Goal: Ask a question: Seek information or help from site administrators or community

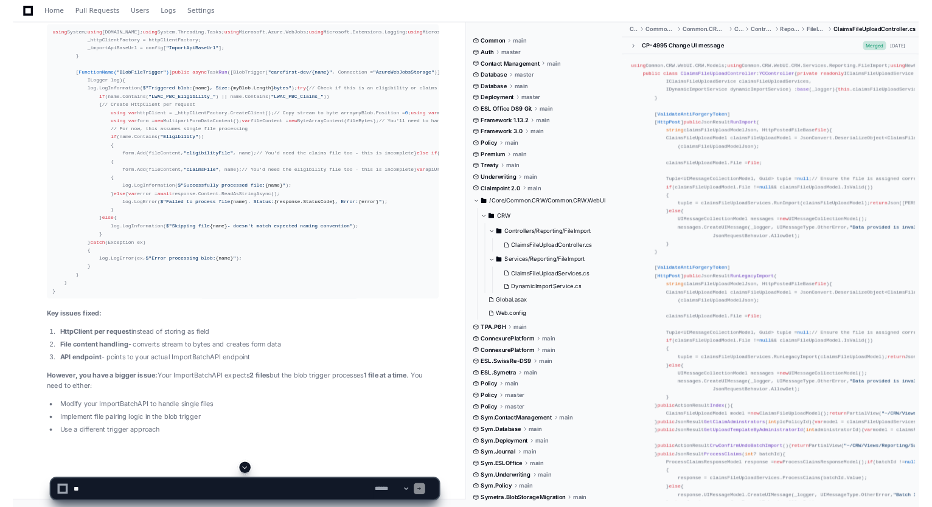
scroll to position [39463, 0]
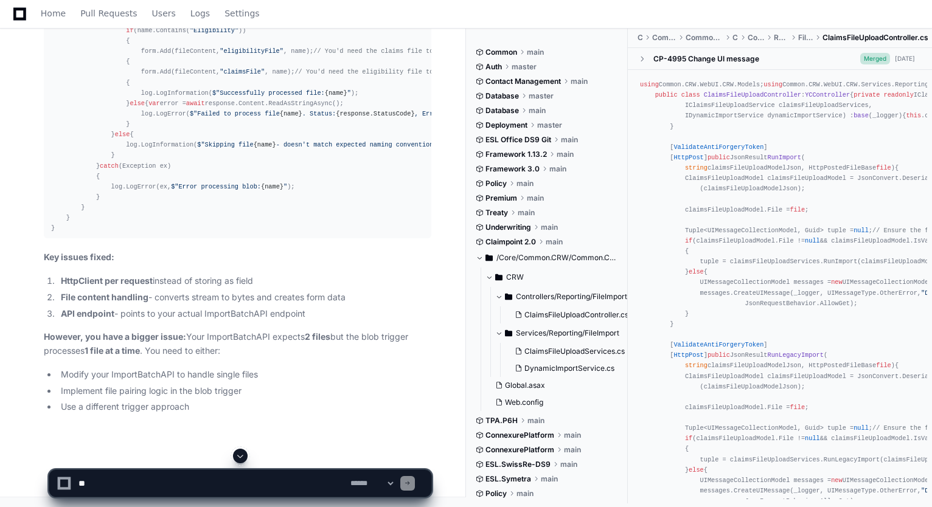
click at [240, 456] on span at bounding box center [240, 456] width 10 height 10
click at [218, 473] on textarea at bounding box center [212, 483] width 272 height 27
click at [180, 481] on textarea at bounding box center [212, 483] width 272 height 27
click at [133, 484] on textarea at bounding box center [212, 483] width 272 height 27
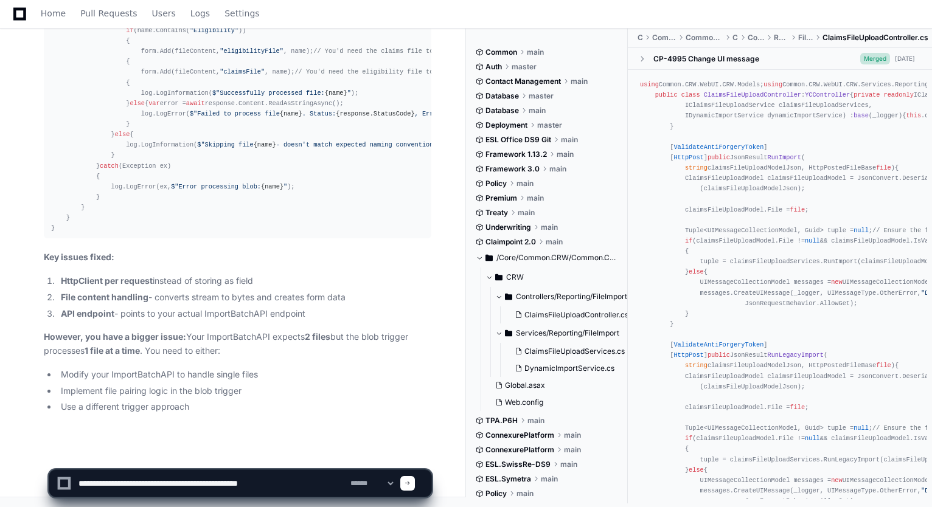
click at [296, 479] on textarea at bounding box center [212, 483] width 272 height 27
click at [296, 478] on textarea at bounding box center [212, 483] width 272 height 27
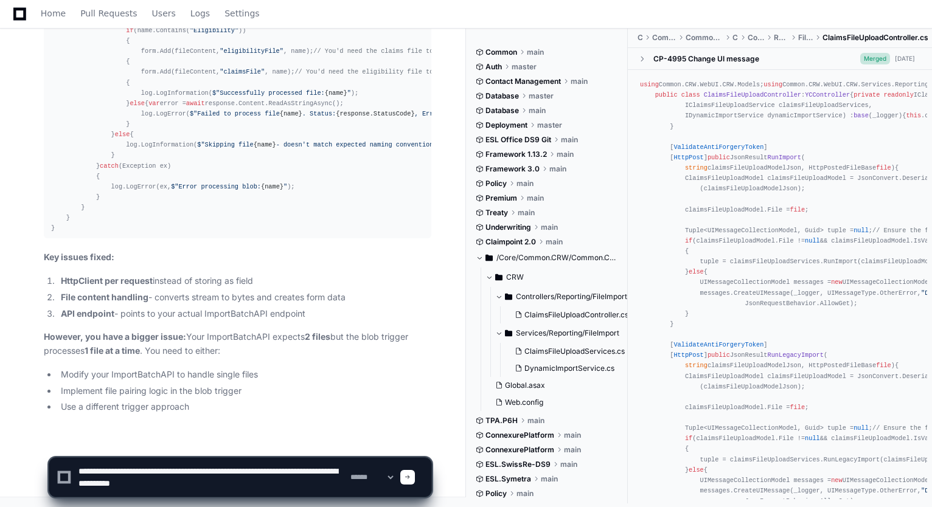
type textarea "**********"
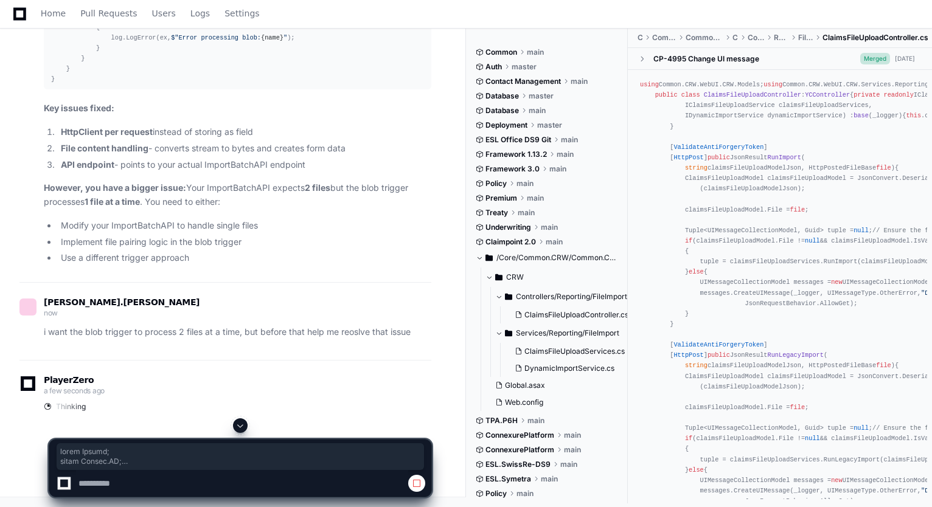
scroll to position [40900, 0]
drag, startPoint x: 52, startPoint y: 128, endPoint x: 90, endPoint y: 279, distance: 155.1
copy div "using System; using System.IO; using System.Threading.Tasks; using Microsoft.Az…"
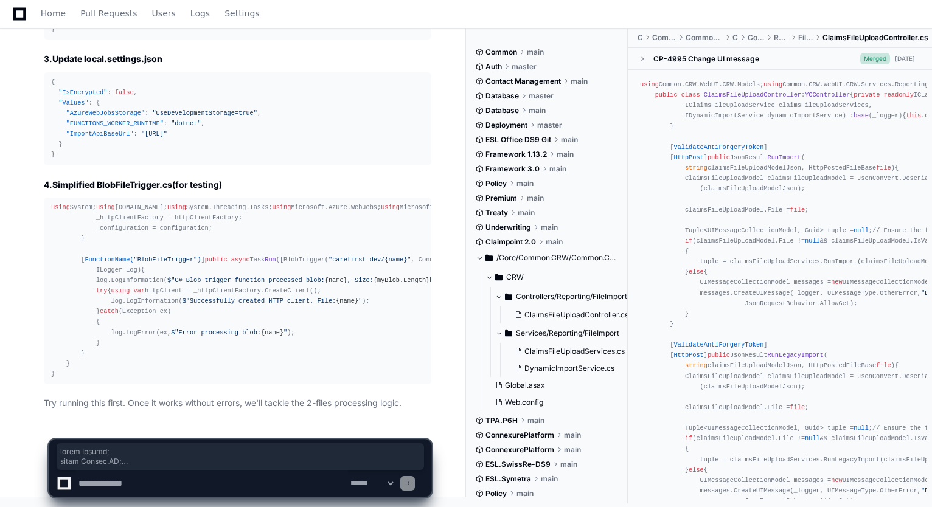
scroll to position [42276, 0]
click at [171, 481] on textarea at bounding box center [212, 483] width 272 height 27
type textarea "**********"
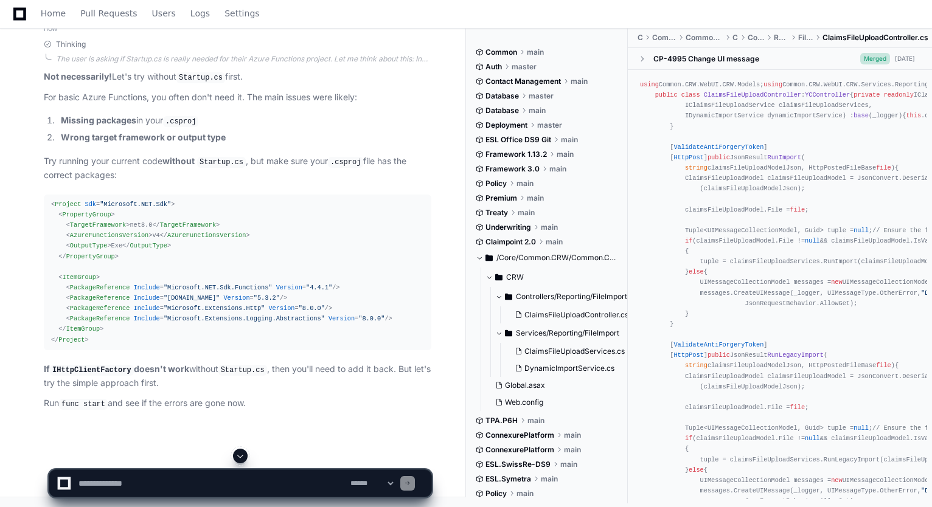
scroll to position [43872, 0]
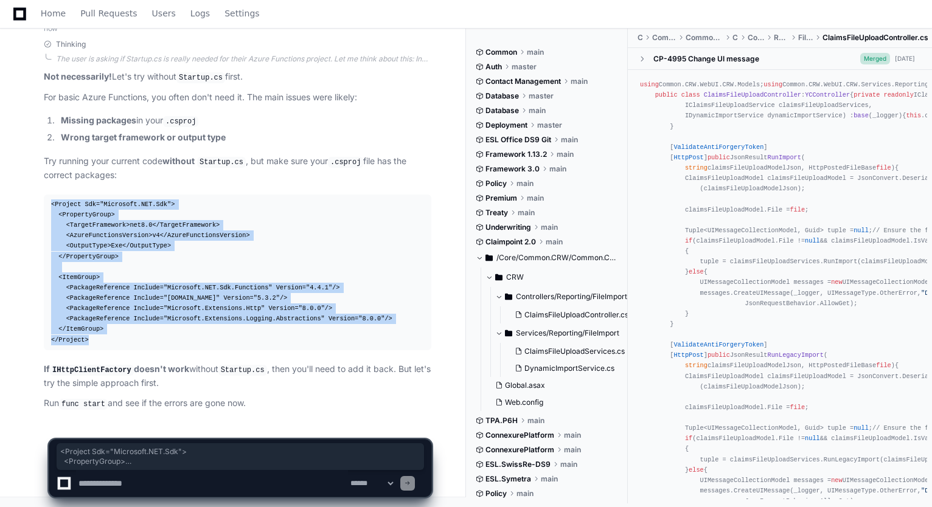
drag, startPoint x: 51, startPoint y: 204, endPoint x: 93, endPoint y: 344, distance: 145.5
click at [93, 344] on div "< Project Sdk = "Microsoft.NET.Sdk" > < PropertyGroup > < TargetFramework > net…" at bounding box center [237, 273] width 373 height 146
copy div "< Project Sdk = "Microsoft.NET.Sdk" > < PropertyGroup > < TargetFramework > net…"
click at [157, 482] on textarea at bounding box center [212, 483] width 272 height 27
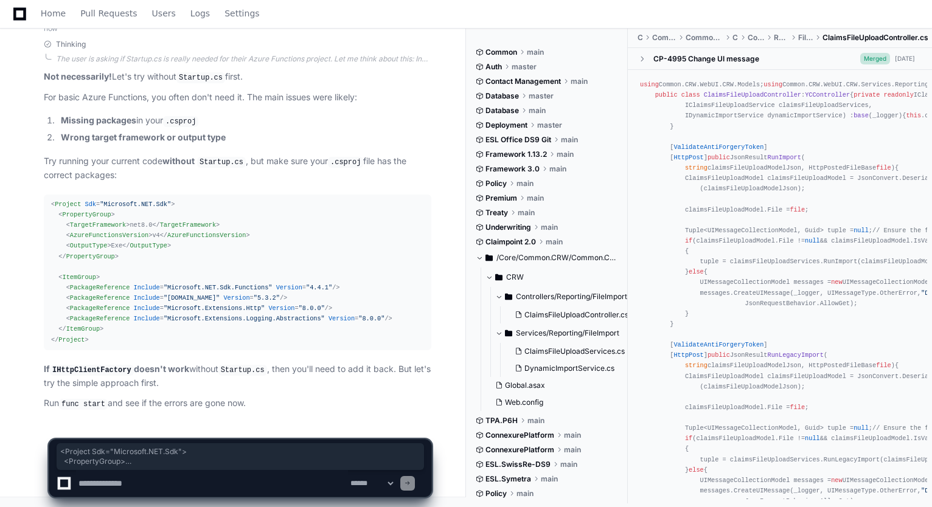
paste textarea "**********"
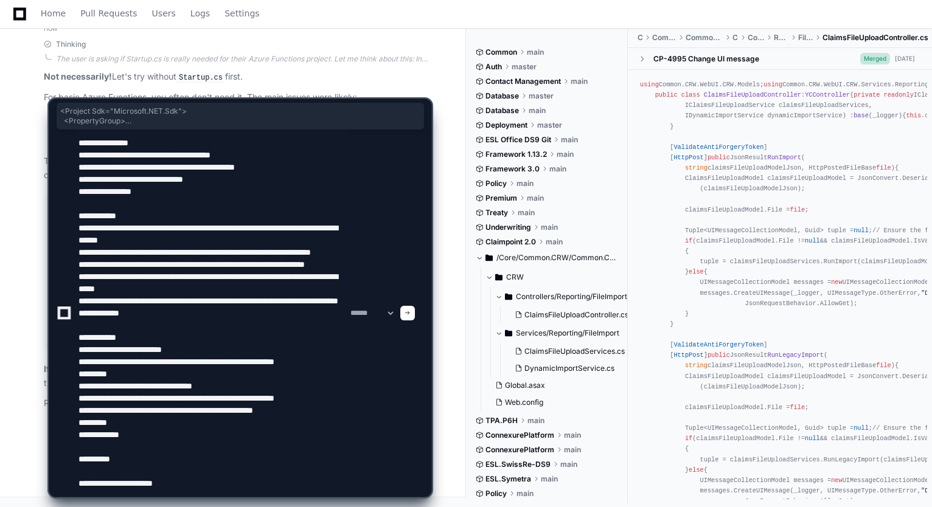
type textarea "**********"
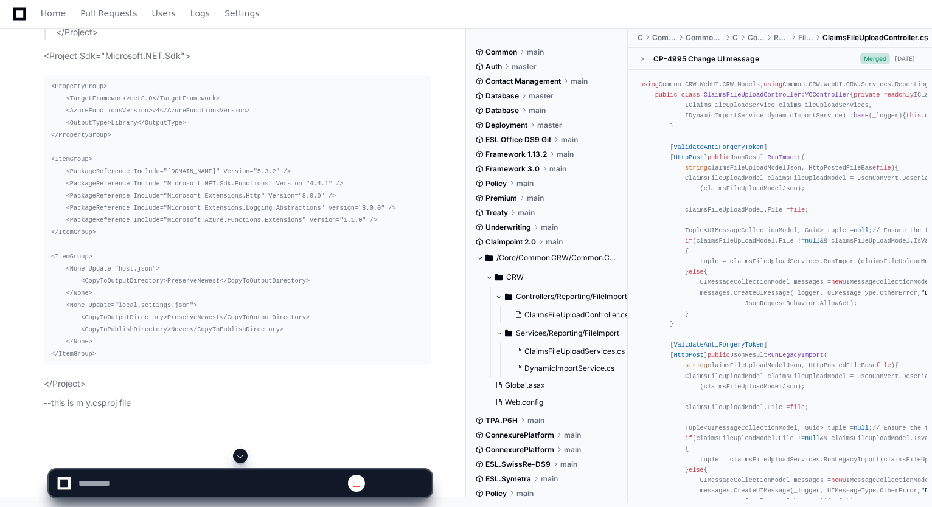
scroll to position [0, 0]
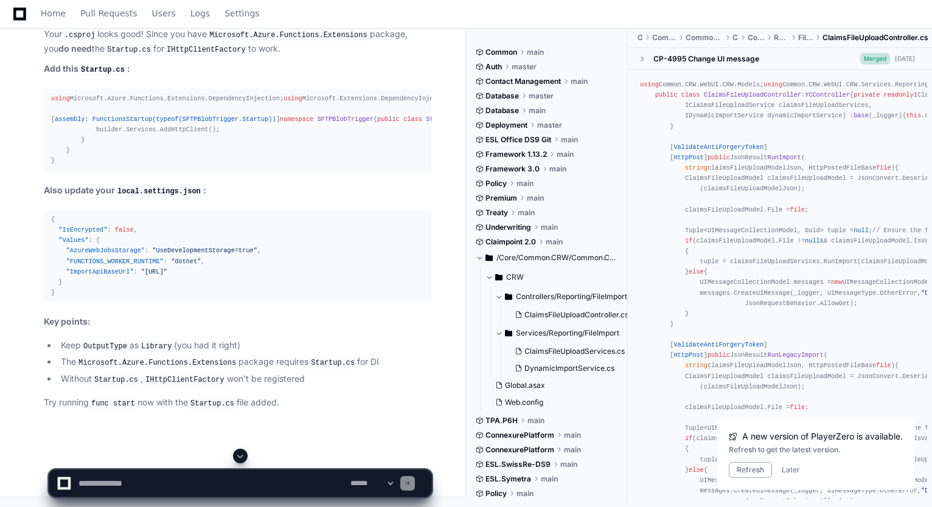
click at [243, 454] on span at bounding box center [240, 456] width 10 height 10
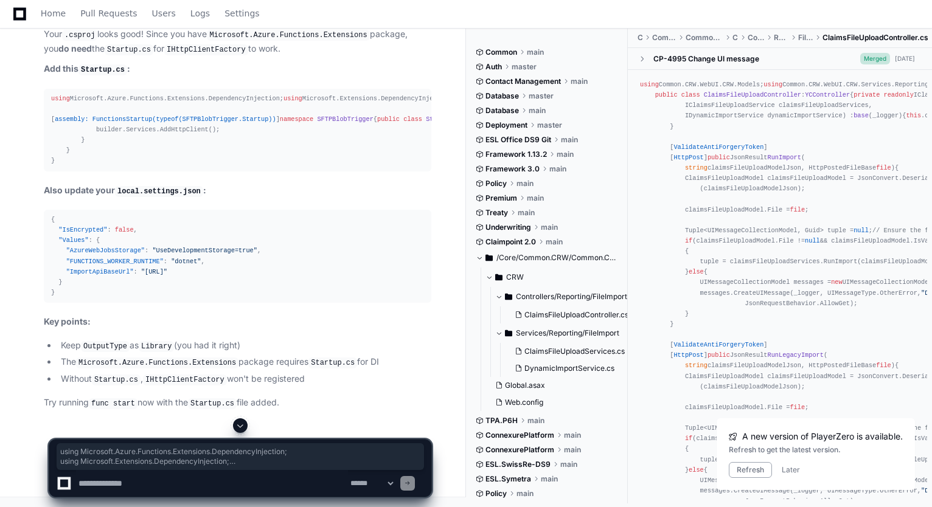
drag, startPoint x: 52, startPoint y: 198, endPoint x: 68, endPoint y: 345, distance: 147.5
click at [68, 167] on div "using Microsoft.Azure.Functions.Extensions.DependencyInjection; using Microsoft…" at bounding box center [237, 130] width 373 height 73
copy div "using Microsoft.Azure.Functions.Extensions.DependencyInjection; using Microsoft…"
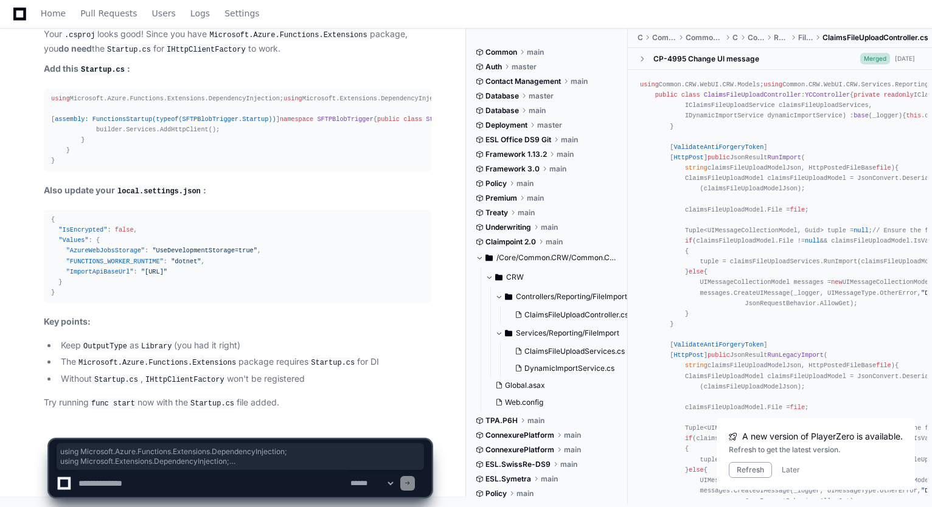
scroll to position [45080, 0]
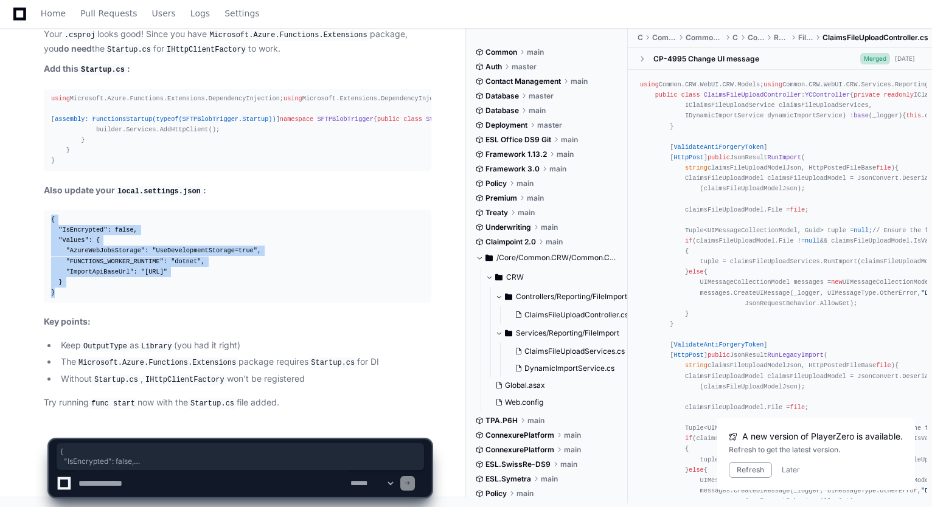
drag, startPoint x: 52, startPoint y: 221, endPoint x: 63, endPoint y: 301, distance: 80.4
click at [63, 301] on pre "{ "IsEncrypted" : false , "Values" : { "AzureWebJobsStorage" : "UseDevelopmentS…" at bounding box center [238, 256] width 388 height 93
copy div "{ "IsEncrypted" : false , "Values" : { "AzureWebJobsStorage" : "UseDevelopmentS…"
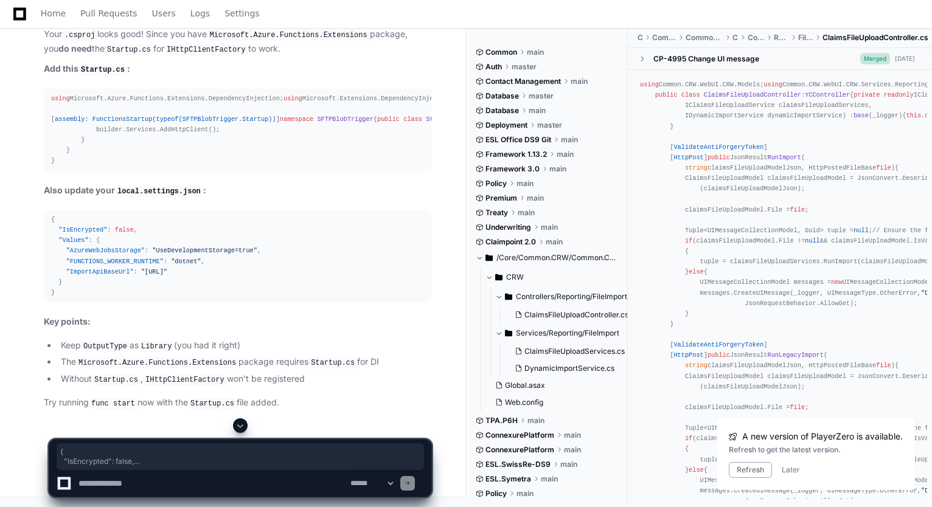
click at [203, 482] on textarea at bounding box center [212, 483] width 272 height 27
type textarea "**********"
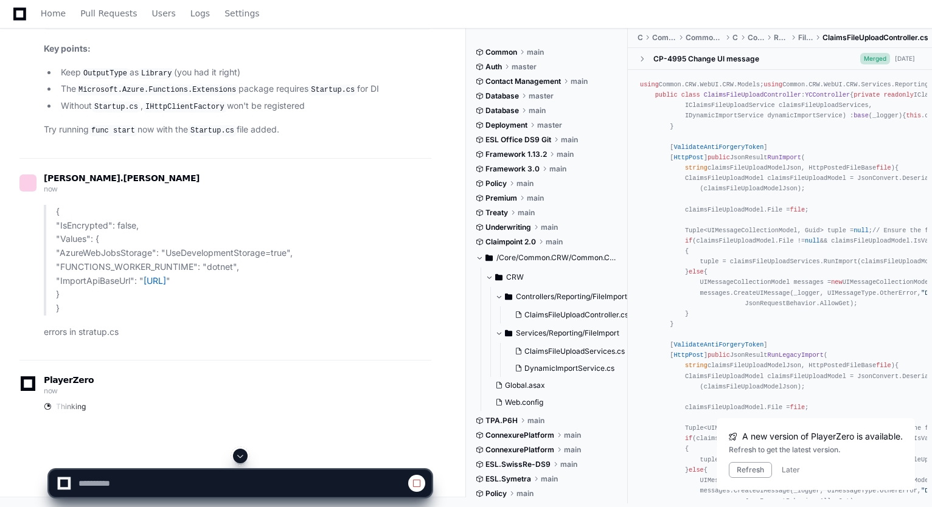
click at [240, 453] on span at bounding box center [240, 456] width 10 height 10
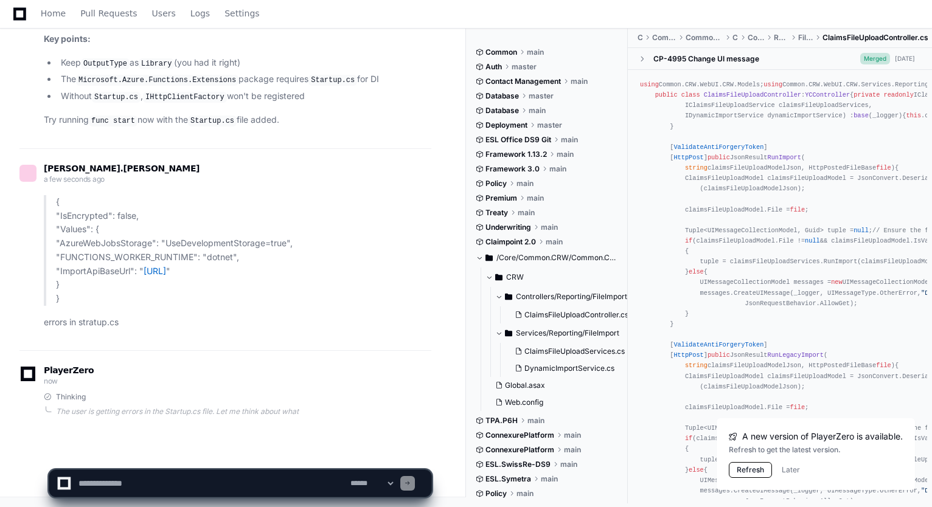
click at [739, 468] on button "Refresh" at bounding box center [750, 470] width 43 height 16
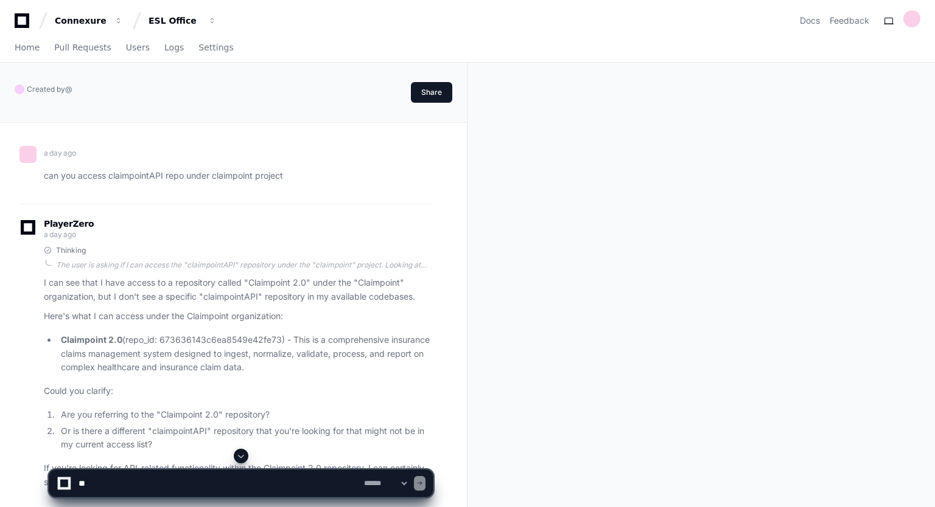
click at [243, 456] on span at bounding box center [241, 456] width 10 height 10
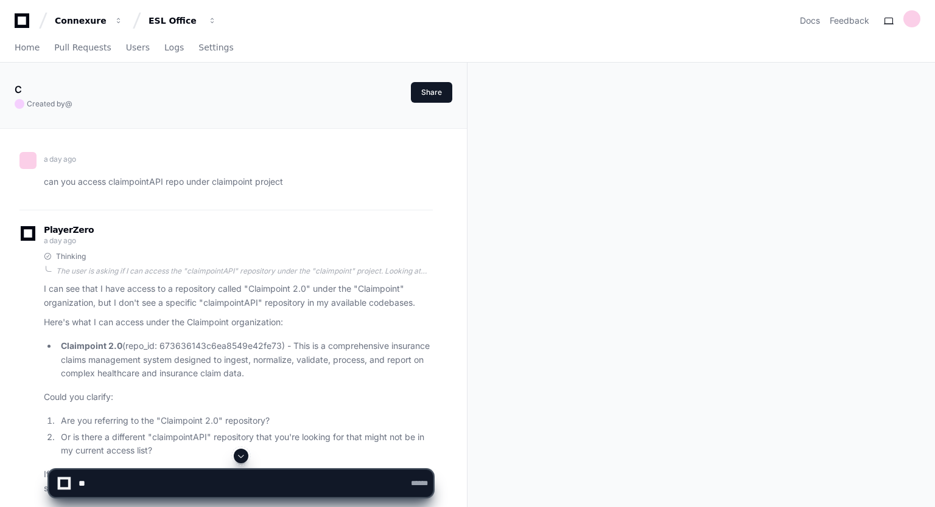
click at [238, 456] on span at bounding box center [241, 456] width 10 height 10
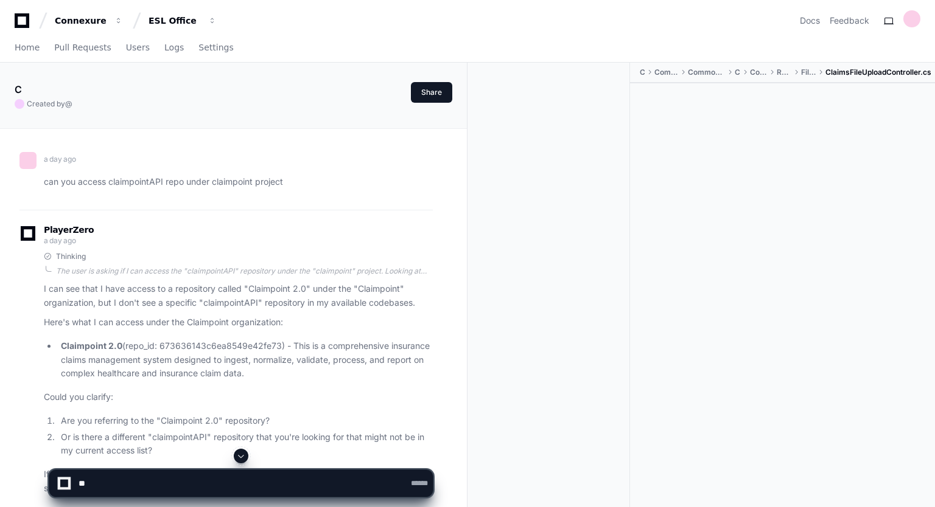
click at [238, 456] on span at bounding box center [241, 456] width 10 height 10
click at [611, 63] on div at bounding box center [553, 301] width 153 height 476
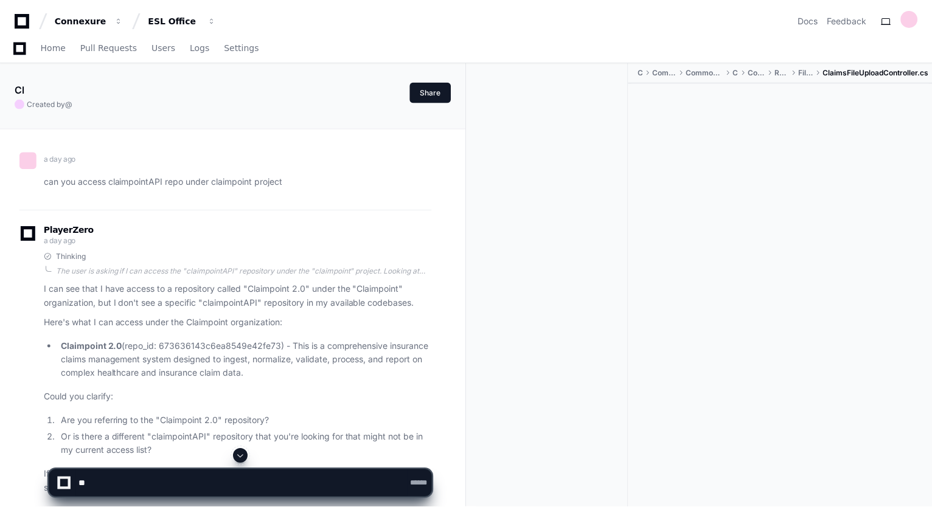
scroll to position [37043, 0]
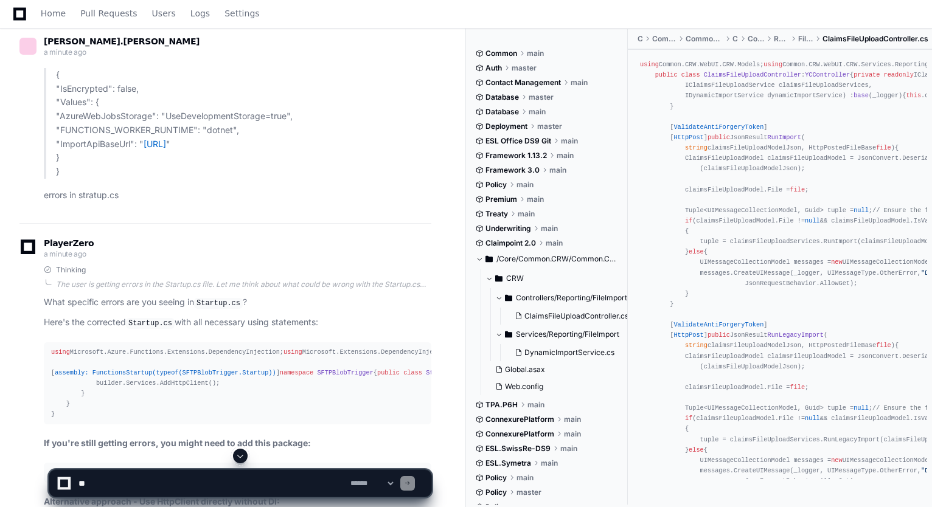
click at [846, 465] on div "**********" at bounding box center [466, 478] width 932 height 58
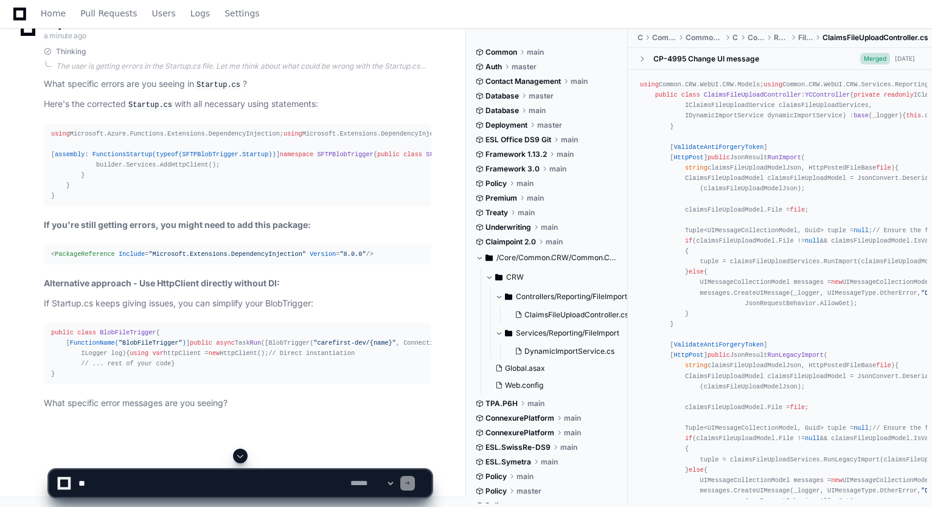
scroll to position [42215, 0]
click at [242, 454] on span at bounding box center [240, 456] width 10 height 10
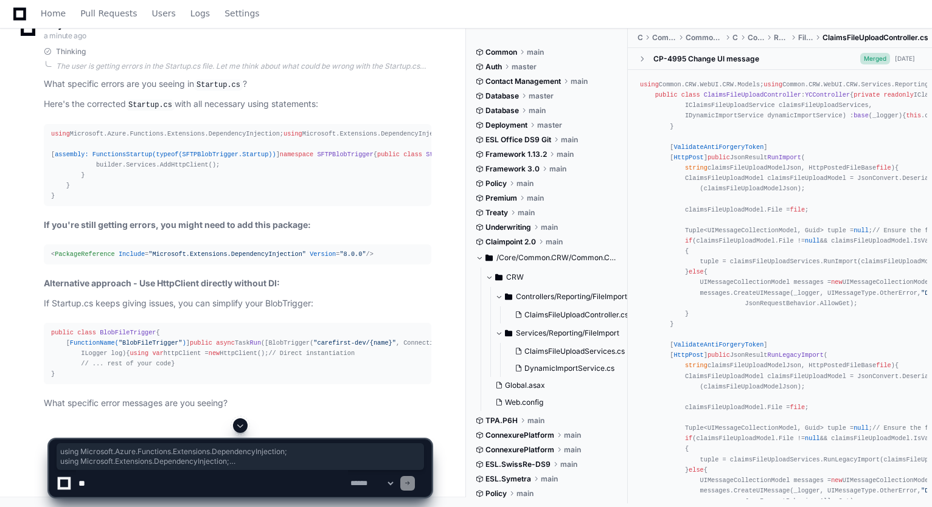
drag, startPoint x: 52, startPoint y: 100, endPoint x: 81, endPoint y: 248, distance: 150.7
click at [81, 202] on div "using Microsoft.Azure.Functions.Extensions.DependencyInjection; using Microsoft…" at bounding box center [237, 165] width 373 height 73
copy div "using Microsoft.Azure.Functions.Extensions.DependencyInjection; using Microsoft…"
click at [240, 423] on span at bounding box center [240, 426] width 10 height 10
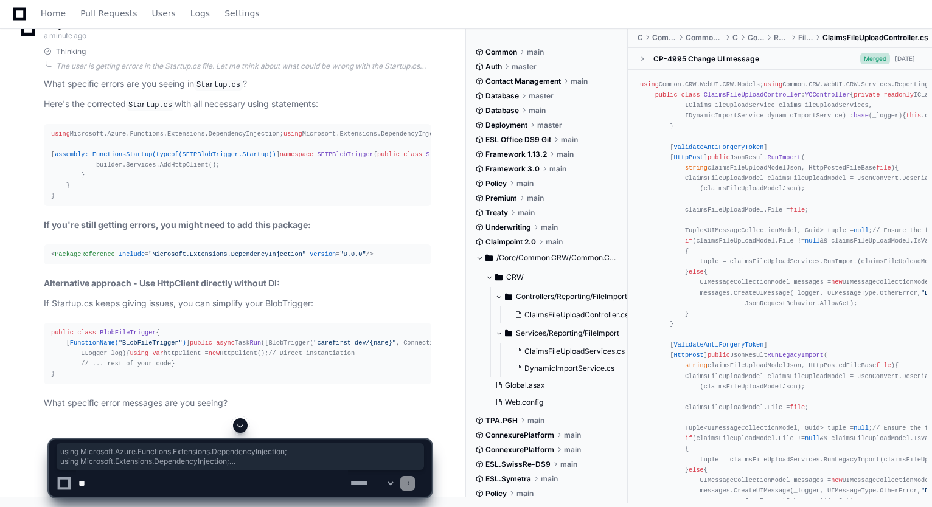
scroll to position [45864, 0]
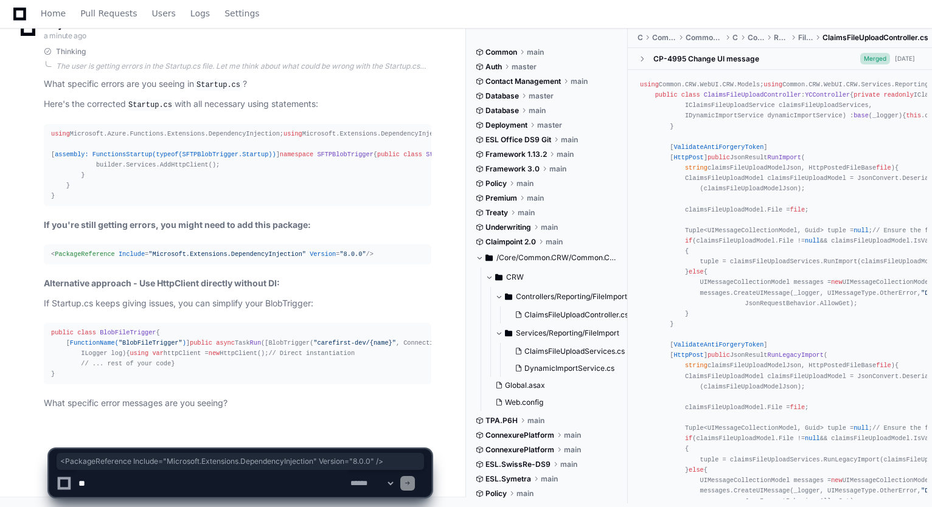
drag, startPoint x: 51, startPoint y: 179, endPoint x: 355, endPoint y: 186, distance: 304.3
click at [355, 249] on div "< PackageReference Include = "Microsoft.Extensions.DependencyInjection" Version…" at bounding box center [237, 254] width 373 height 10
copy span "< PackageReference Include = "Microsoft.Extensions.DependencyInjection" Version…"
click at [226, 486] on textarea at bounding box center [212, 483] width 272 height 27
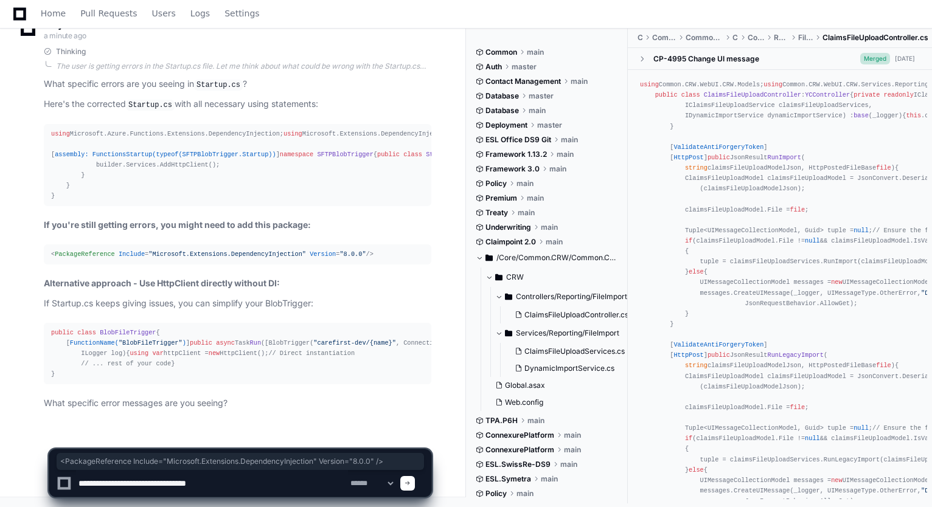
paste textarea "**********"
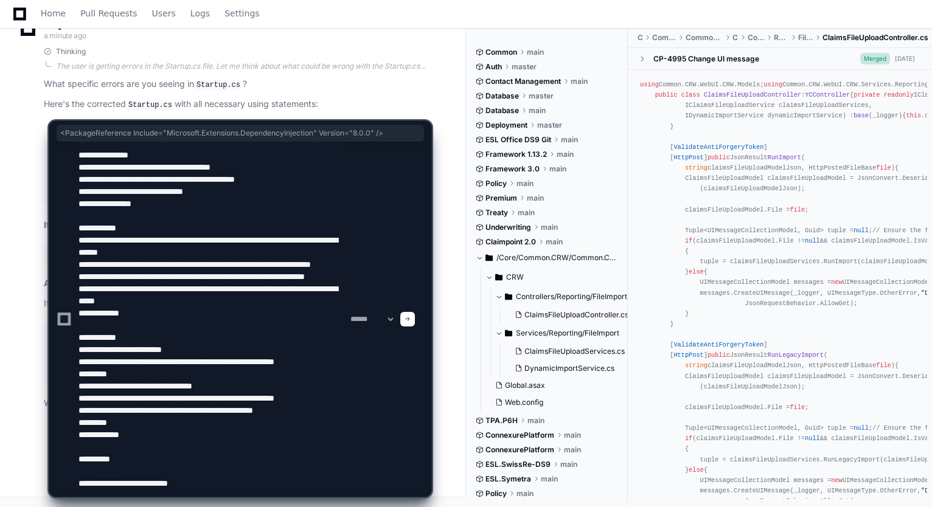
paste textarea "**********"
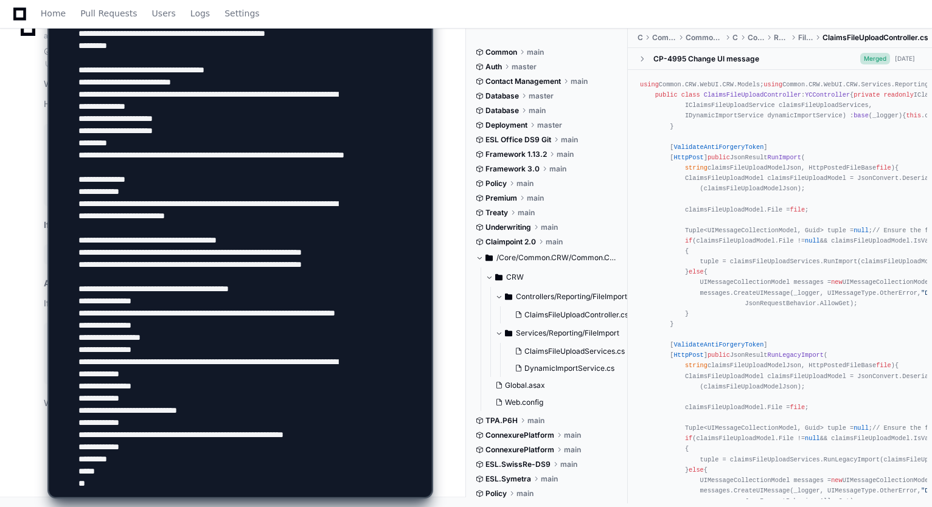
scroll to position [223, 0]
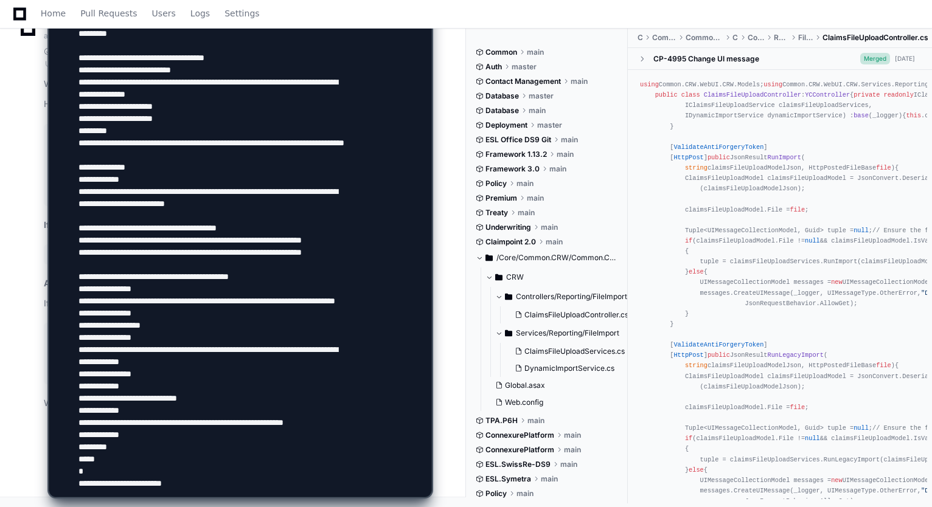
paste textarea "**********"
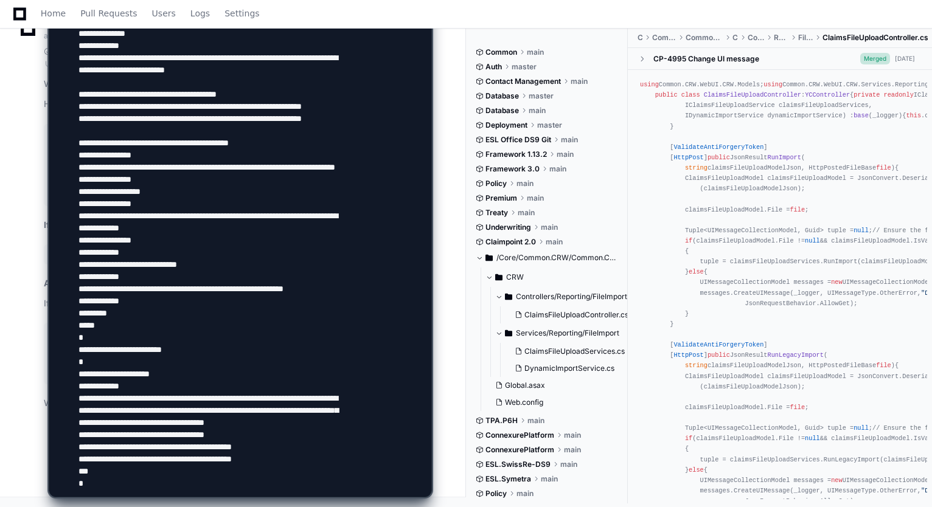
scroll to position [271, 0]
paste textarea "**********"
type textarea "**********"
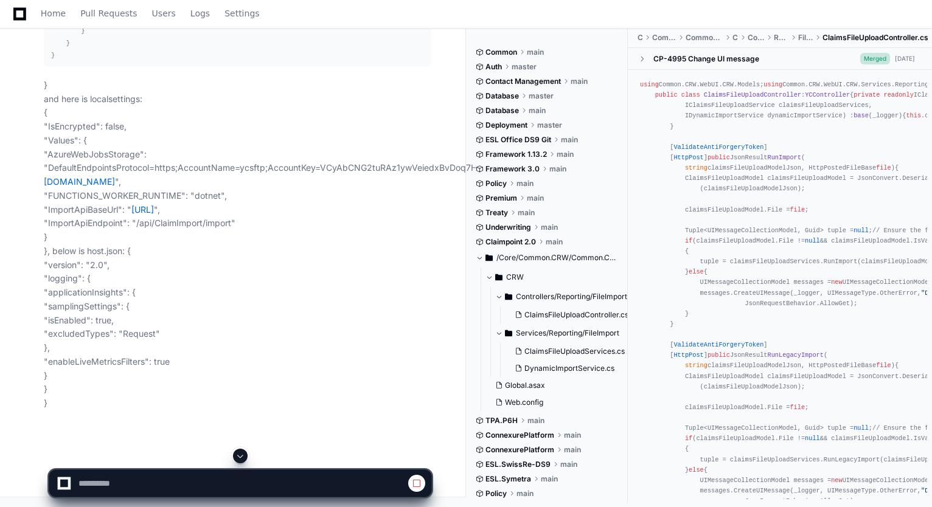
scroll to position [46290, 0]
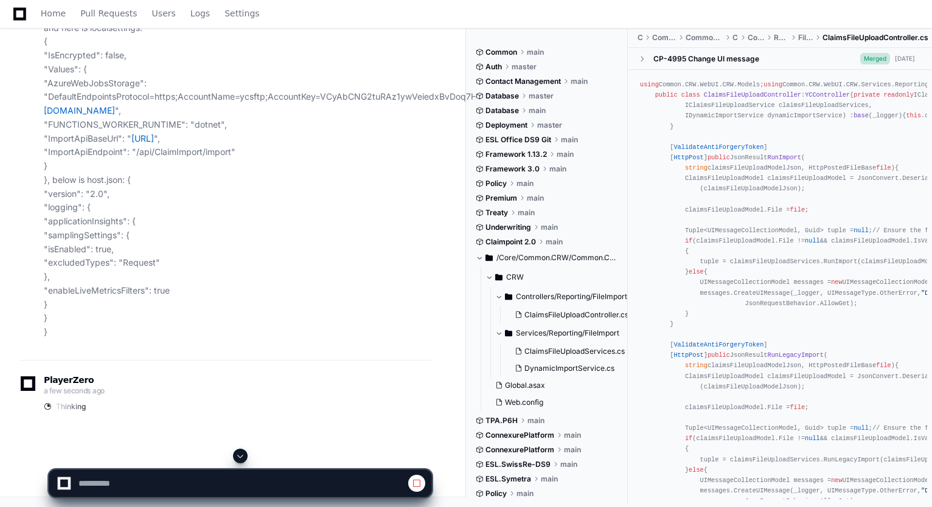
click at [238, 453] on span at bounding box center [240, 456] width 10 height 10
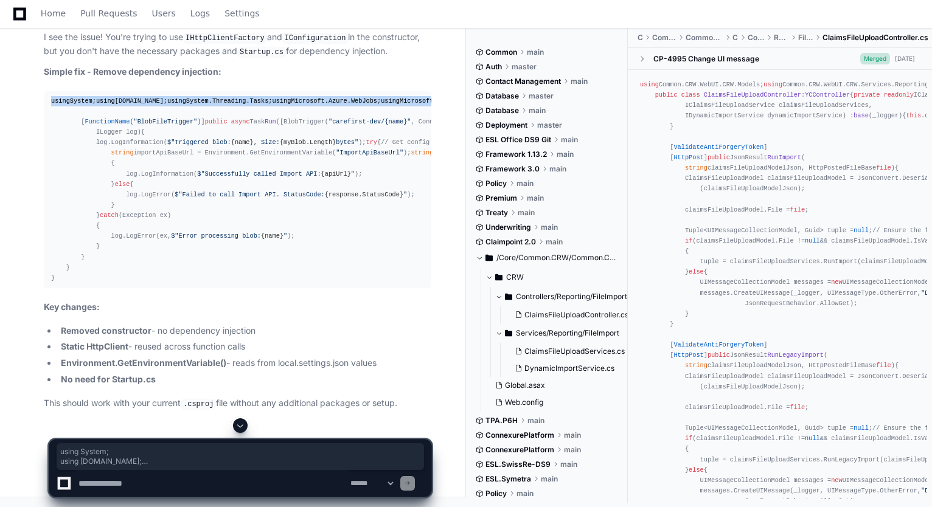
scroll to position [47985, 0]
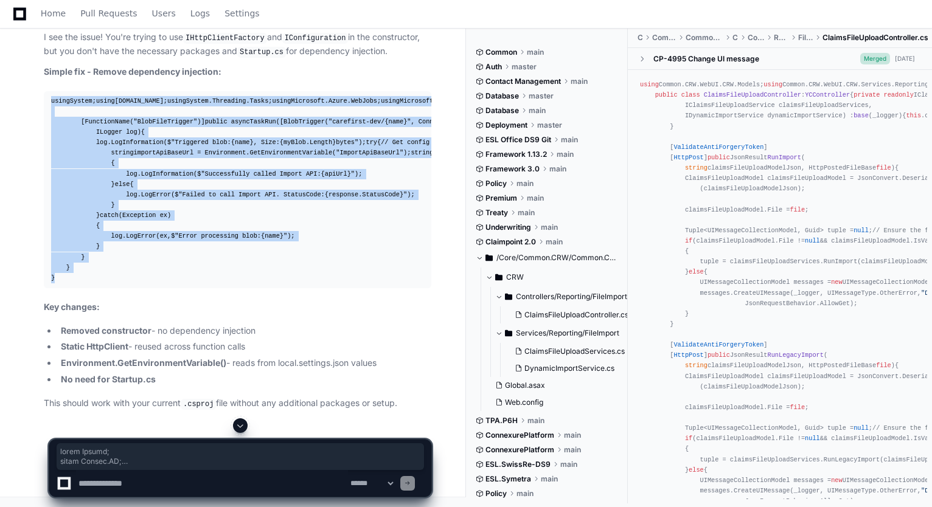
drag, startPoint x: 52, startPoint y: 138, endPoint x: 97, endPoint y: 367, distance: 233.9
click at [97, 284] on div "using System; using System.IO; using System.Threading.Tasks; using Microsoft.Az…" at bounding box center [237, 189] width 373 height 187
copy div "using System; using System.IO; using System.Threading.Tasks; using Microsoft.Az…"
click at [224, 483] on textarea at bounding box center [212, 483] width 272 height 27
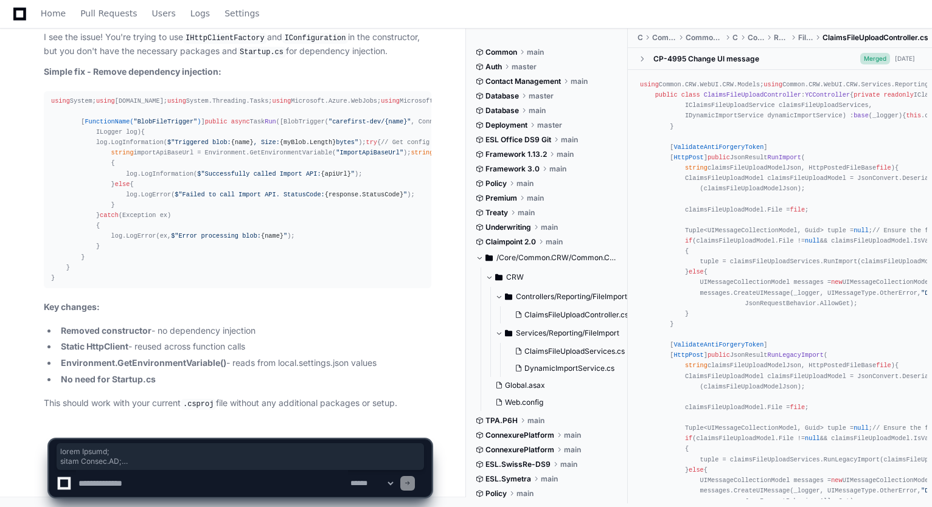
paste textarea "**********"
type textarea "**********"
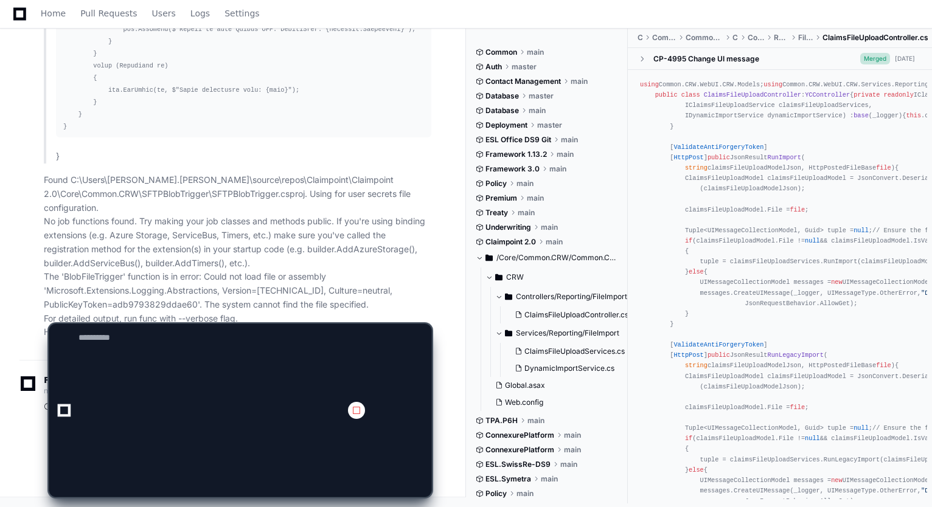
scroll to position [0, 0]
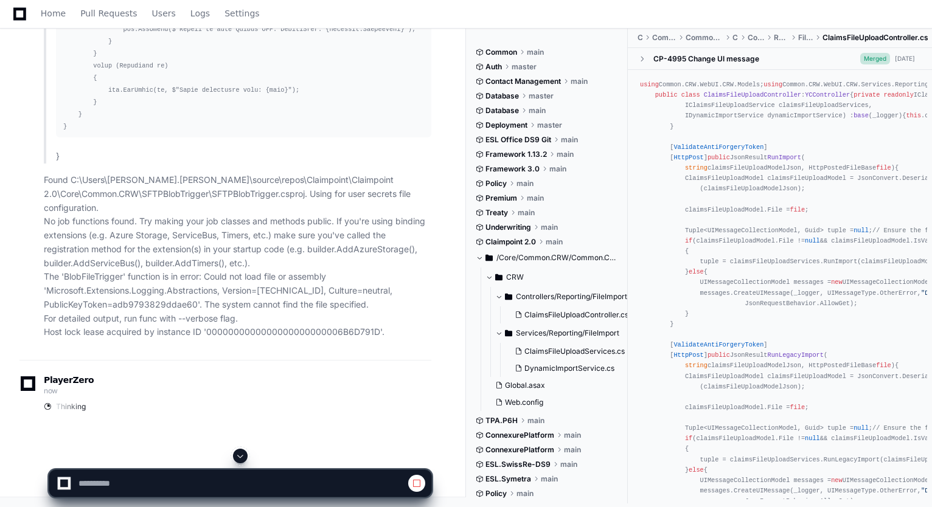
click at [241, 454] on span at bounding box center [240, 456] width 10 height 10
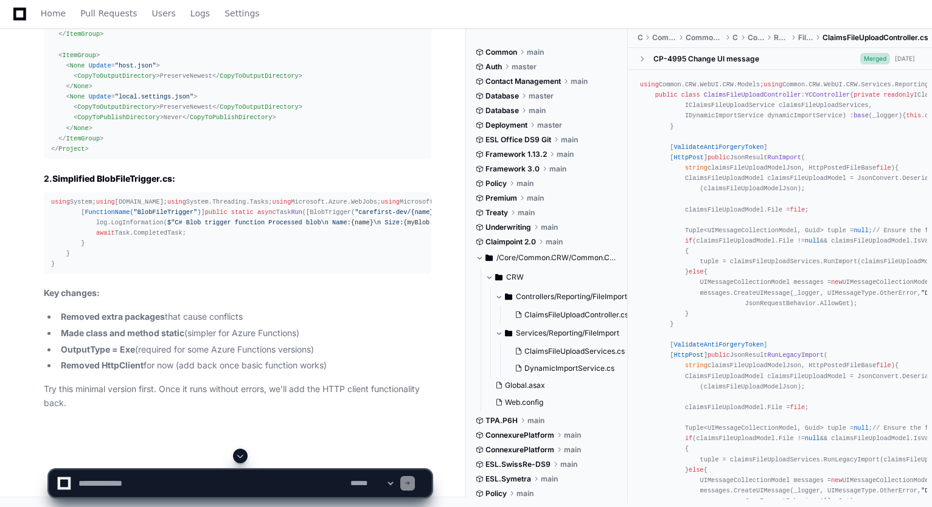
scroll to position [49405, 0]
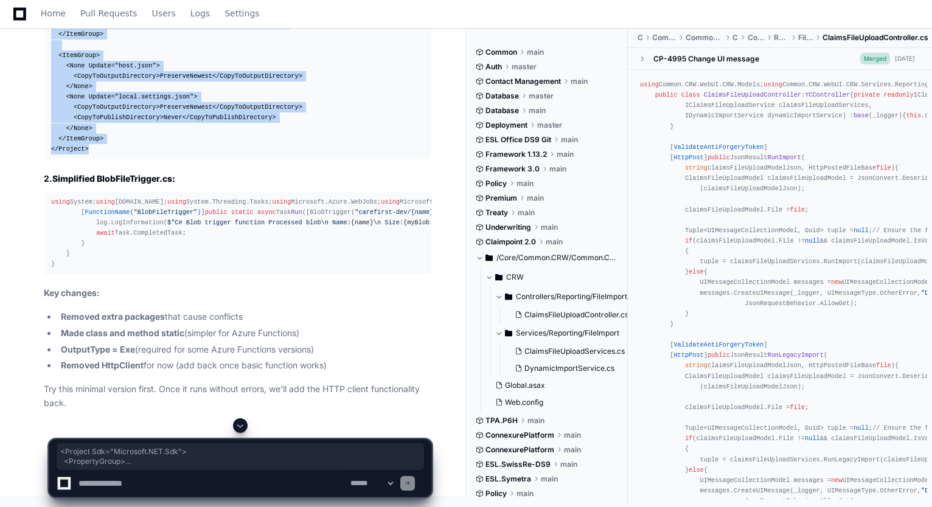
copy div "< Project Sdk = "Microsoft.NET.Sdk" > < PropertyGroup > < TargetFramework > net…"
drag, startPoint x: 50, startPoint y: 75, endPoint x: 96, endPoint y: 299, distance: 229.1
click at [96, 159] on pre "< Project Sdk = "Microsoft.NET.Sdk" > < PropertyGroup > < TargetFramework > net…" at bounding box center [238, 39] width 388 height 239
drag, startPoint x: 49, startPoint y: 69, endPoint x: 78, endPoint y: 273, distance: 206.5
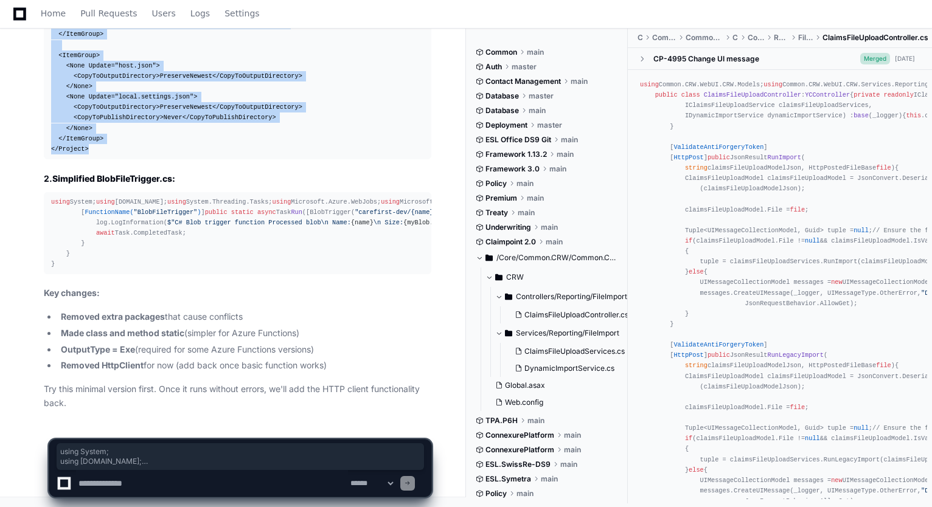
click at [78, 273] on pre "using System; using System.IO; using System.Threading.Tasks; using Microsoft.Az…" at bounding box center [238, 233] width 388 height 83
copy div "using System; using System.IO; using System.Threading.Tasks; using Microsoft.Az…"
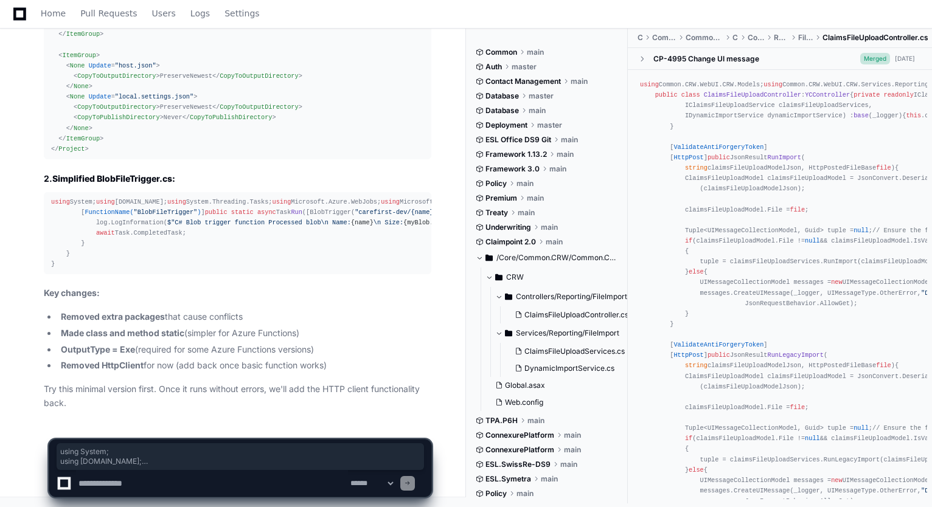
click at [180, 485] on textarea at bounding box center [212, 483] width 272 height 27
type textarea "**********"
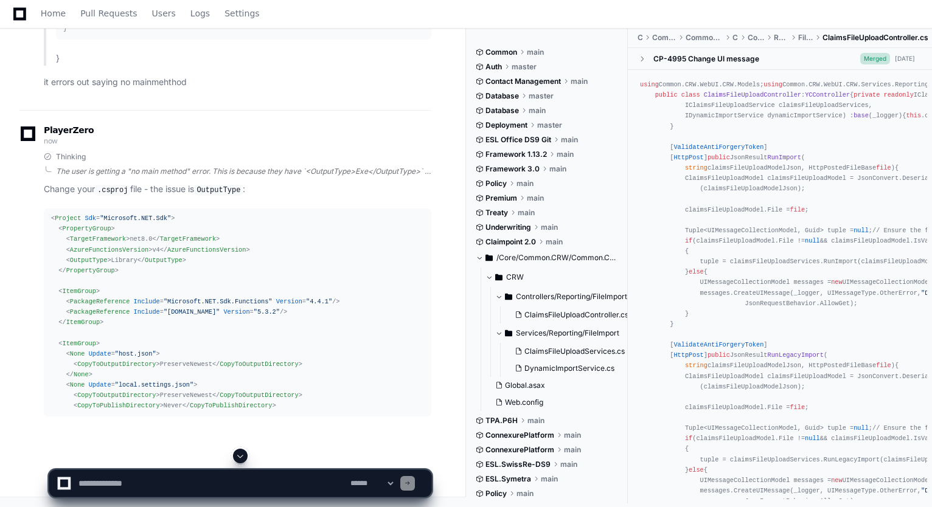
scroll to position [50450, 0]
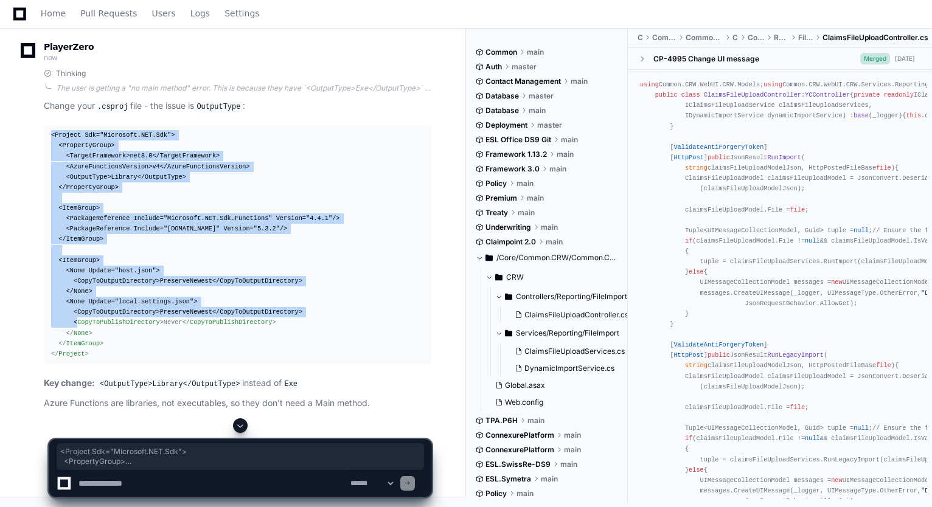
drag, startPoint x: 105, startPoint y: 370, endPoint x: 72, endPoint y: 356, distance: 35.7
click at [72, 356] on div "< Project Sdk = "Microsoft.NET.Sdk" > < PropertyGroup > < TargetFramework > net…" at bounding box center [237, 244] width 373 height 229
click at [100, 360] on div "< Project Sdk = "Microsoft.NET.Sdk" > < PropertyGroup > < TargetFramework > net…" at bounding box center [237, 244] width 373 height 229
copy div "< Project Sdk = "Microsoft.NET.Sdk" > < PropertyGroup > < TargetFramework > net…"
drag, startPoint x: 51, startPoint y: 162, endPoint x: 93, endPoint y: 386, distance: 227.2
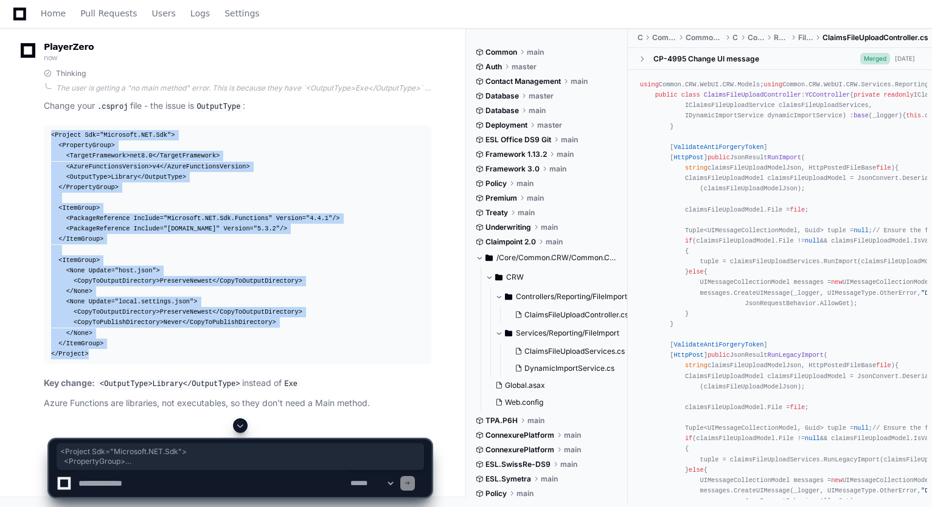
click at [93, 360] on div "< Project Sdk = "Microsoft.NET.Sdk" > < PropertyGroup > < TargetFramework > net…" at bounding box center [237, 244] width 373 height 229
click at [223, 481] on textarea at bounding box center [212, 483] width 272 height 27
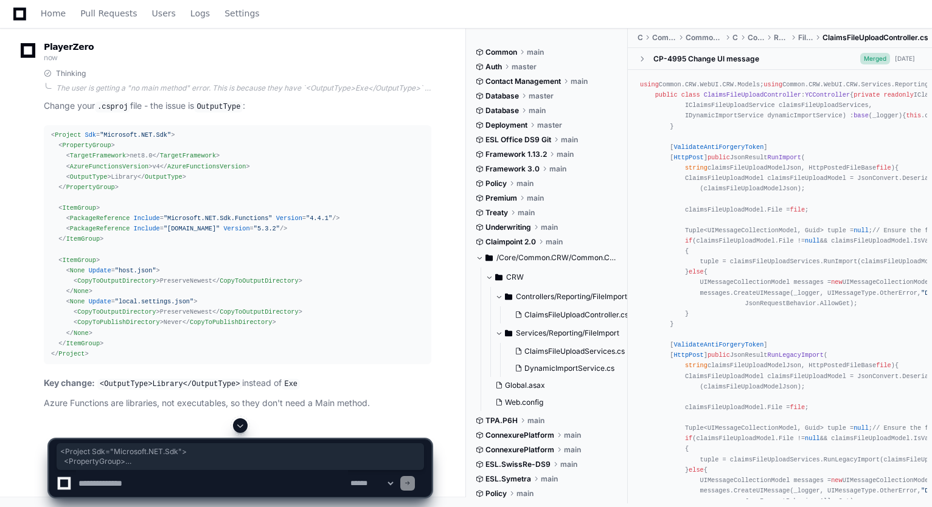
paste textarea "**********"
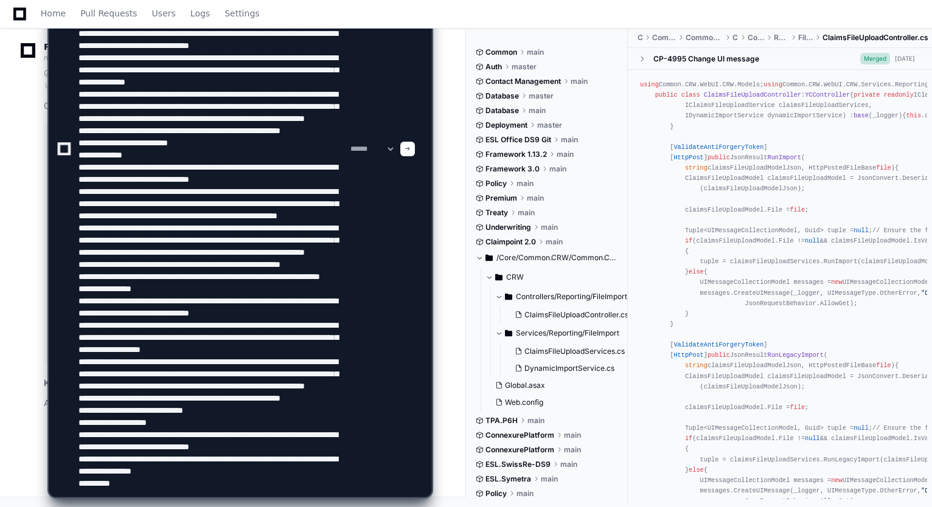
type textarea "**********"
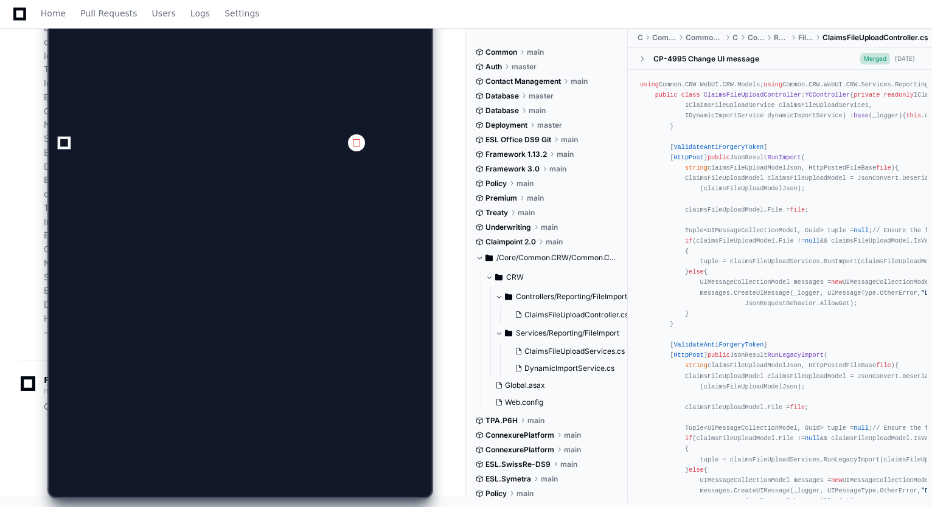
scroll to position [0, 0]
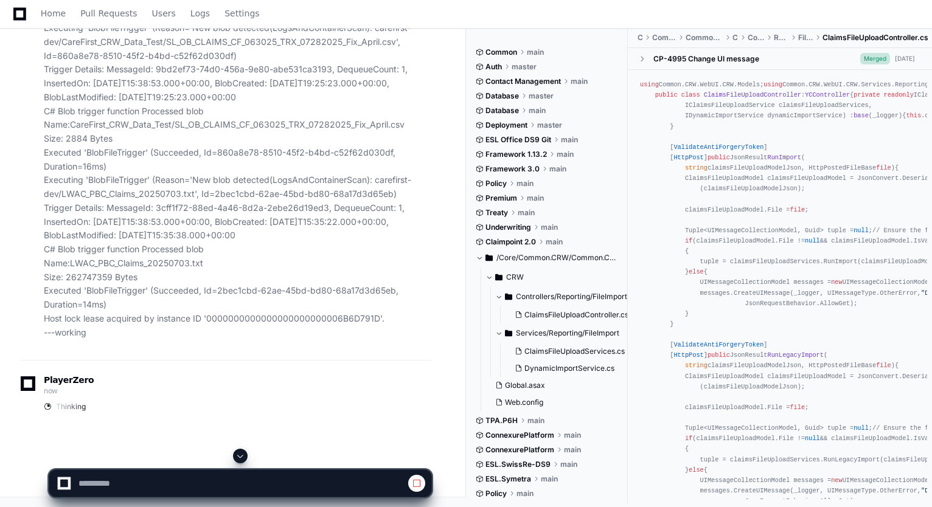
click at [241, 452] on span at bounding box center [240, 456] width 10 height 10
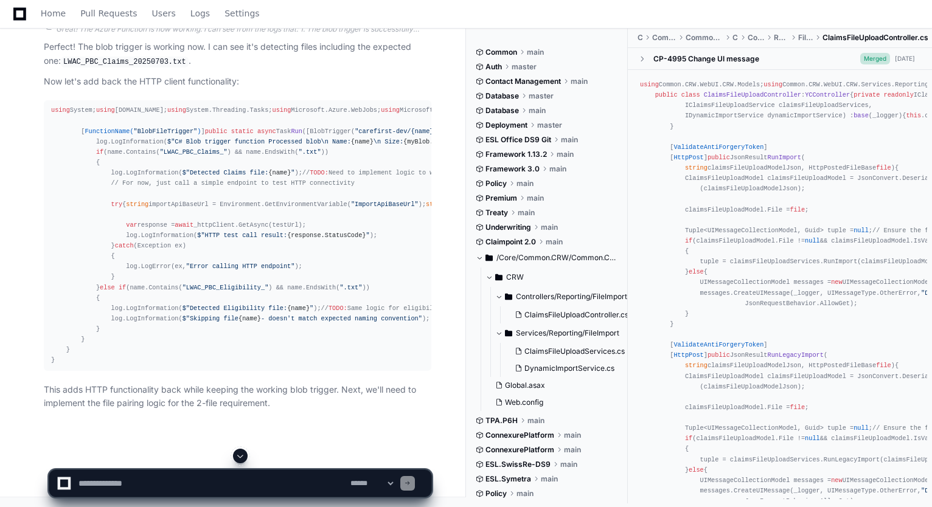
scroll to position [52298, 0]
click at [268, 481] on textarea at bounding box center [212, 483] width 272 height 27
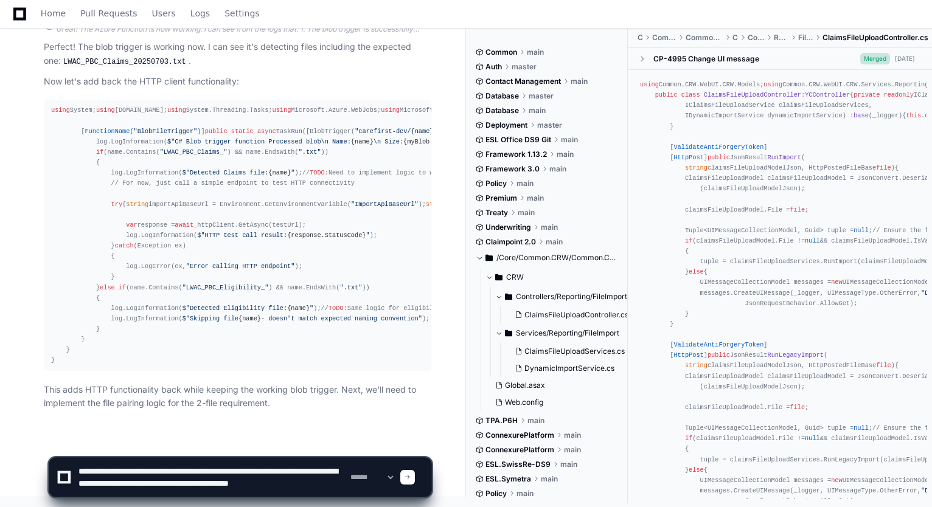
scroll to position [4, 0]
type textarea "**********"
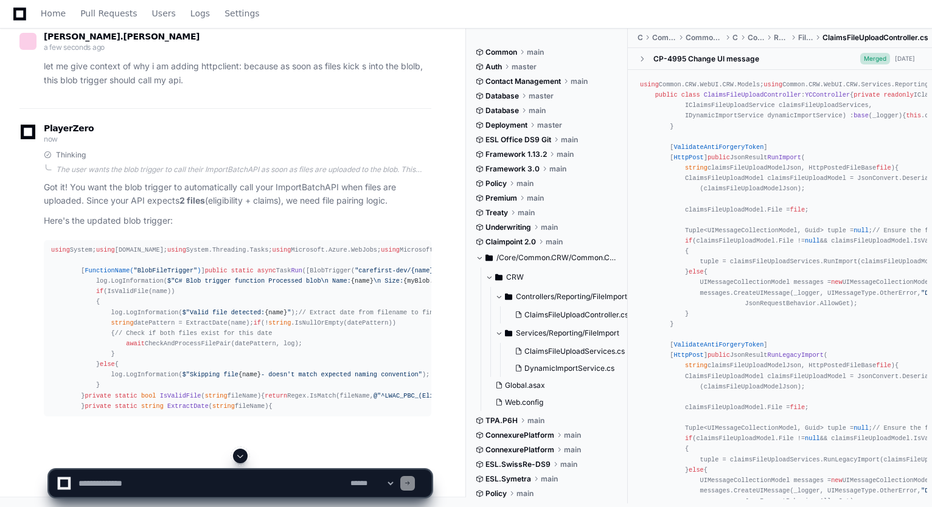
scroll to position [52831, 0]
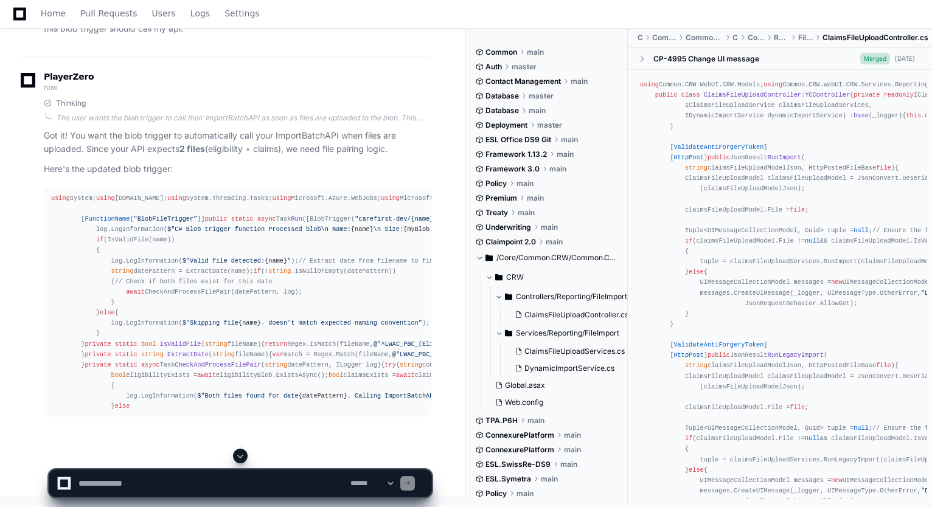
click at [241, 456] on span at bounding box center [240, 456] width 10 height 10
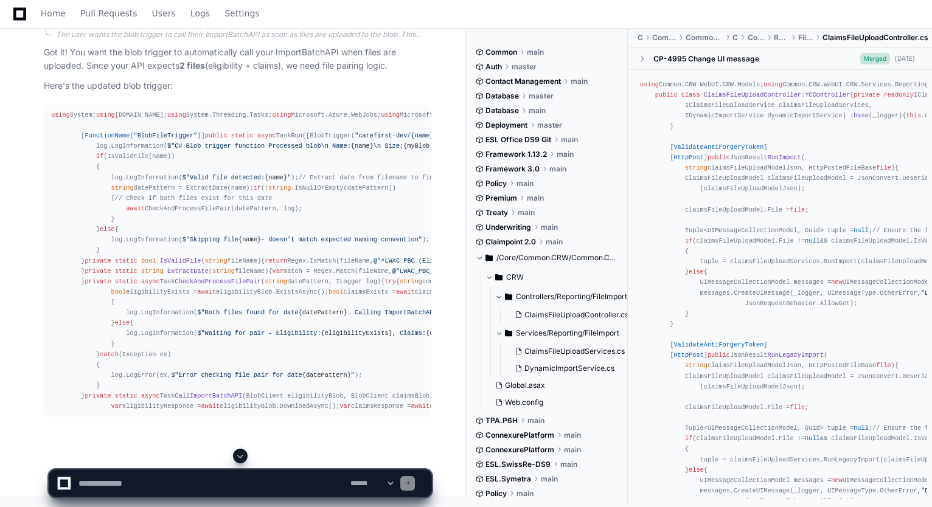
scroll to position [53506, 0]
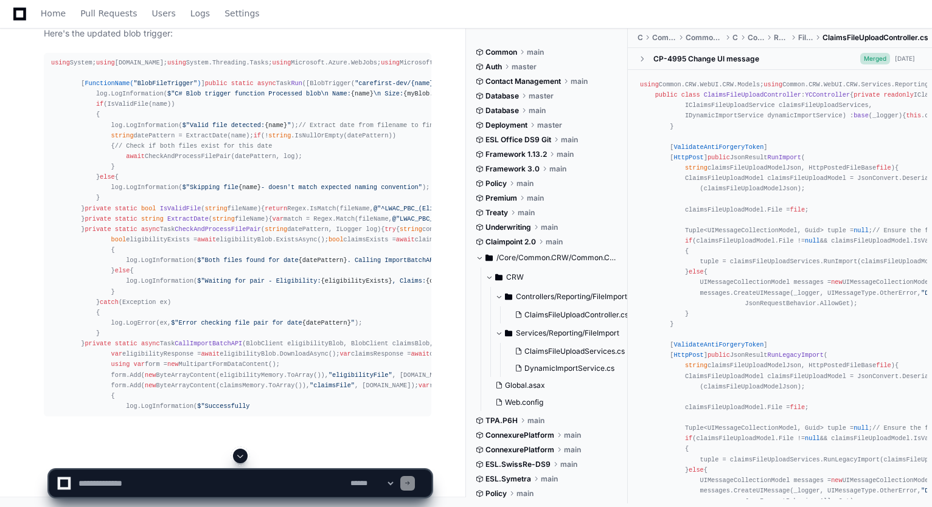
click at [241, 453] on span at bounding box center [240, 456] width 10 height 10
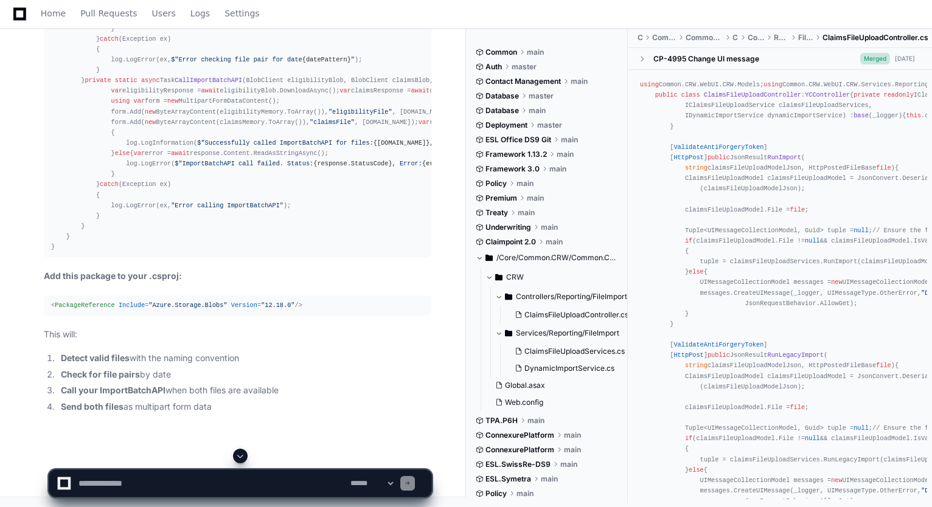
click at [240, 456] on span at bounding box center [240, 456] width 10 height 10
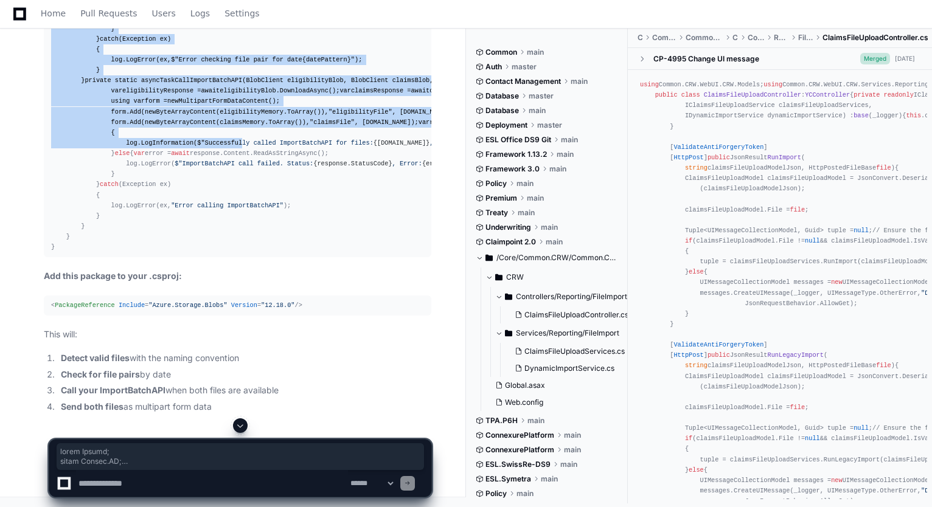
scroll to position [54096, 0]
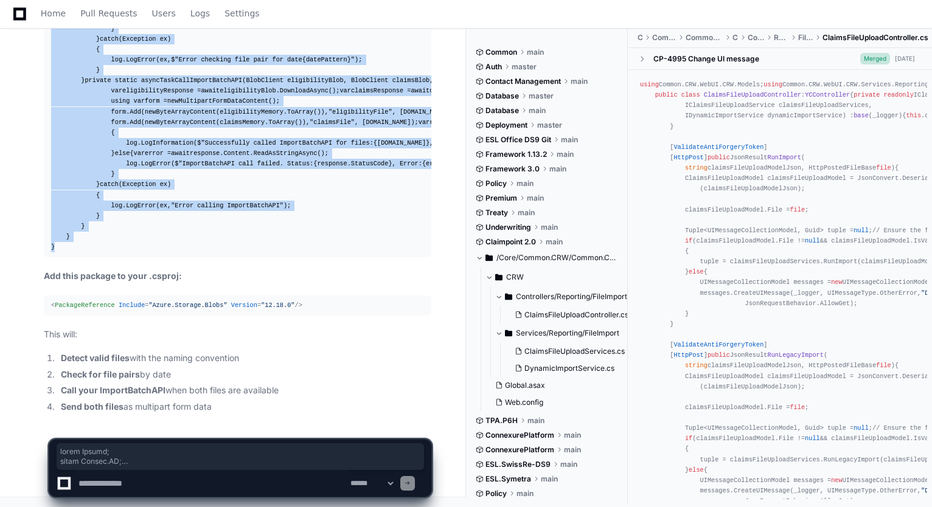
drag, startPoint x: 134, startPoint y: 193, endPoint x: 521, endPoint y: 502, distance: 494.4
click at [97, 252] on div "using System; using System.IO; using System.Threading.Tasks; using Microsoft.Az…" at bounding box center [237, 23] width 373 height 459
copy div "using System; using System.IO; using System.Threading.Tasks; using Microsoft.Az…"
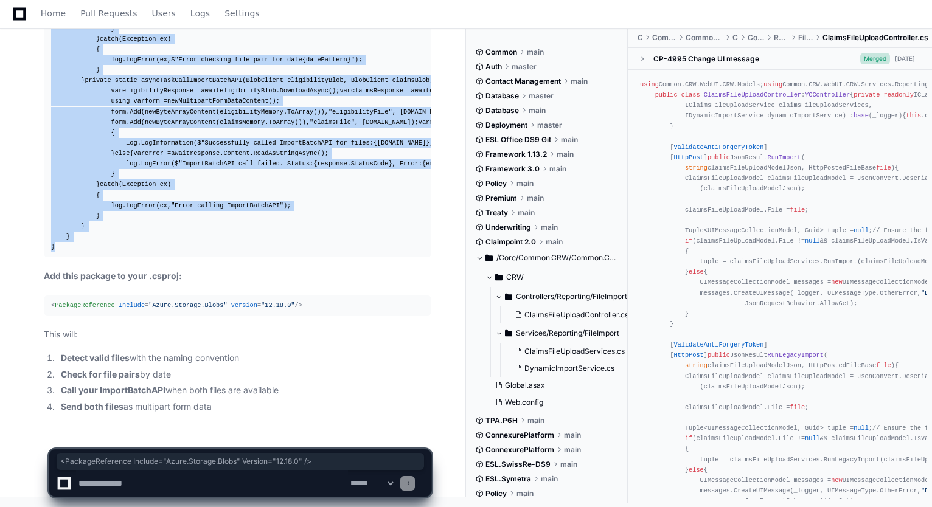
drag, startPoint x: 52, startPoint y: 307, endPoint x: 291, endPoint y: 304, distance: 238.5
click at [291, 304] on div "< PackageReference Include = "Azure.Storage.Blobs" Version = "12.18.0" />" at bounding box center [237, 306] width 373 height 10
copy span "< PackageReference Include = "Azure.Storage.Blobs" Version = "12.18.0" />"
click at [226, 476] on textarea at bounding box center [212, 483] width 272 height 27
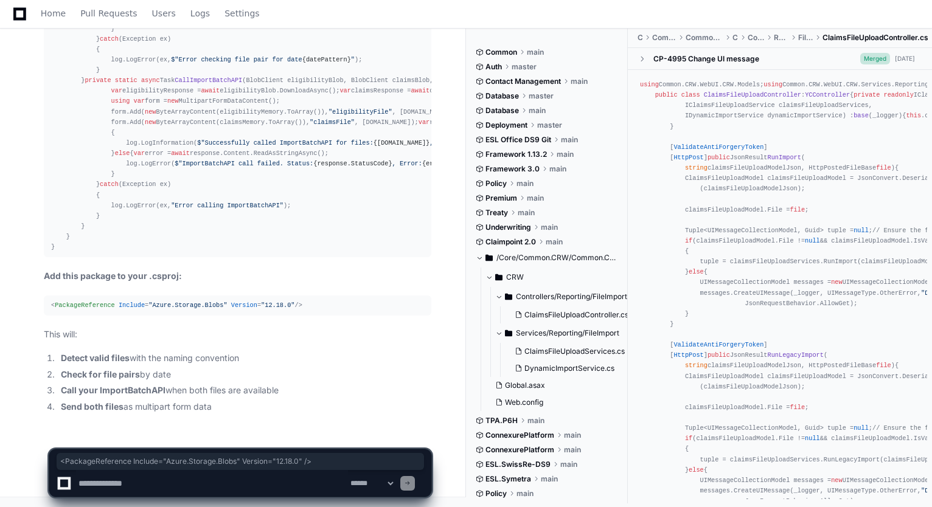
paste textarea "**********"
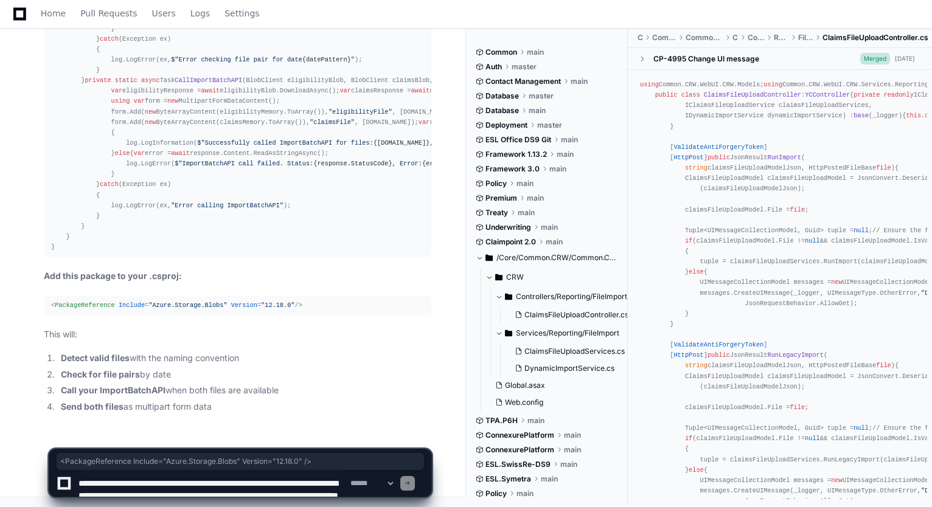
scroll to position [28, 0]
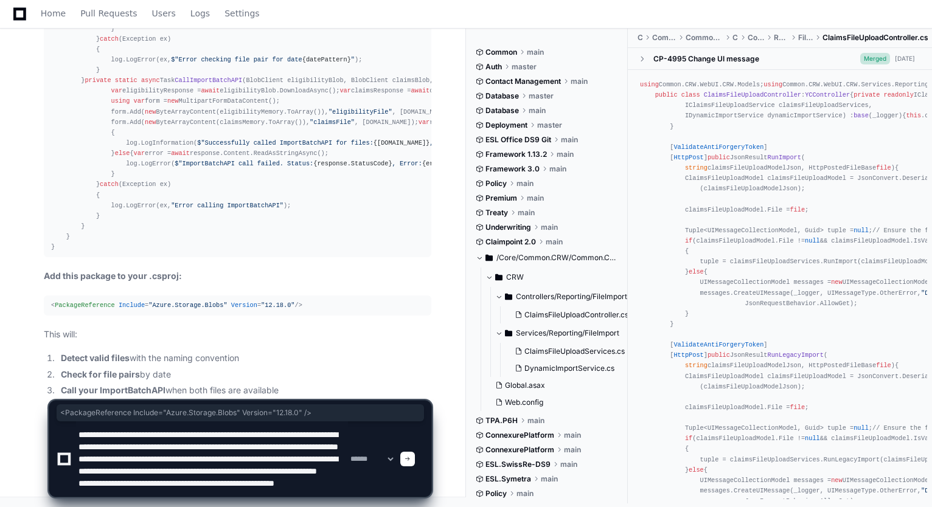
type textarea "**********"
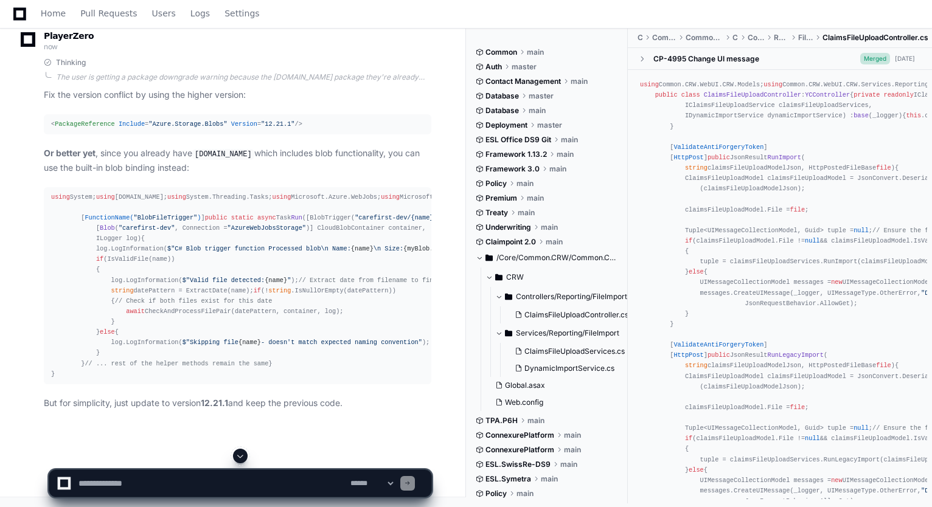
scroll to position [54659, 0]
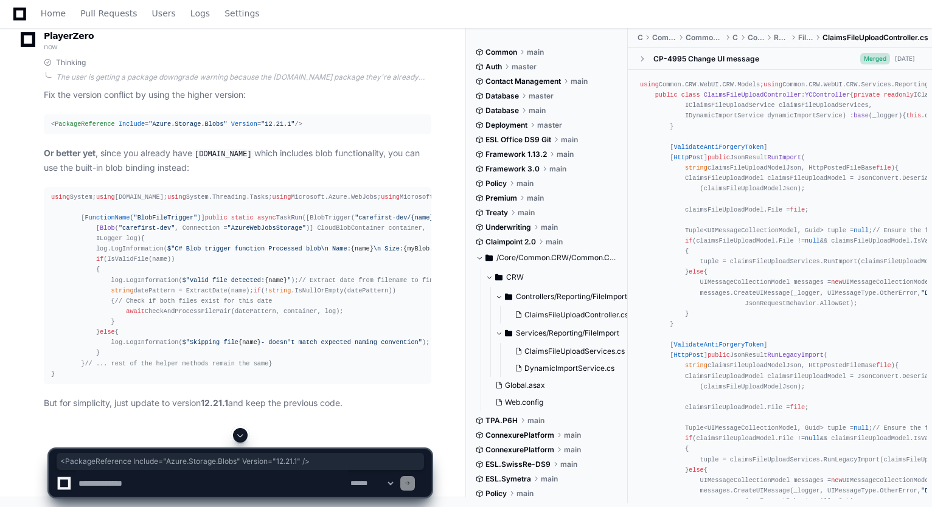
drag, startPoint x: 52, startPoint y: 137, endPoint x: 285, endPoint y: 136, distance: 232.4
click at [285, 130] on div "< PackageReference Include = "Azure.Storage.Blobs" Version = "12.21.1" />" at bounding box center [237, 124] width 373 height 10
copy span "< PackageReference Include = "Azure.Storage.Blobs" Version = "12.21.1" />"
click at [229, 478] on textarea at bounding box center [212, 483] width 272 height 27
paste textarea "**********"
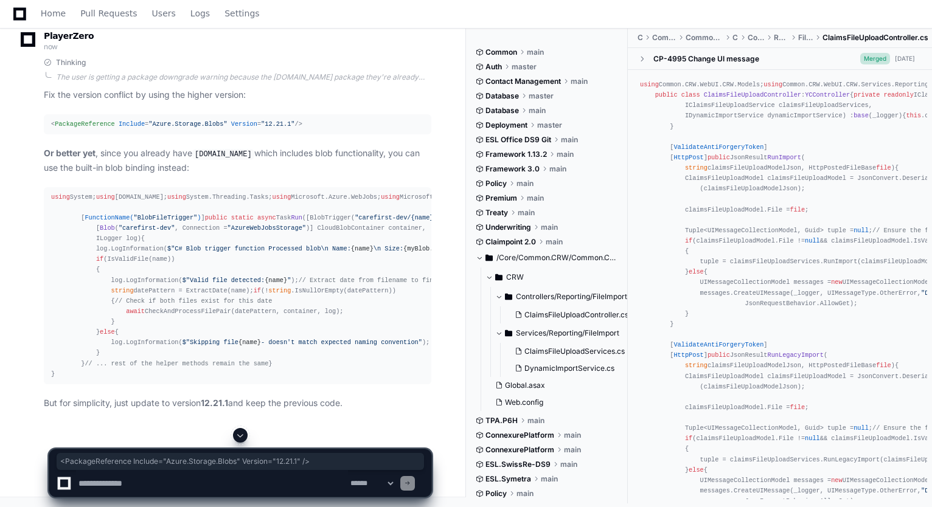
type textarea "**********"
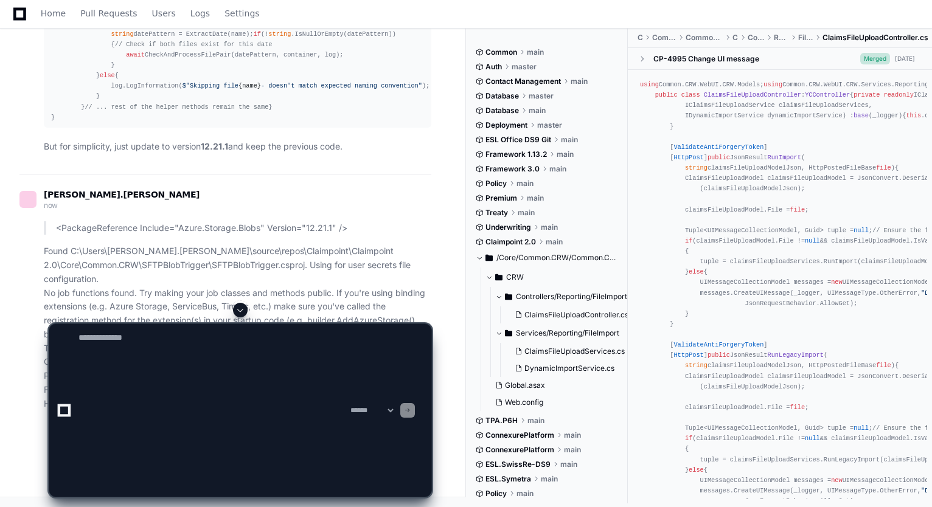
scroll to position [0, 0]
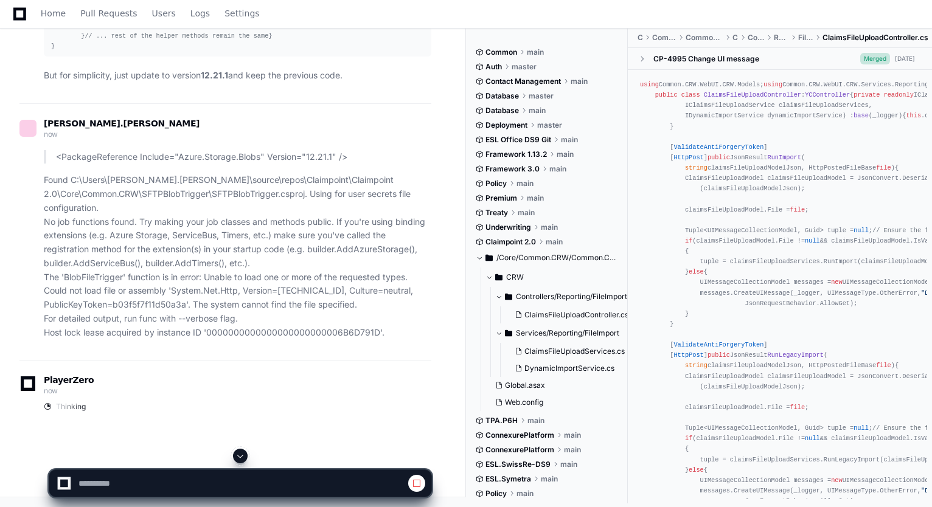
click at [244, 453] on span at bounding box center [240, 456] width 10 height 10
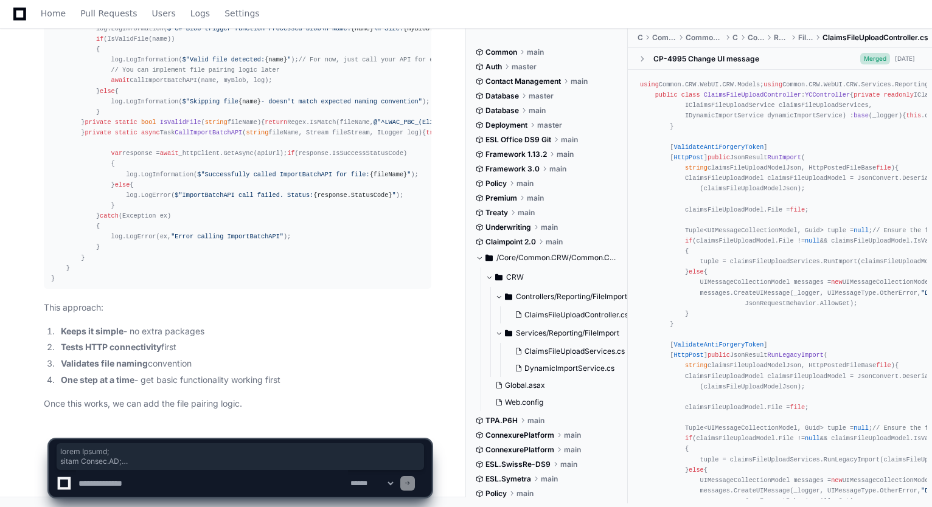
scroll to position [56230, 0]
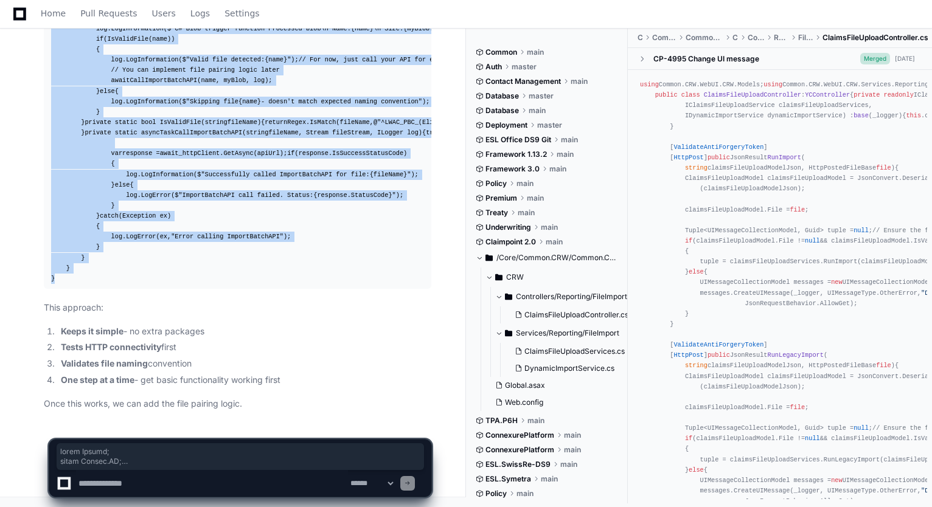
drag, startPoint x: 49, startPoint y: 167, endPoint x: 169, endPoint y: 285, distance: 167.8
click at [169, 285] on pre "using System; using System.IO; using System.Threading.Tasks; using Microsoft.Az…" at bounding box center [238, 138] width 388 height 302
copy div "using System; using System.IO; using System.Threading.Tasks; using Microsoft.Az…"
click at [187, 485] on textarea at bounding box center [212, 483] width 272 height 27
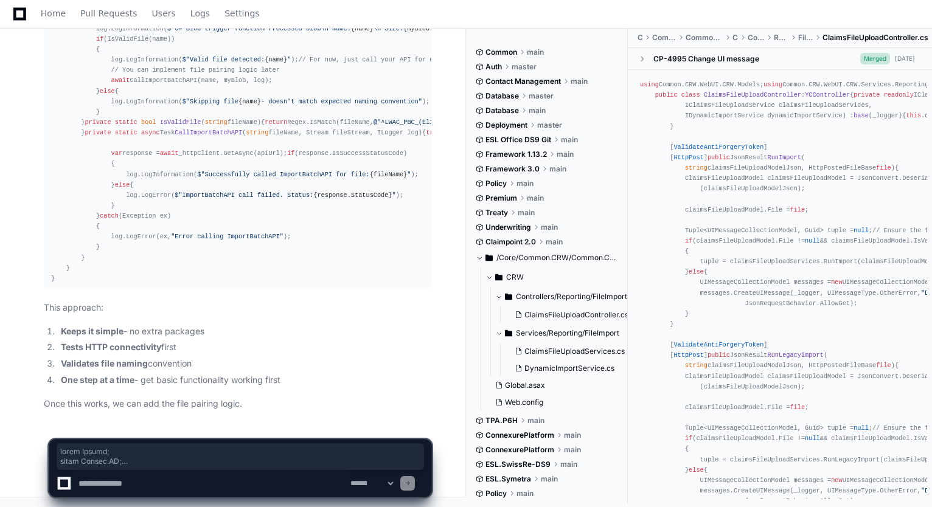
paste textarea "**********"
type textarea "**********"
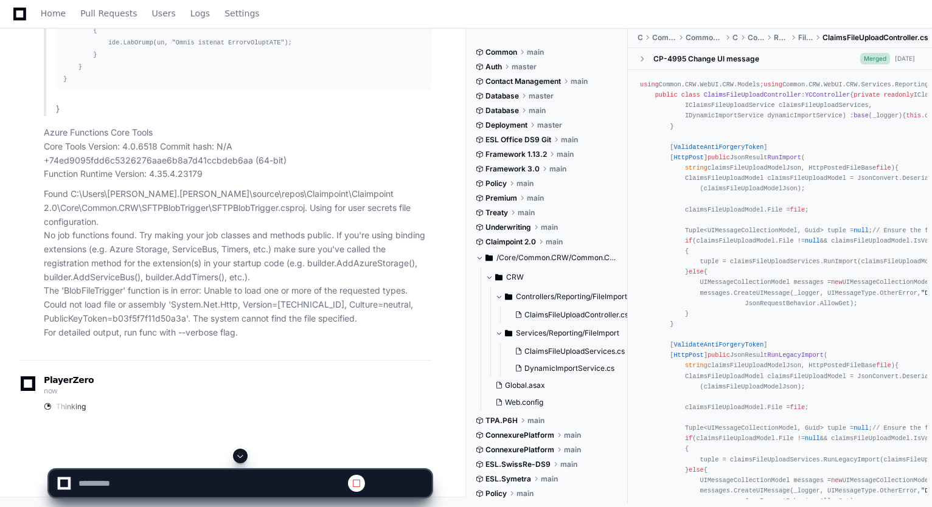
scroll to position [0, 0]
click at [243, 453] on span at bounding box center [240, 456] width 10 height 10
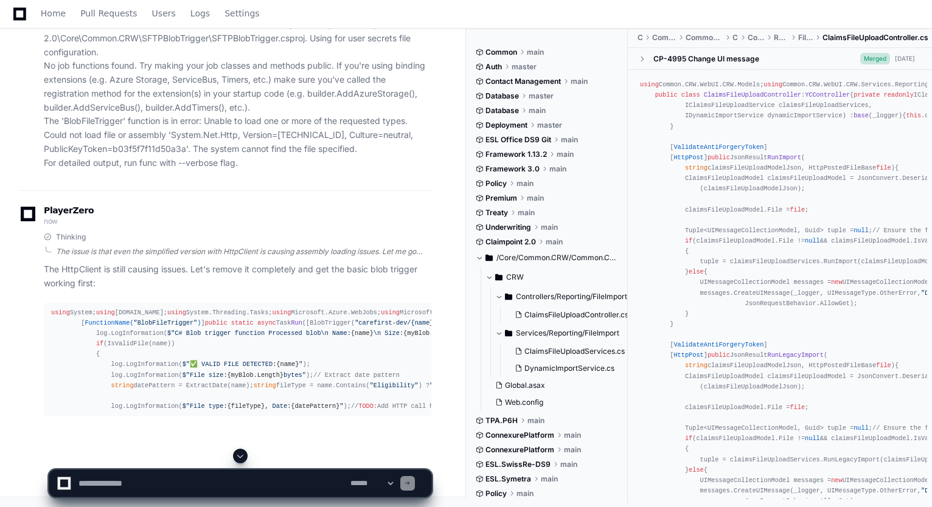
scroll to position [57689, 0]
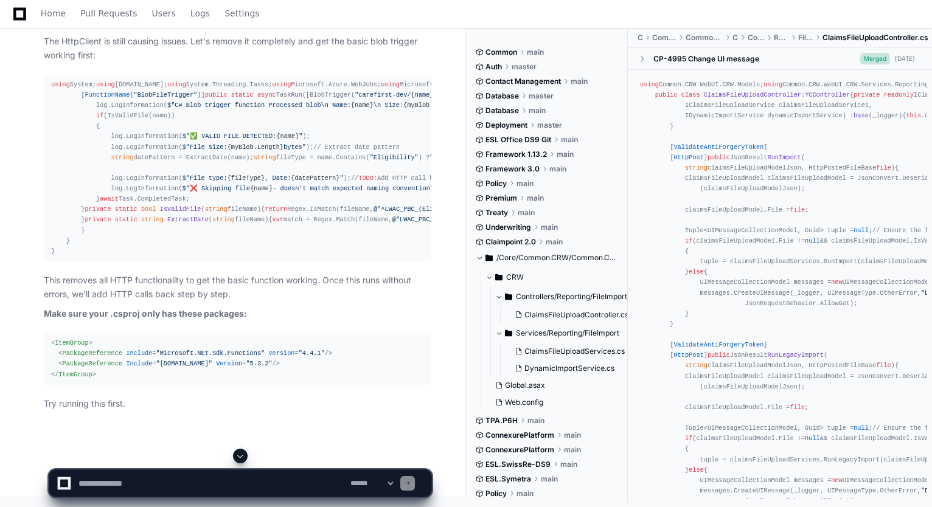
click at [241, 453] on span at bounding box center [240, 456] width 10 height 10
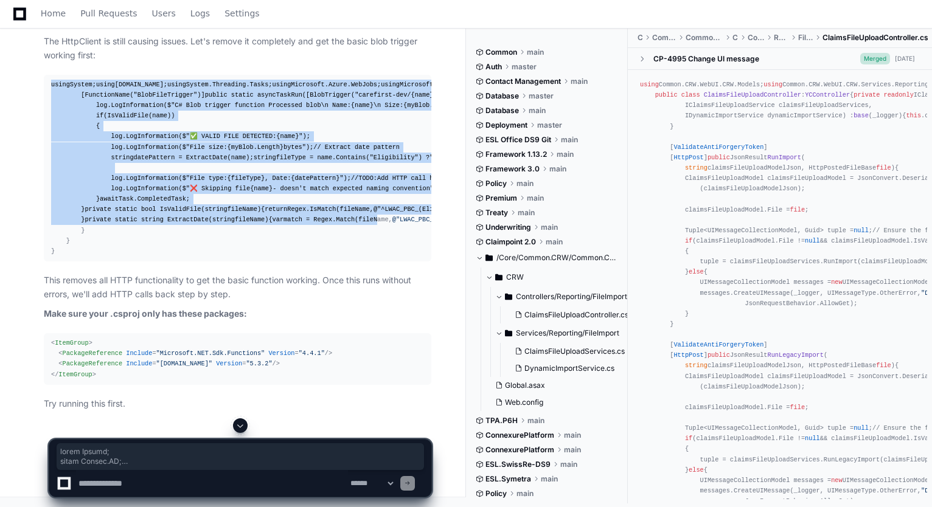
scroll to position [58090, 0]
drag, startPoint x: 51, startPoint y: 226, endPoint x: 187, endPoint y: 308, distance: 159.1
click at [187, 257] on div "using System; using System.IO; using System.Threading.Tasks; using Microsoft.Az…" at bounding box center [237, 168] width 373 height 177
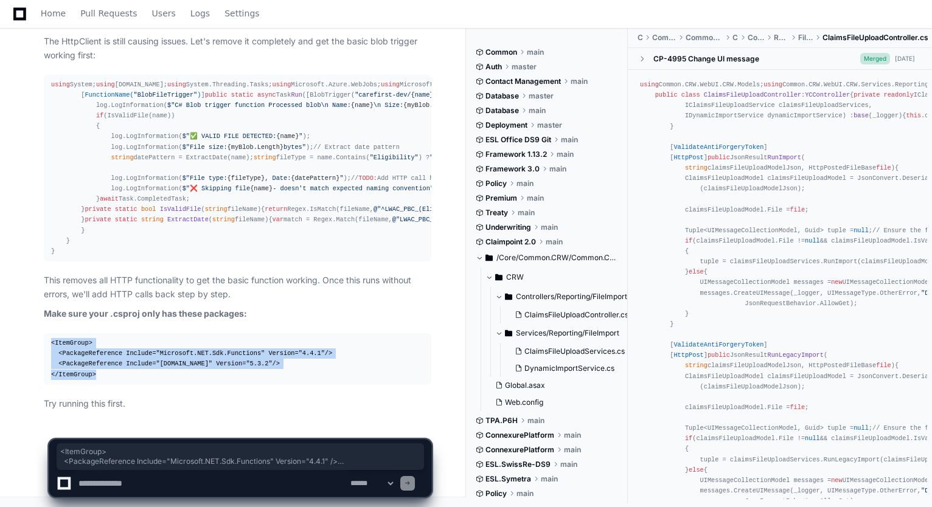
drag, startPoint x: 51, startPoint y: 344, endPoint x: 123, endPoint y: 380, distance: 80.5
click at [123, 380] on pre "< ItemGroup > < PackageReference Include = "Microsoft.NET.Sdk.Functions" Versio…" at bounding box center [238, 359] width 388 height 52
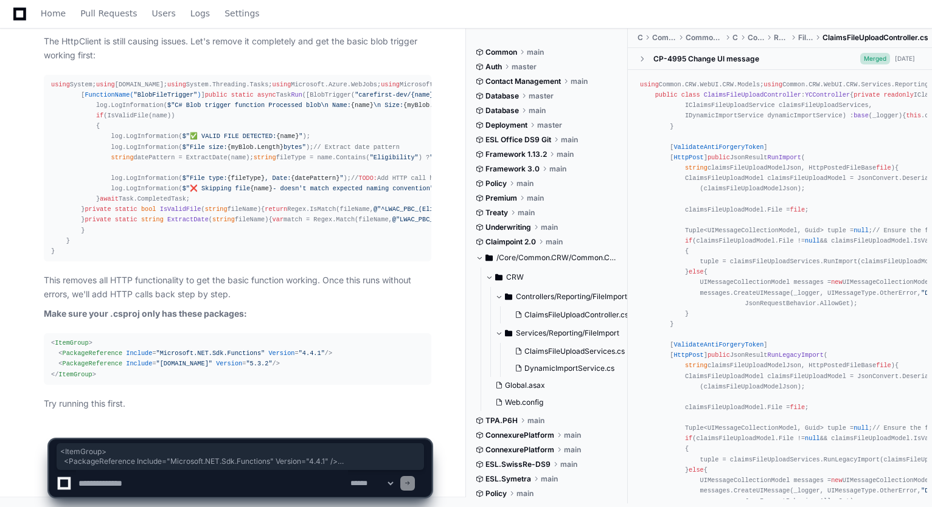
click at [242, 488] on textarea at bounding box center [212, 483] width 272 height 27
paste textarea "**********"
type textarea "**********"
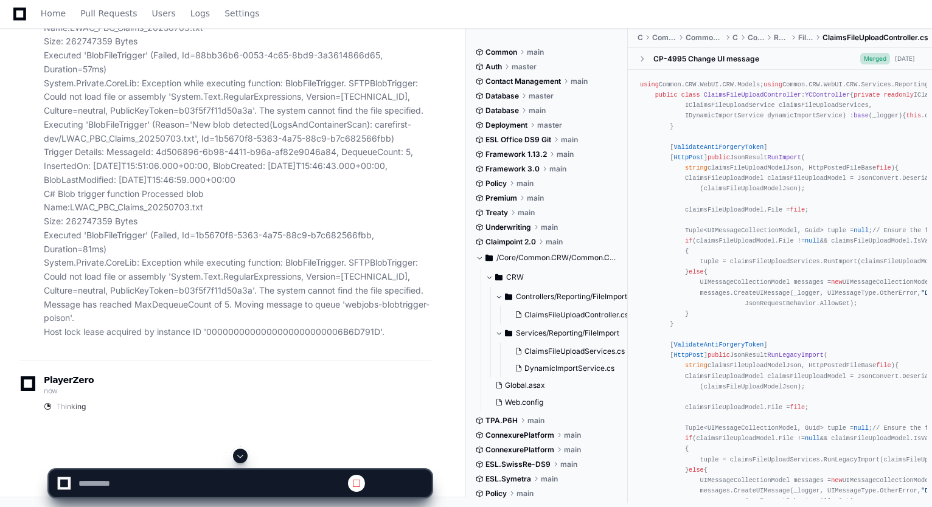
scroll to position [0, 0]
click at [234, 451] on div at bounding box center [240, 456] width 383 height 15
click at [244, 458] on span at bounding box center [240, 456] width 10 height 10
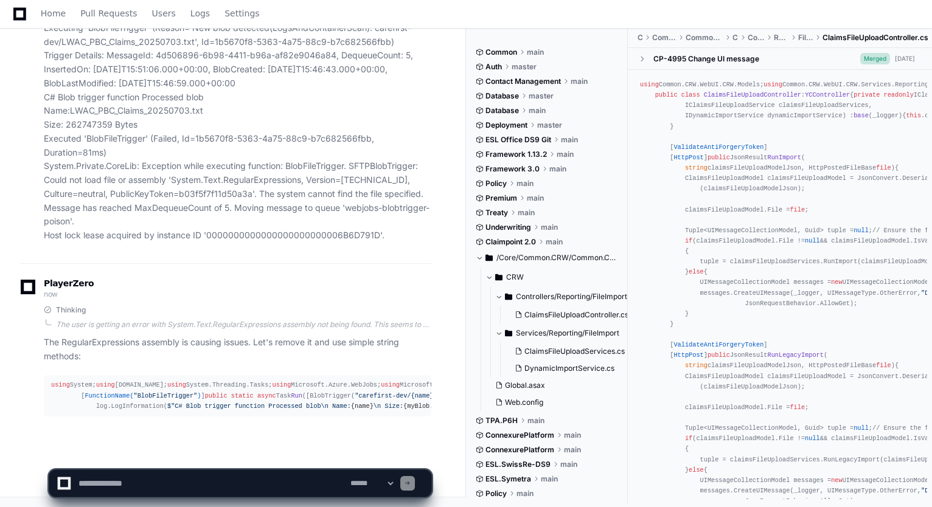
scroll to position [59615, 0]
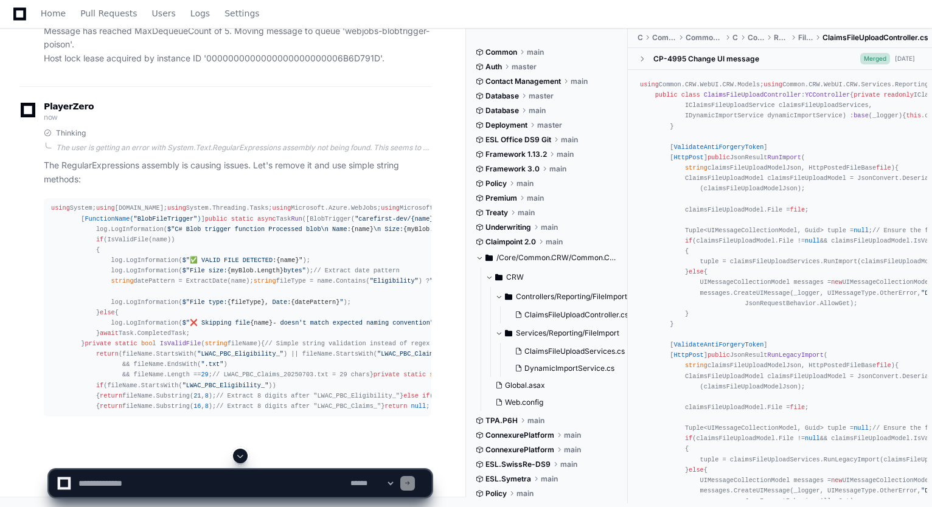
click at [243, 458] on span at bounding box center [240, 456] width 10 height 10
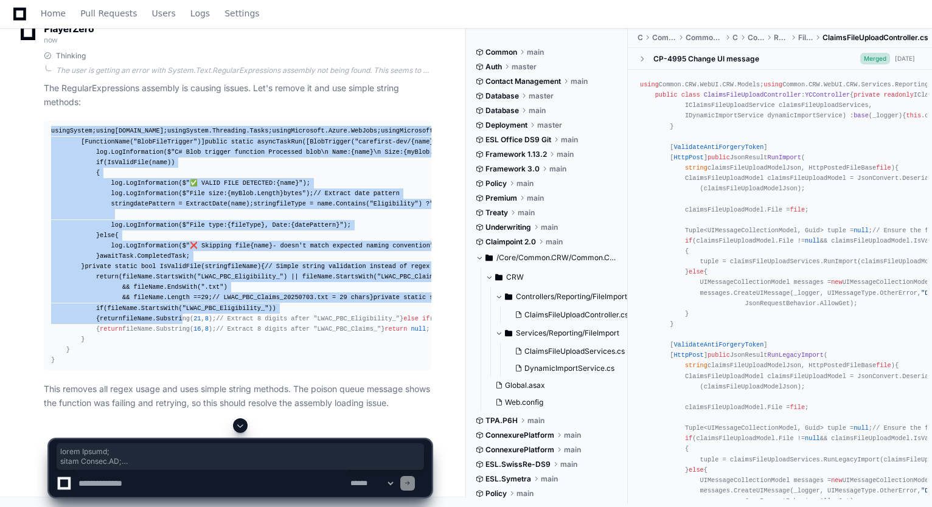
scroll to position [60099, 0]
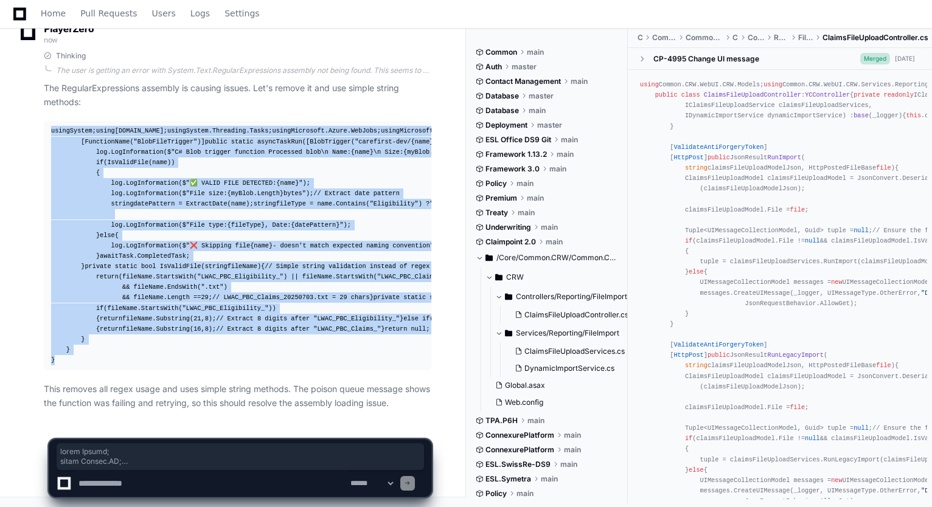
drag, startPoint x: 50, startPoint y: 85, endPoint x: 151, endPoint y: 363, distance: 296.6
click at [151, 363] on pre "using System; using System.IO; using System.Threading.Tasks; using Microsoft.Az…" at bounding box center [238, 245] width 388 height 249
click at [336, 356] on div "using System; using System.IO; using System.Threading.Tasks; using Microsoft.Az…" at bounding box center [237, 246] width 373 height 240
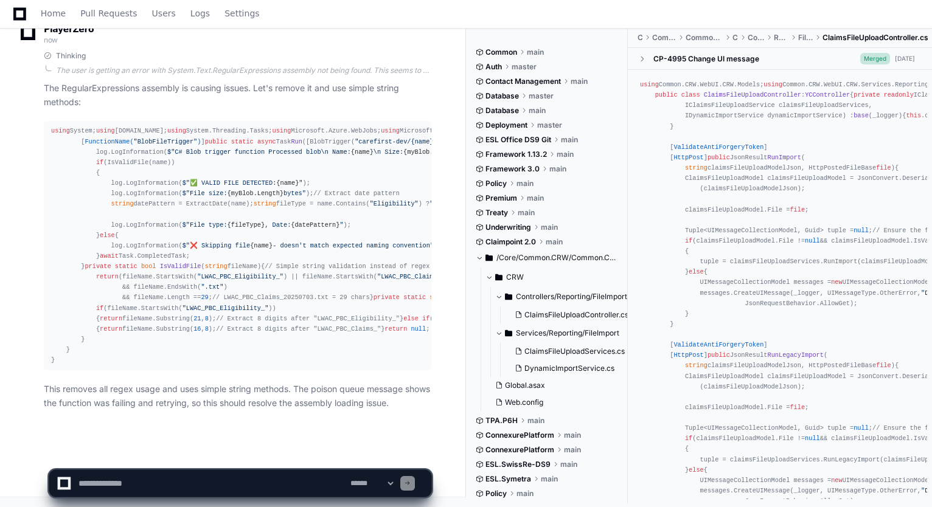
click at [250, 475] on textarea at bounding box center [212, 483] width 272 height 27
type textarea "**********"
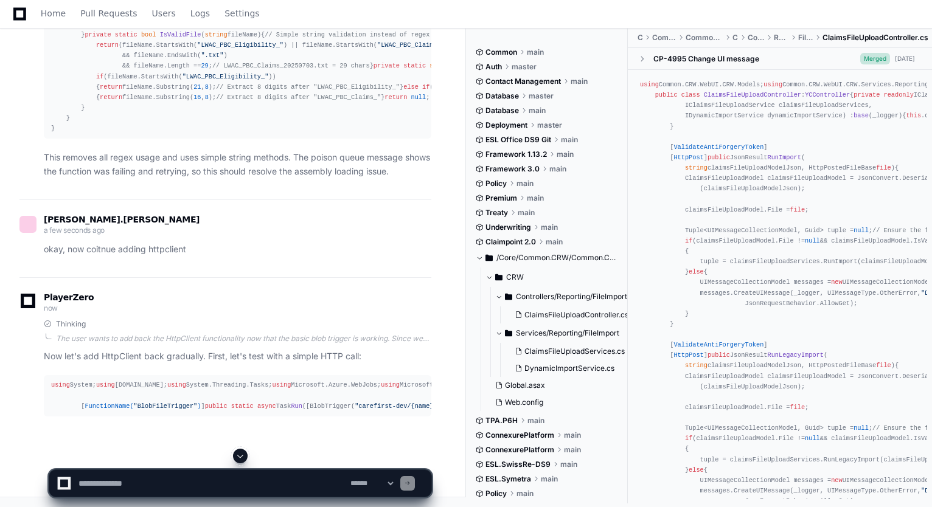
scroll to position [60466, 0]
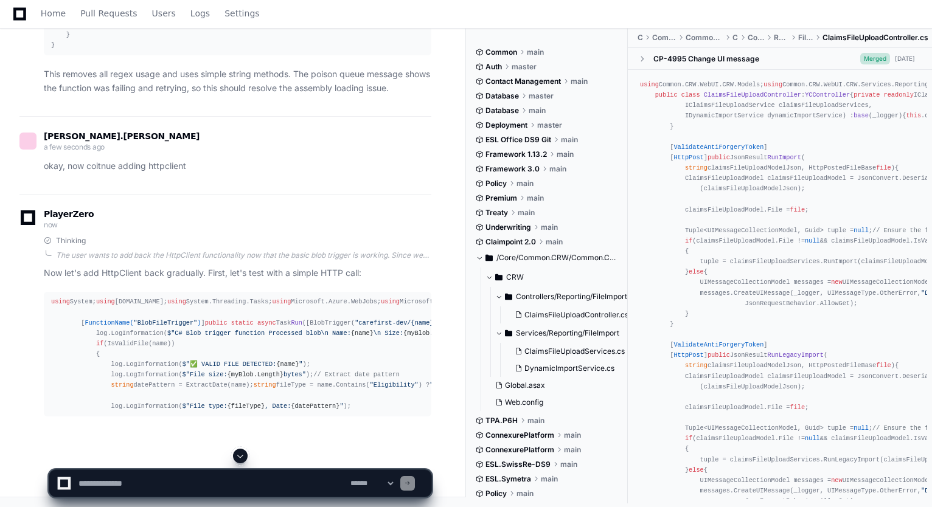
click at [243, 454] on span at bounding box center [240, 456] width 10 height 10
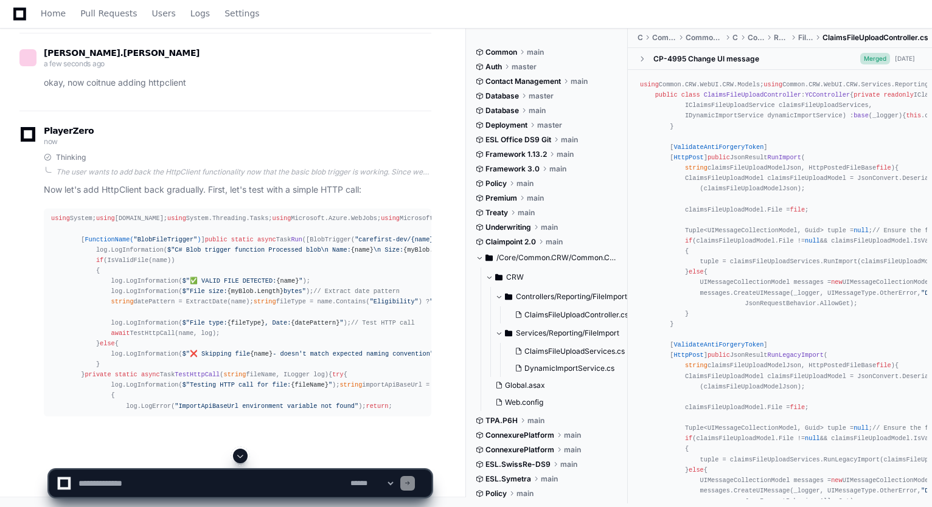
click at [242, 454] on span at bounding box center [240, 456] width 10 height 10
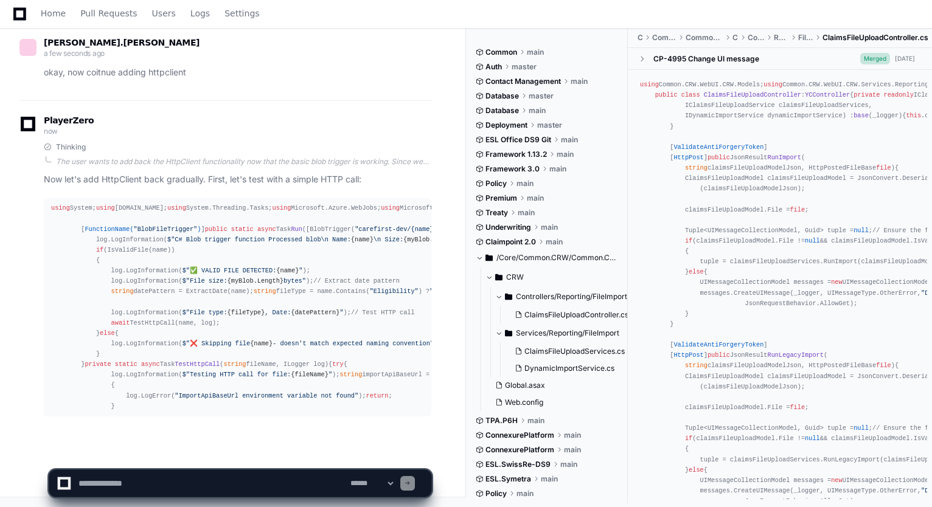
scroll to position [60831, 0]
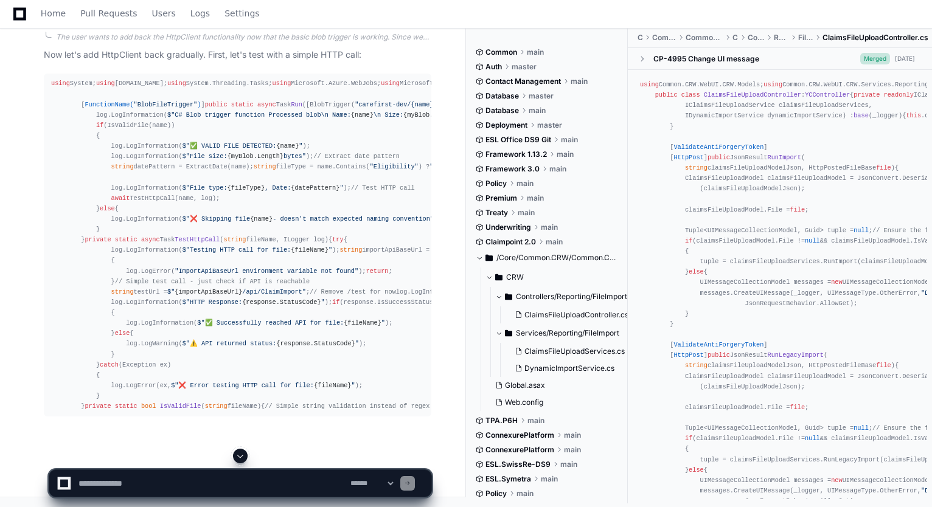
click at [240, 451] on button at bounding box center [240, 456] width 15 height 15
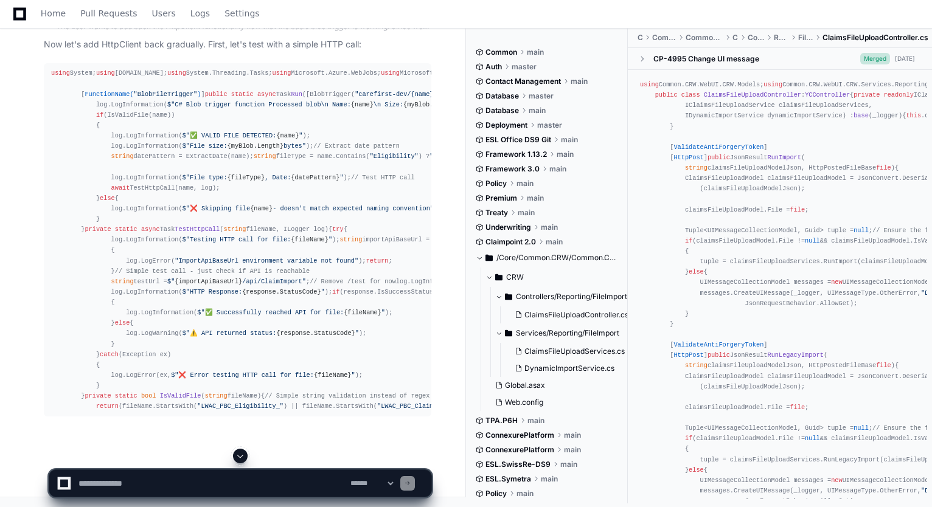
scroll to position [61113, 0]
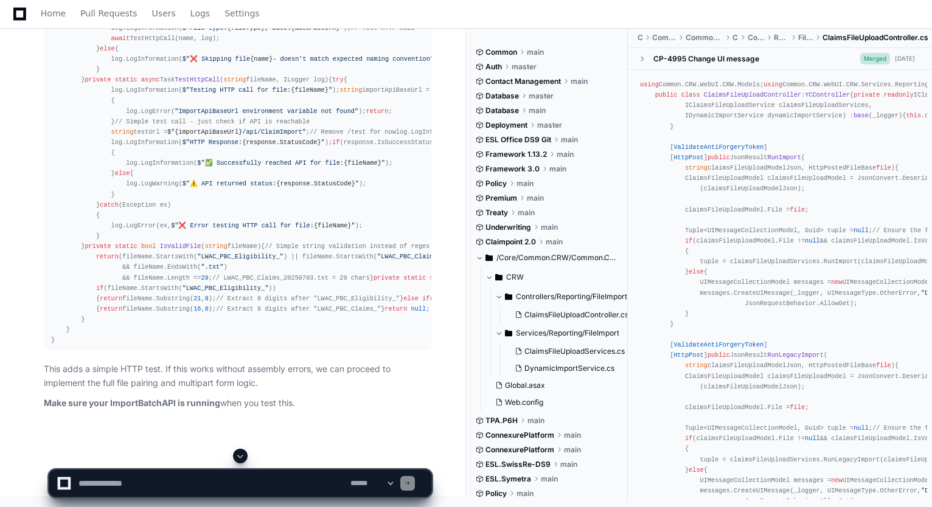
click at [242, 450] on button at bounding box center [240, 456] width 15 height 15
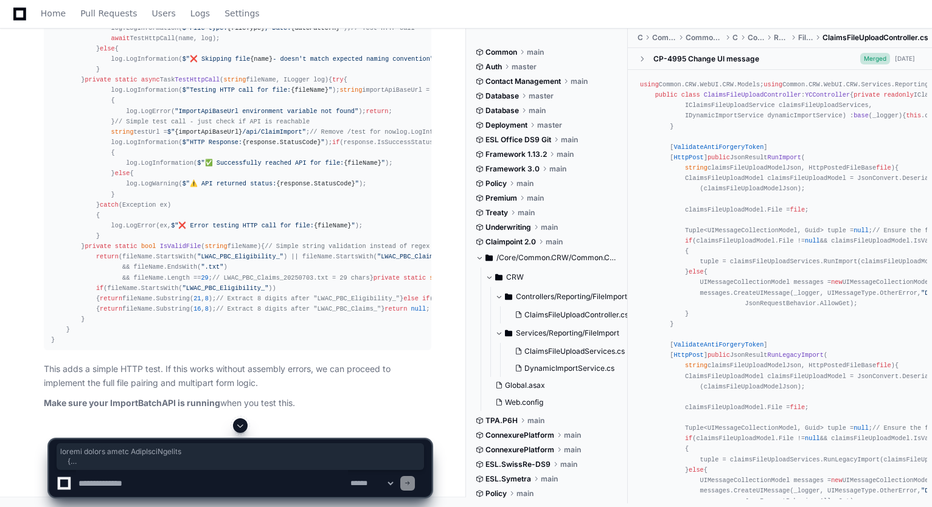
scroll to position [60585, 0]
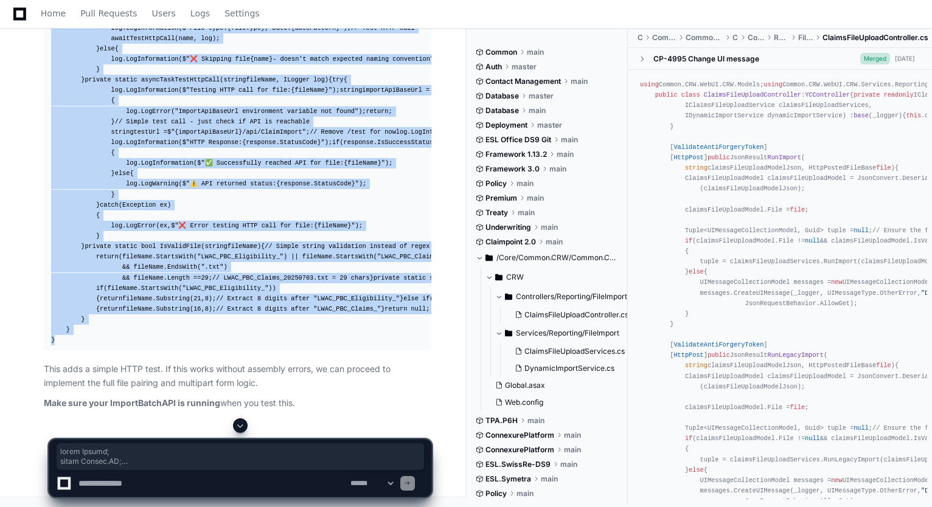
drag, startPoint x: 78, startPoint y: 345, endPoint x: 49, endPoint y: 134, distance: 213.2
click at [49, 134] on pre "using System; using System.IO; using System.Threading.Tasks; using Microsoft.Az…" at bounding box center [238, 132] width 388 height 437
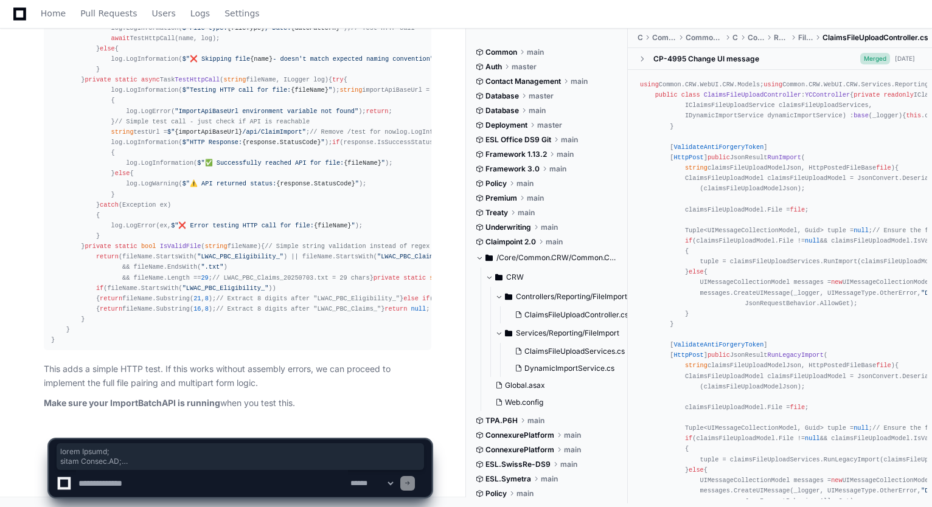
click at [301, 482] on textarea at bounding box center [212, 483] width 272 height 27
type textarea "**********"
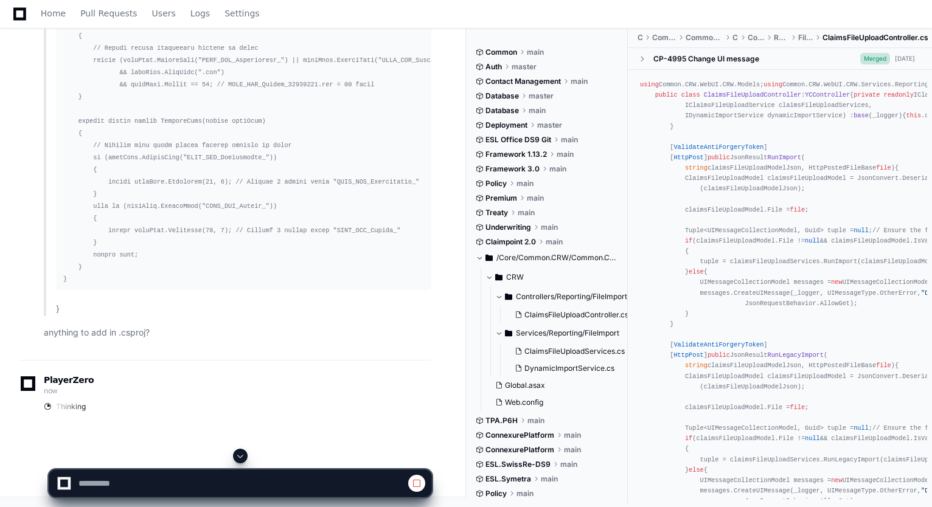
click at [238, 458] on span at bounding box center [240, 456] width 10 height 10
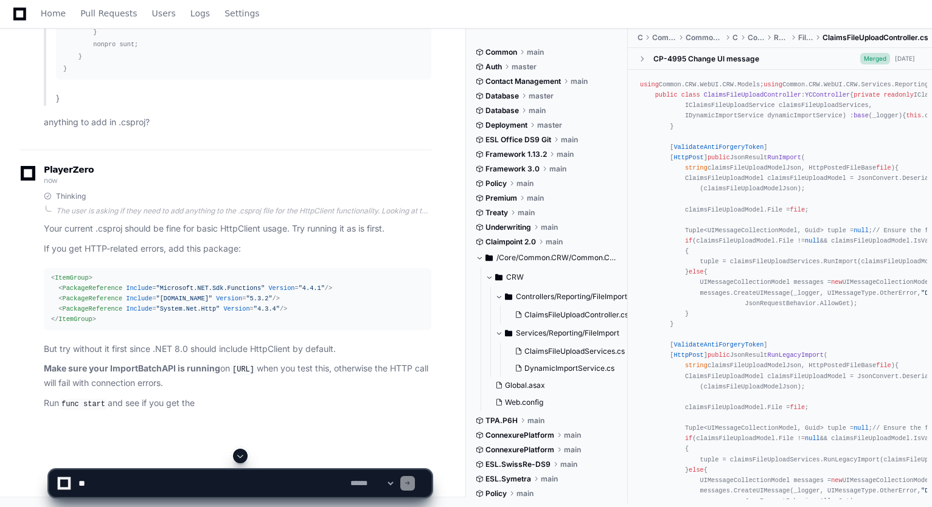
scroll to position [62964, 0]
click at [205, 479] on textarea at bounding box center [212, 483] width 272 height 27
paste textarea "**********"
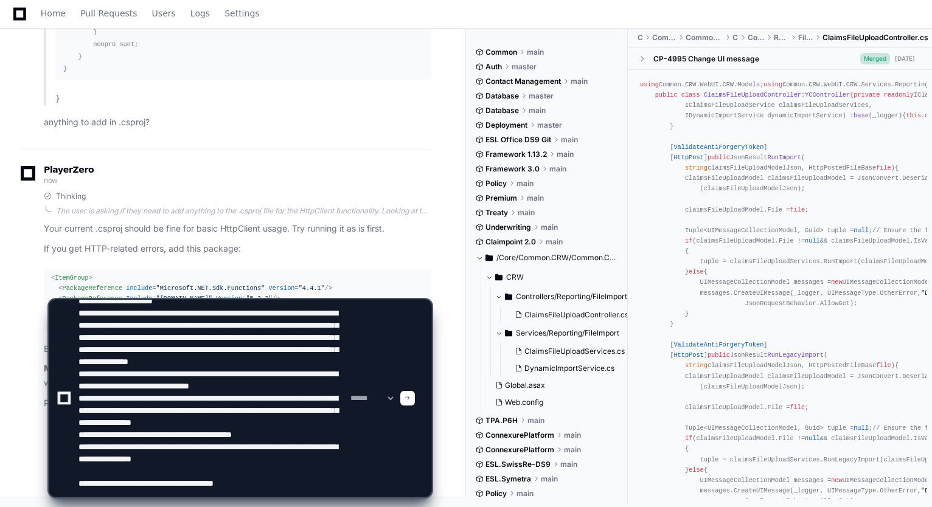
type textarea "**********"
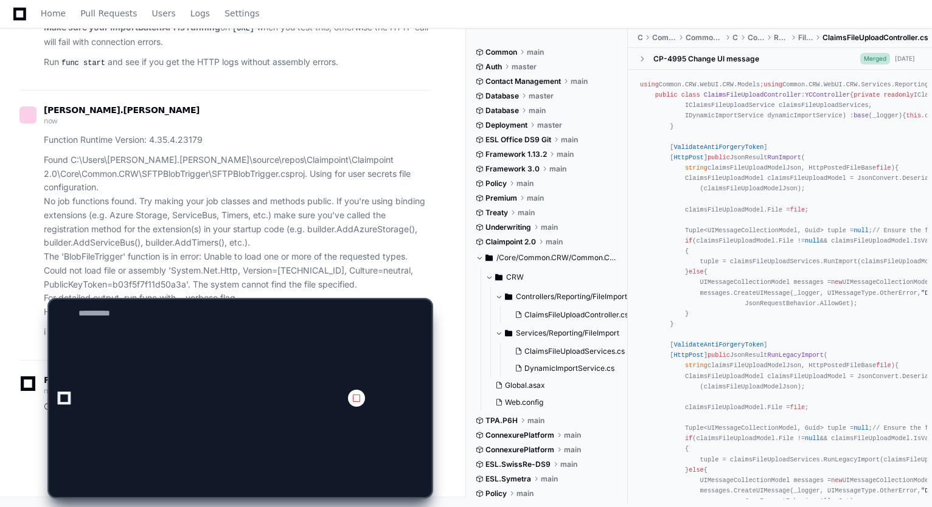
scroll to position [0, 0]
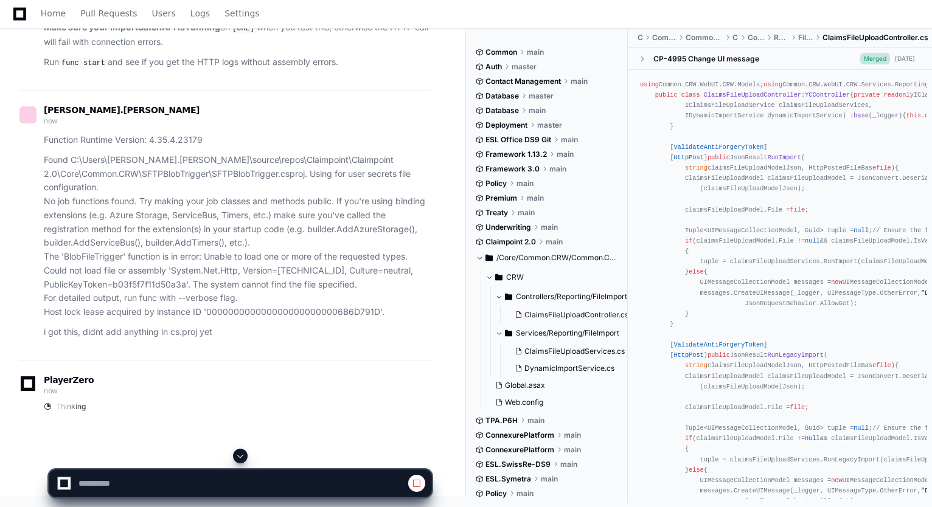
click at [242, 458] on span at bounding box center [240, 456] width 10 height 10
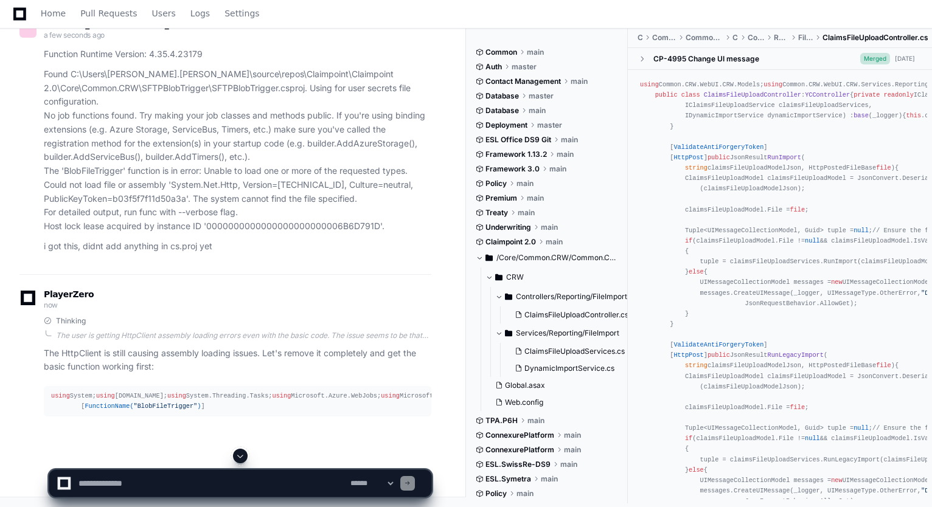
scroll to position [63485, 0]
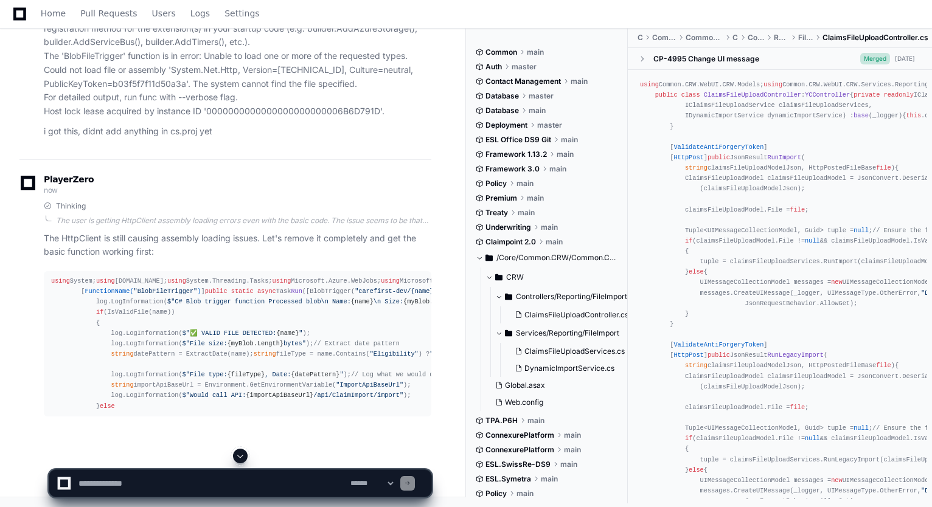
click at [242, 454] on span at bounding box center [240, 456] width 10 height 10
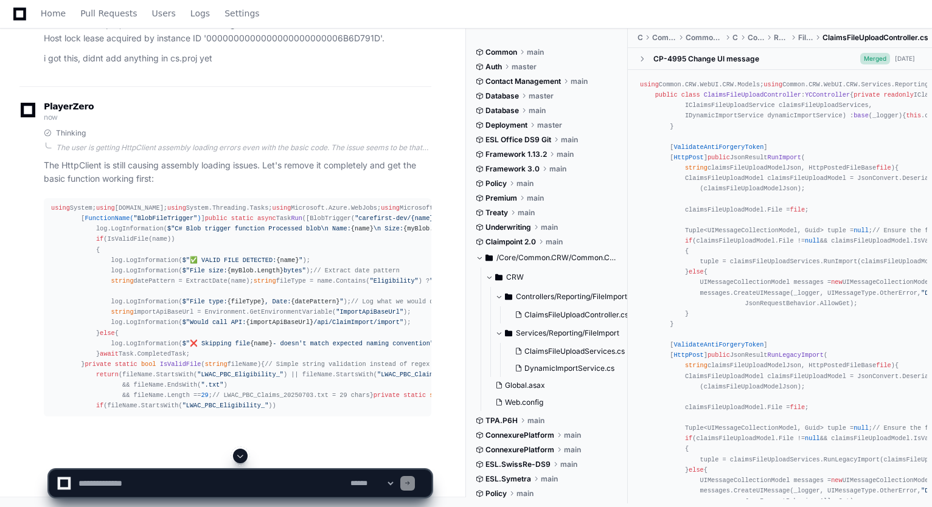
click at [62, 484] on div at bounding box center [64, 484] width 8 height 8
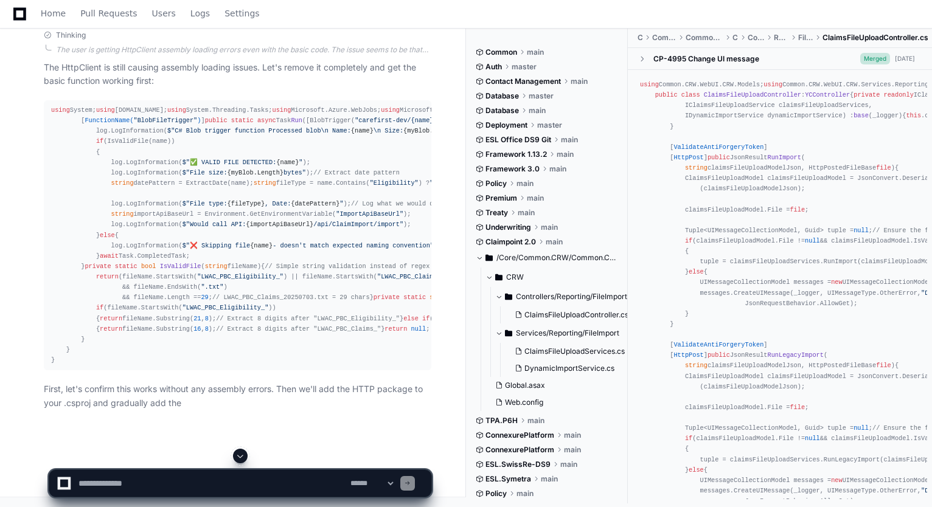
click at [112, 483] on textarea at bounding box center [212, 483] width 272 height 27
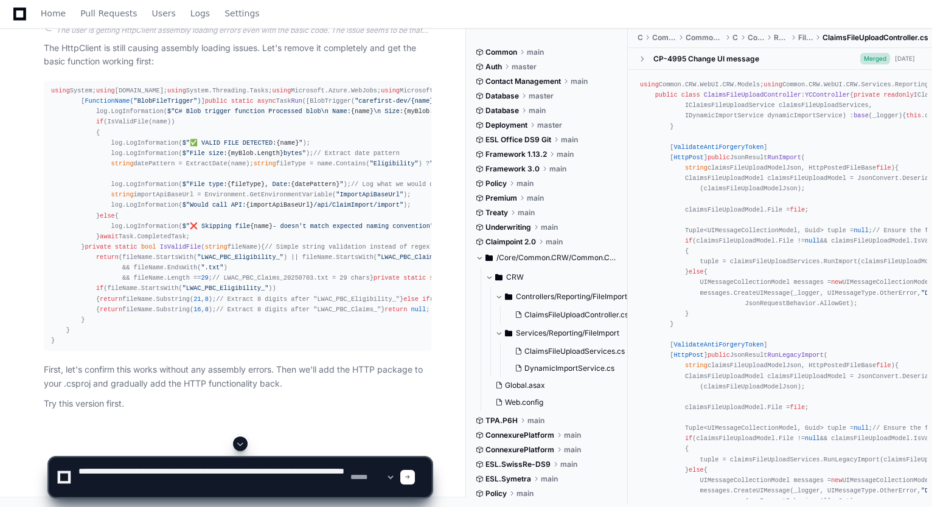
type textarea "**********"
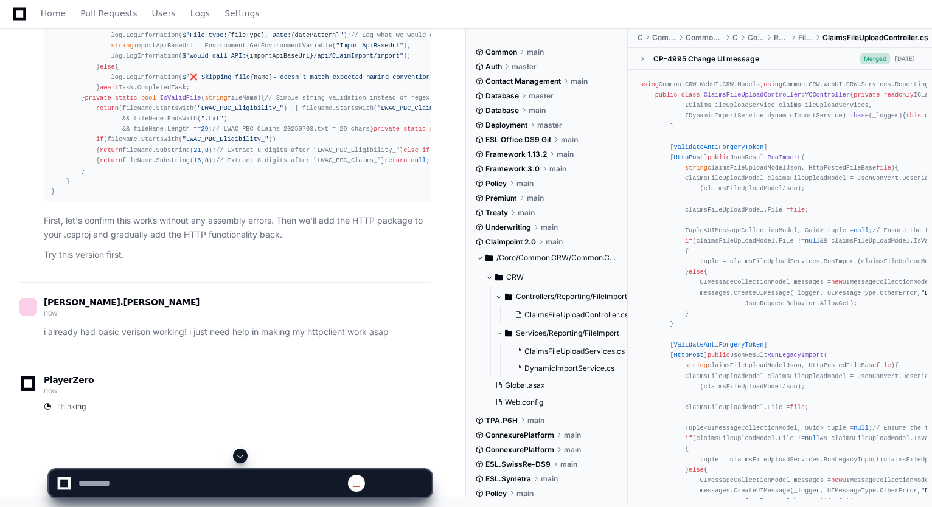
scroll to position [0, 0]
click at [240, 456] on span at bounding box center [240, 456] width 10 height 10
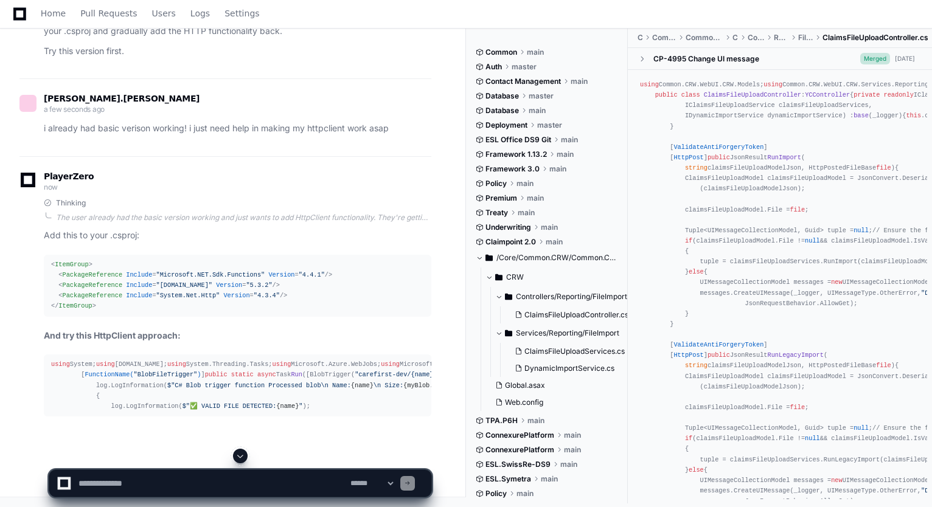
scroll to position [64592, 0]
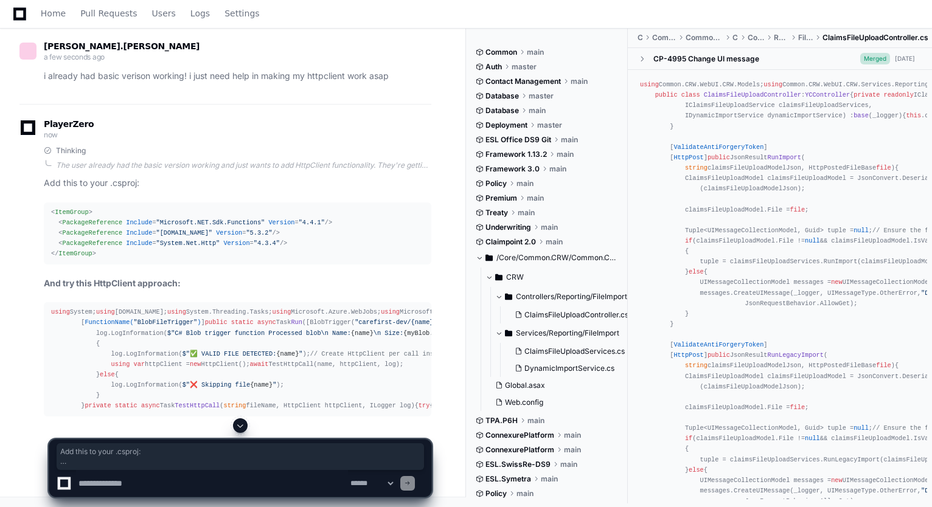
click at [96, 207] on div "< ItemGroup > < PackageReference Include = "Microsoft.NET.Sdk.Functions" Versio…" at bounding box center [237, 233] width 373 height 52
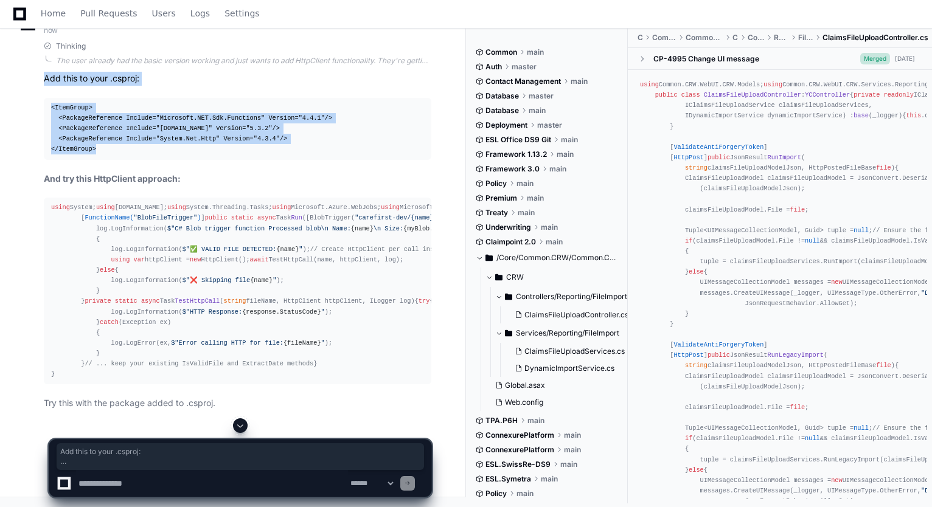
click at [96, 150] on div "< ItemGroup > < PackageReference Include = "Microsoft.NET.Sdk.Functions" Versio…" at bounding box center [237, 129] width 373 height 52
drag, startPoint x: 48, startPoint y: 107, endPoint x: 422, endPoint y: 501, distance: 543.5
click at [97, 150] on pre "< ItemGroup > < PackageReference Include = "Microsoft.NET.Sdk.Functions" Versio…" at bounding box center [238, 129] width 388 height 62
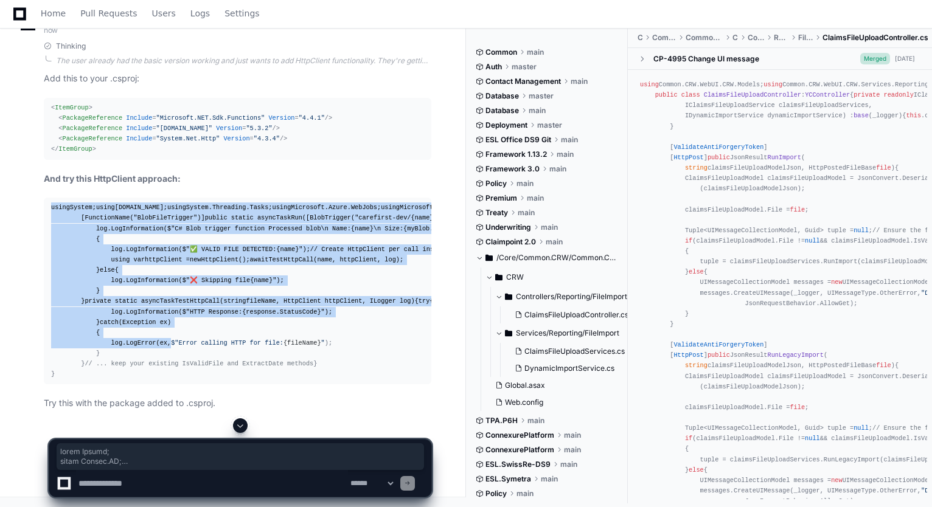
scroll to position [64926, 0]
drag, startPoint x: 50, startPoint y: 176, endPoint x: 153, endPoint y: 371, distance: 220.2
click at [153, 371] on pre "using System; using [DOMAIN_NAME]; using System.Threading.Tasks; using Microsof…" at bounding box center [238, 291] width 388 height 187
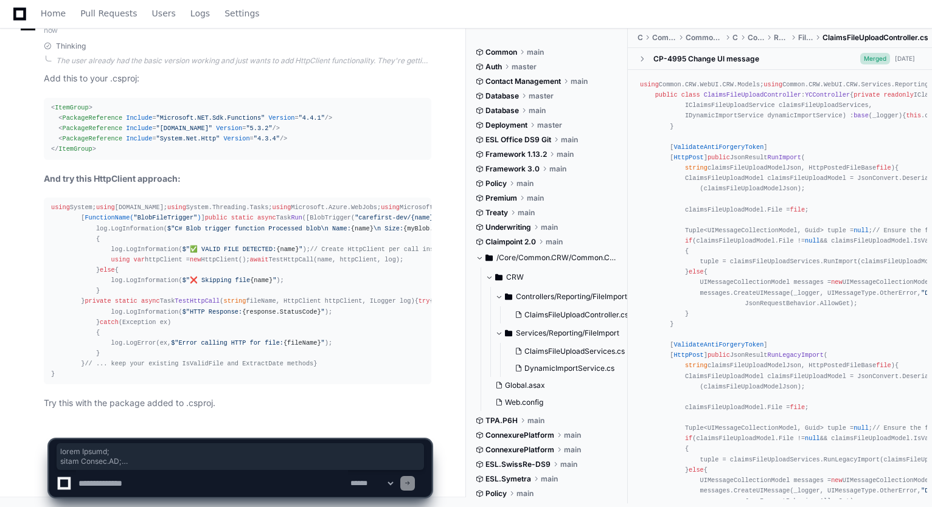
click at [173, 486] on textarea at bounding box center [212, 483] width 272 height 27
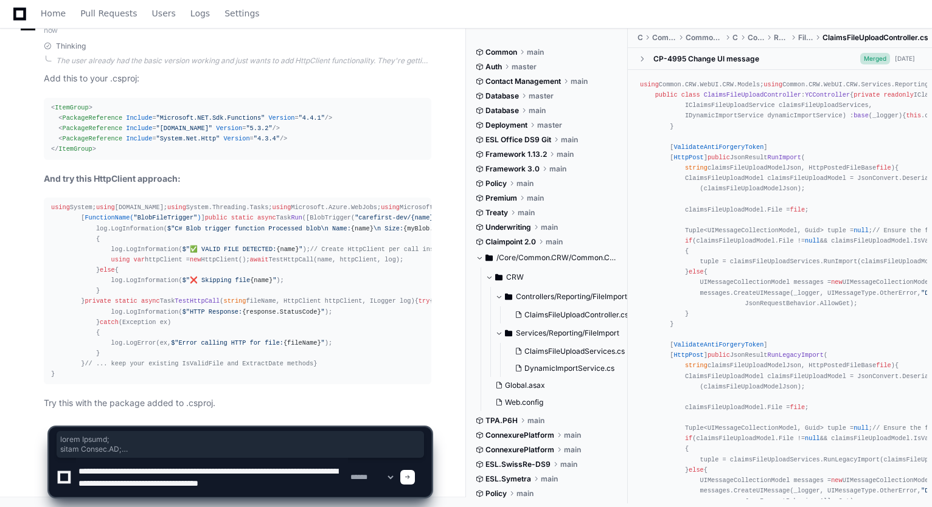
scroll to position [4, 0]
type textarea "**********"
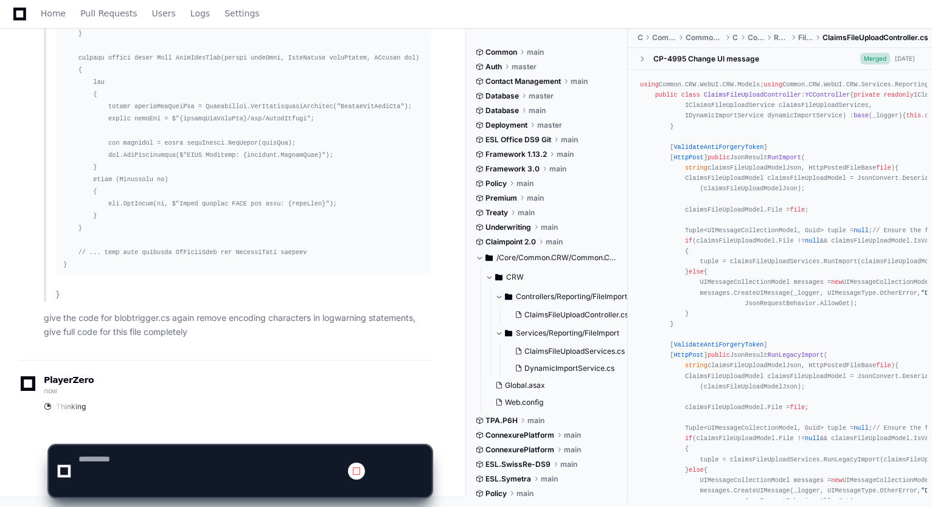
scroll to position [0, 0]
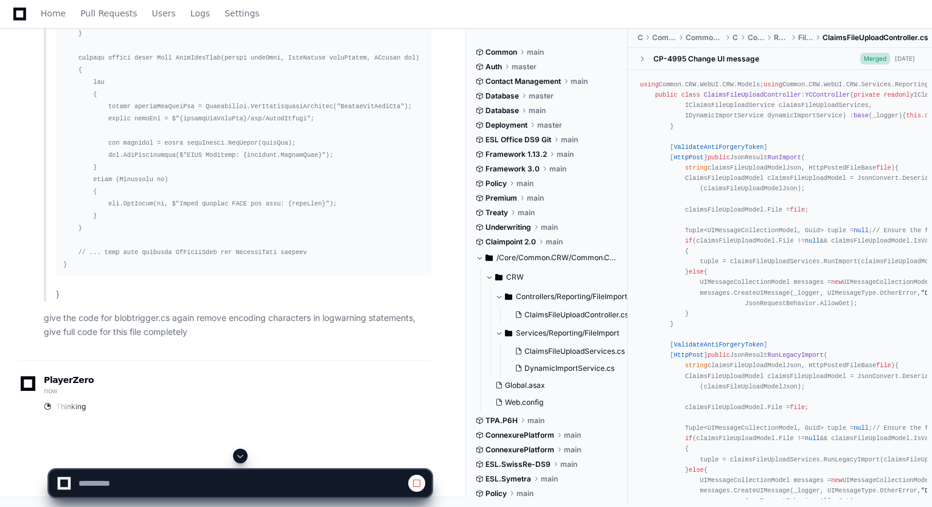
click at [241, 458] on span at bounding box center [240, 456] width 10 height 10
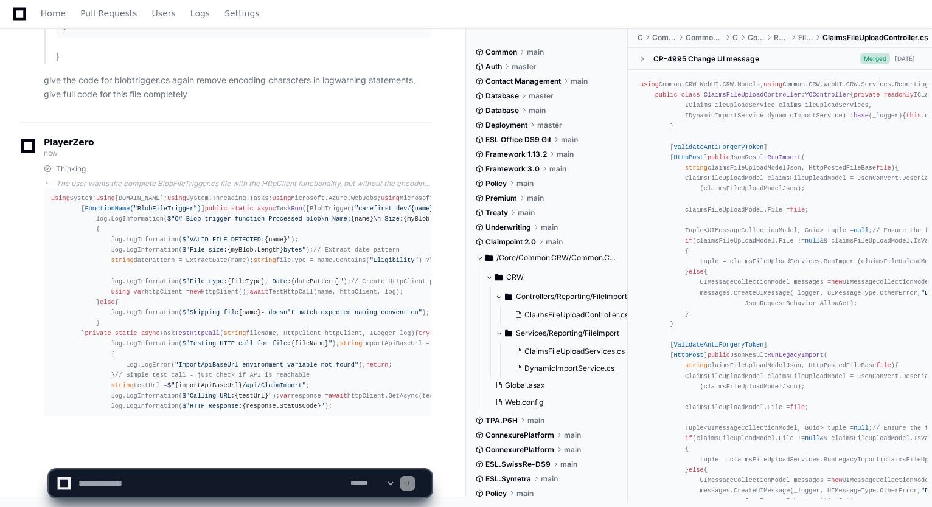
scroll to position [66356, 0]
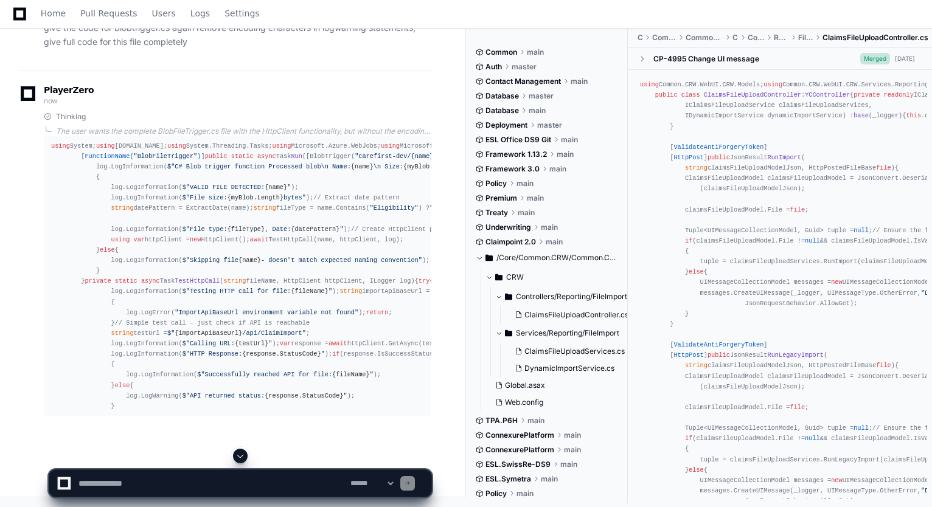
click at [240, 456] on span at bounding box center [240, 456] width 10 height 10
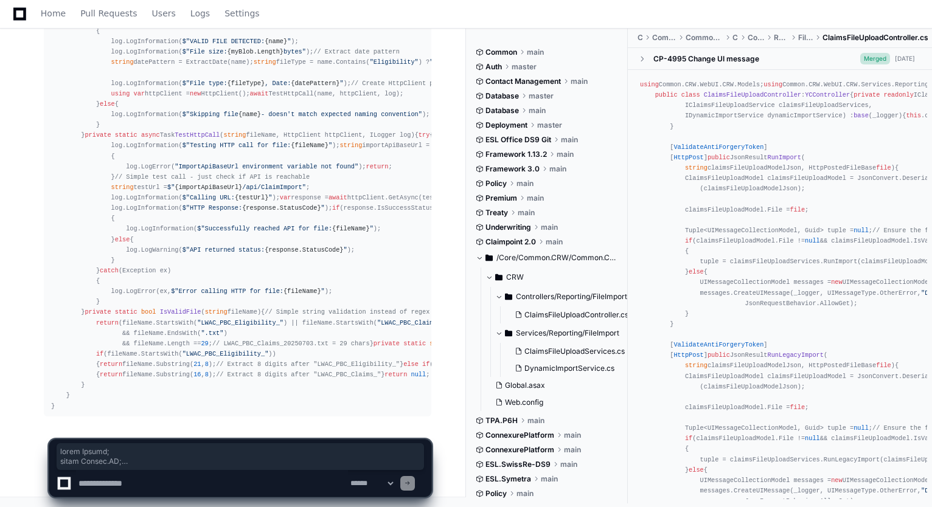
scroll to position [66763, 0]
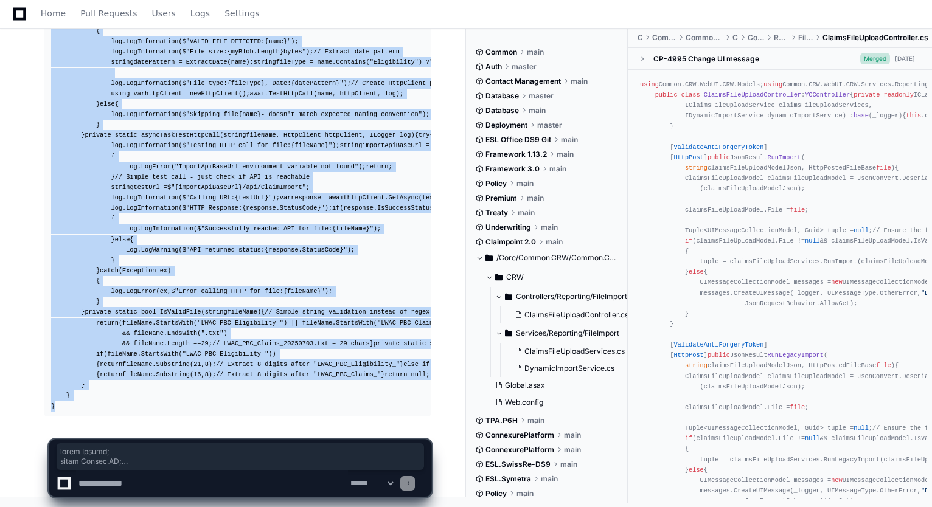
drag, startPoint x: 52, startPoint y: 155, endPoint x: 99, endPoint y: 409, distance: 258.6
click at [99, 409] on div "using System; using [DOMAIN_NAME]; using System.Threading.Tasks; using Microsof…" at bounding box center [237, 203] width 373 height 417
copy div "using System; using [DOMAIN_NAME]; using System.Threading.Tasks; using Microsof…"
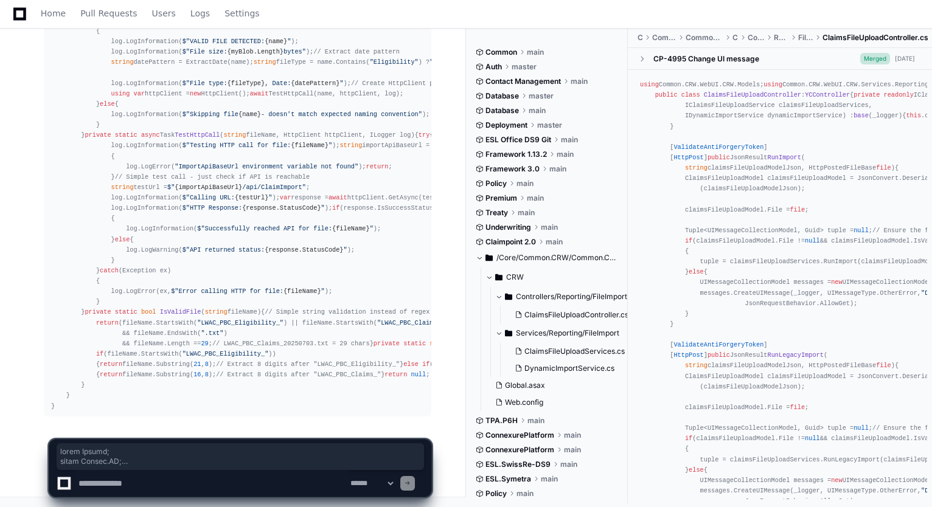
click at [271, 489] on textarea at bounding box center [212, 483] width 272 height 27
paste textarea "**********"
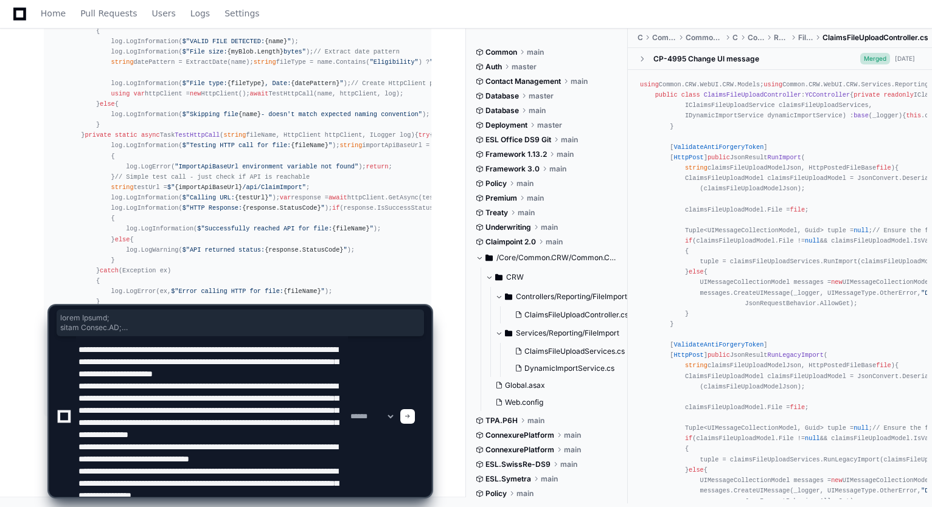
scroll to position [77, 0]
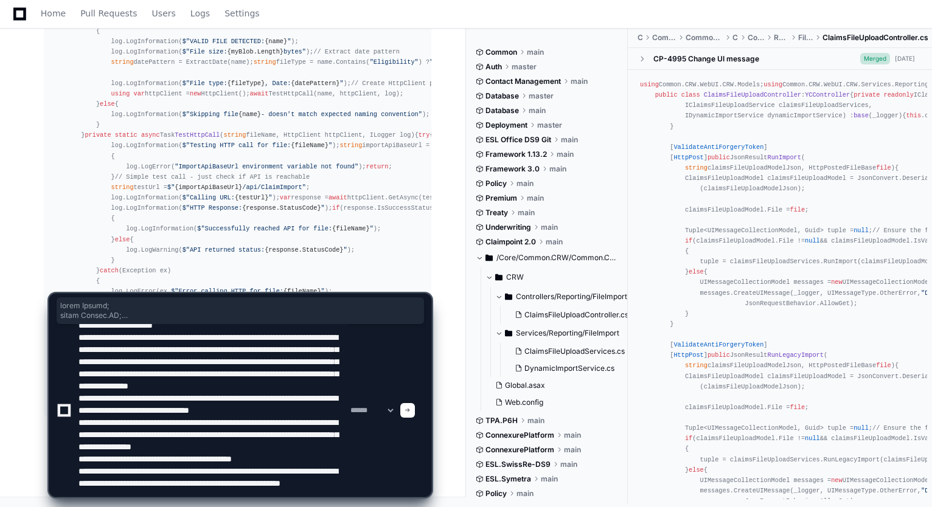
type textarea "**********"
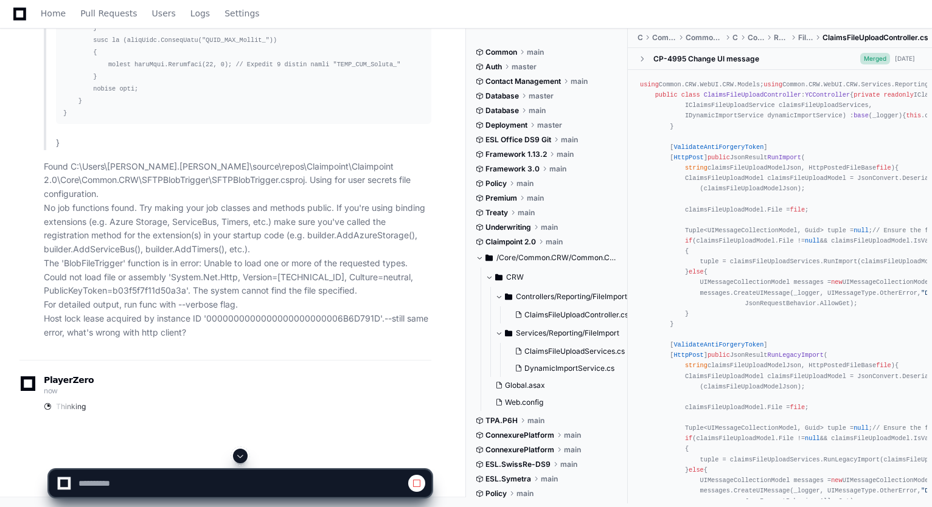
scroll to position [0, 0]
click at [240, 453] on span at bounding box center [240, 456] width 10 height 10
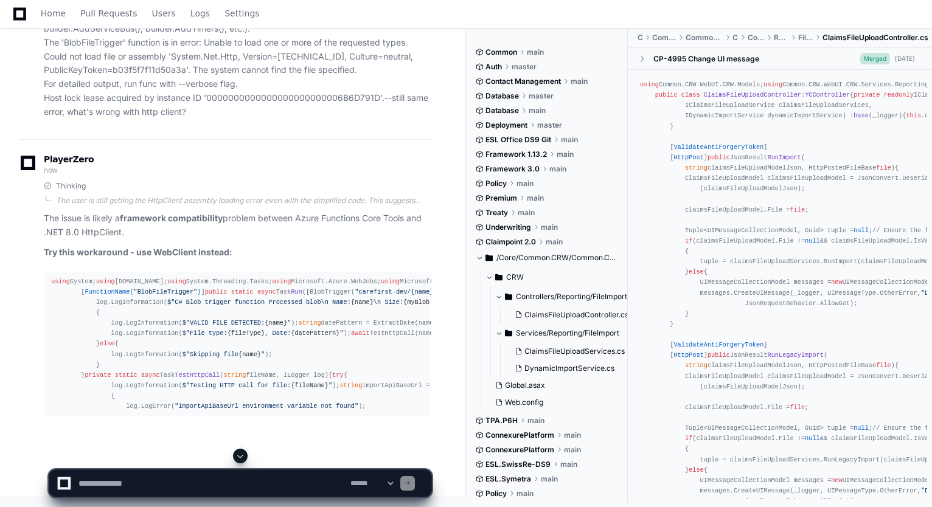
scroll to position [68545, 0]
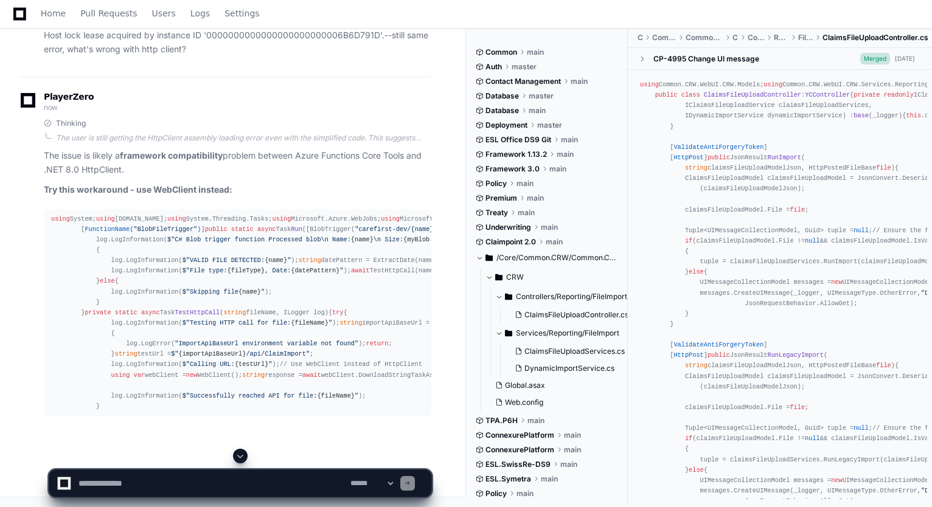
click at [238, 458] on span at bounding box center [240, 456] width 10 height 10
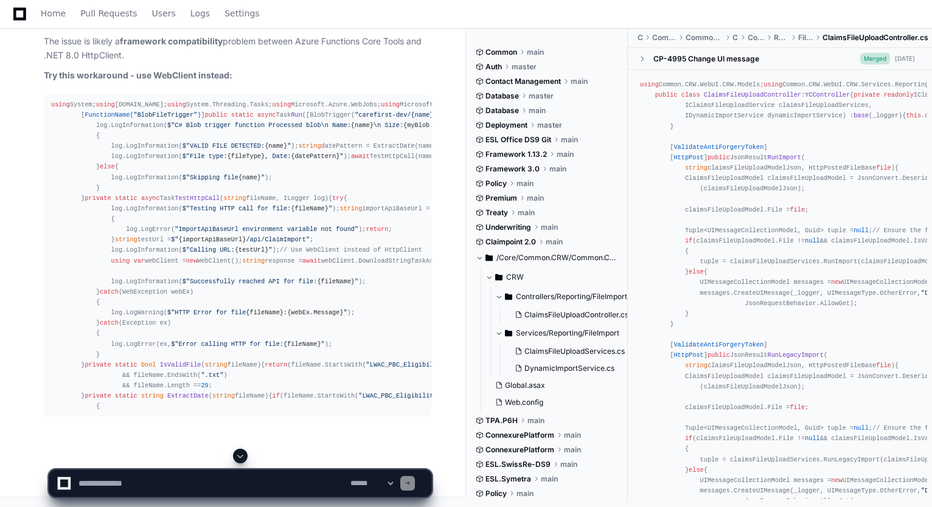
click at [243, 458] on span at bounding box center [240, 456] width 10 height 10
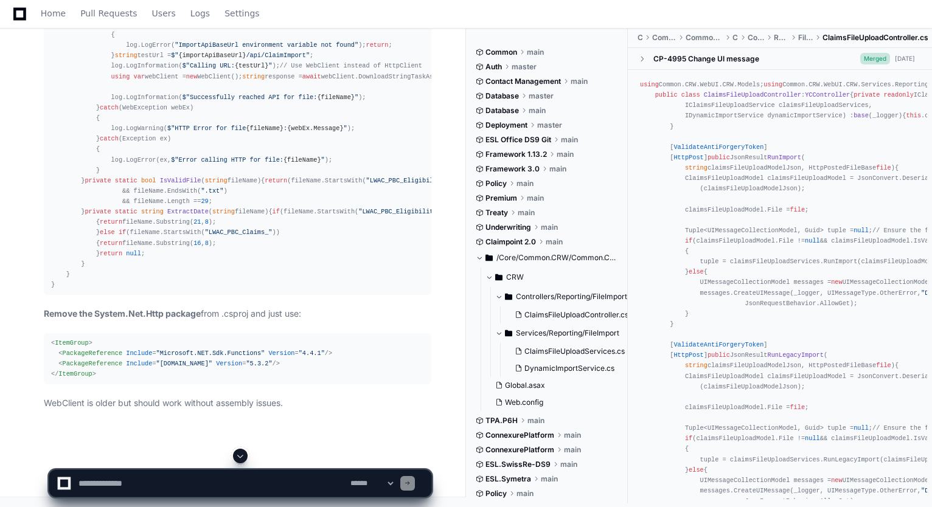
click at [239, 456] on span at bounding box center [240, 456] width 10 height 10
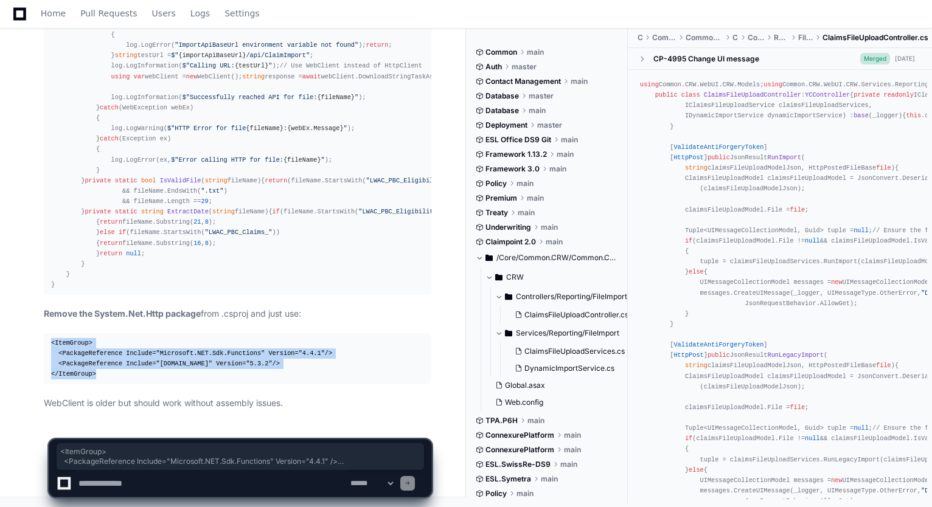
drag, startPoint x: 52, startPoint y: 343, endPoint x: 97, endPoint y: 375, distance: 55.0
click at [97, 375] on div "< ItemGroup > < PackageReference Include = "Microsoft.NET.Sdk.Functions" Versio…" at bounding box center [237, 359] width 373 height 42
copy div "< ItemGroup > < PackageReference Include = "Microsoft.NET.Sdk.Functions" Versio…"
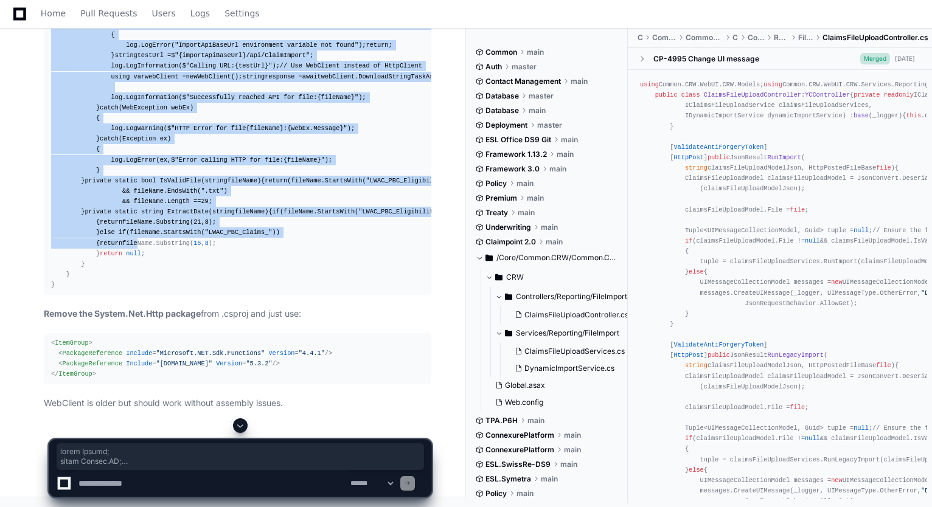
scroll to position [69284, 0]
drag, startPoint x: 51, startPoint y: 66, endPoint x: 55, endPoint y: 408, distance: 341.9
click at [55, 291] on div "using System; using [DOMAIN_NAME]; using System.Threading.Tasks; using Microsof…" at bounding box center [237, 102] width 373 height 375
copy div "using System; using [DOMAIN_NAME]; using System.Threading.Tasks; using Microsof…"
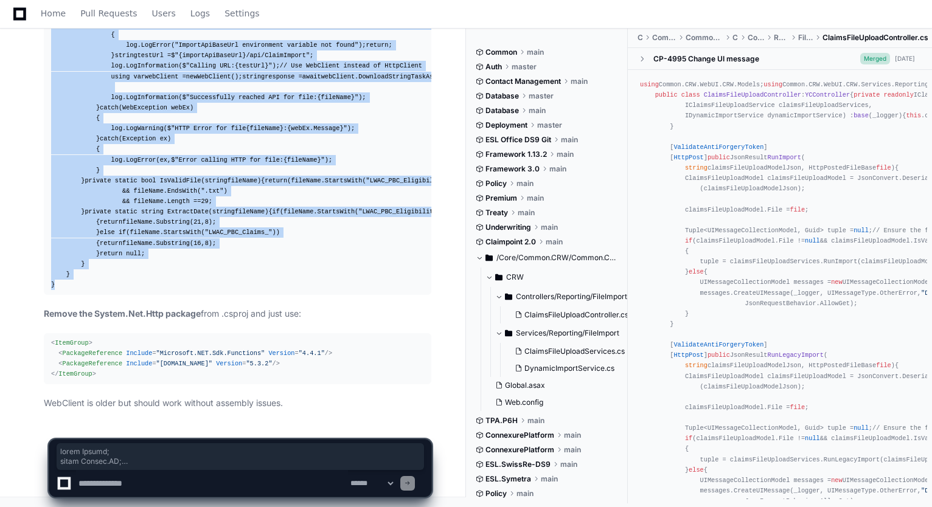
click at [189, 484] on textarea at bounding box center [212, 483] width 272 height 27
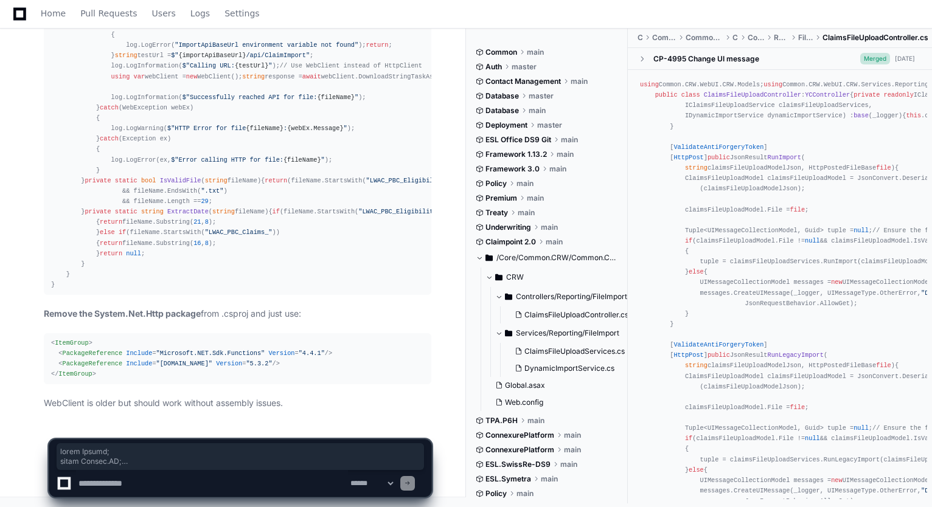
paste textarea "**********"
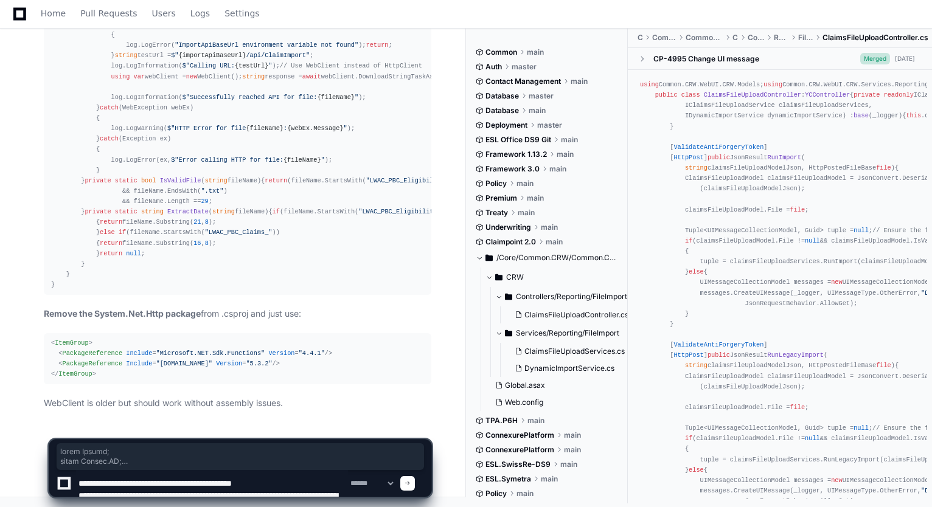
scroll to position [271, 0]
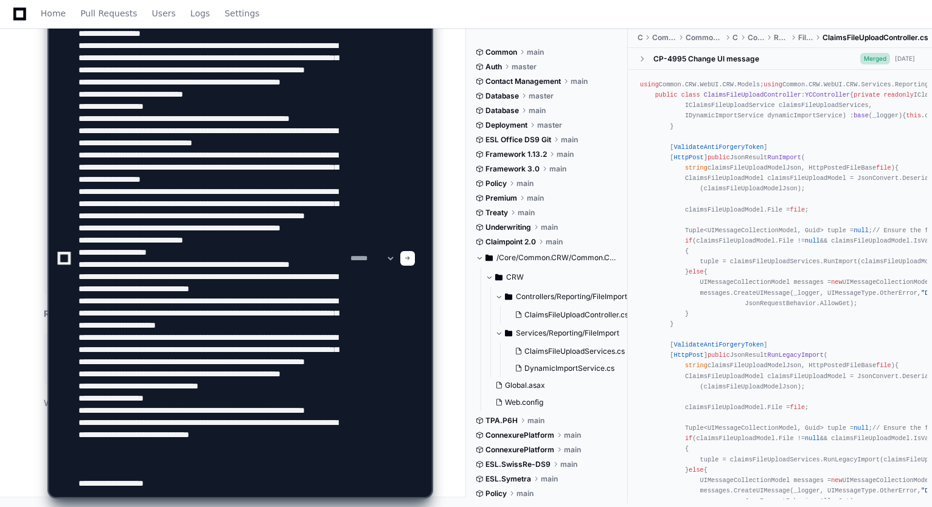
type textarea "**********"
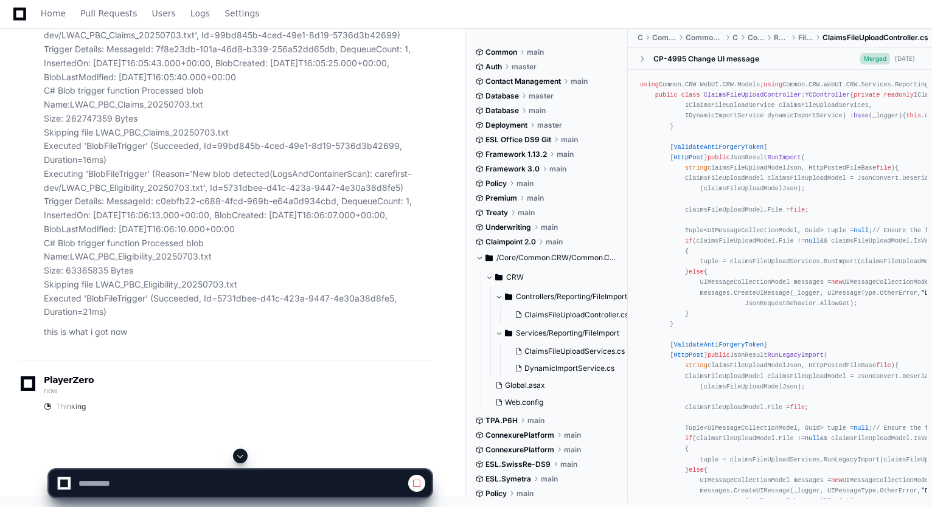
scroll to position [70561, 0]
click at [240, 458] on span at bounding box center [240, 456] width 10 height 10
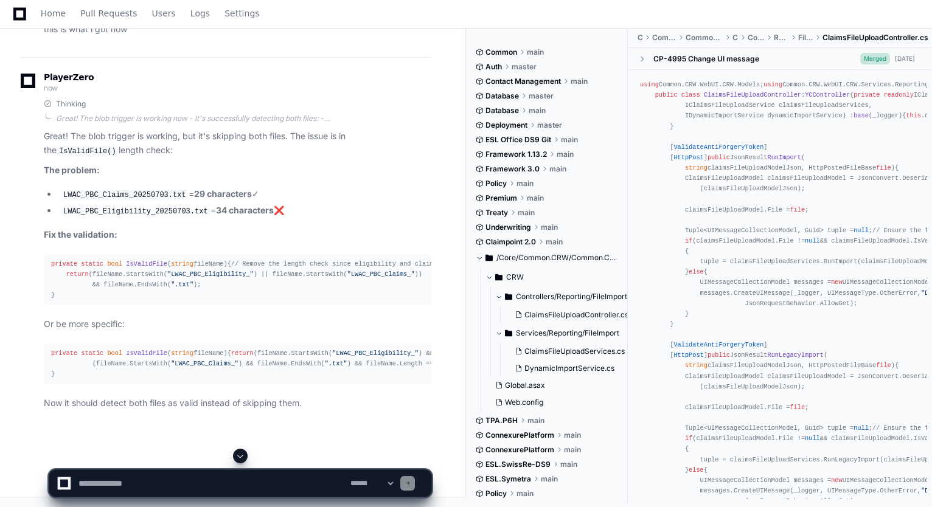
scroll to position [71504, 0]
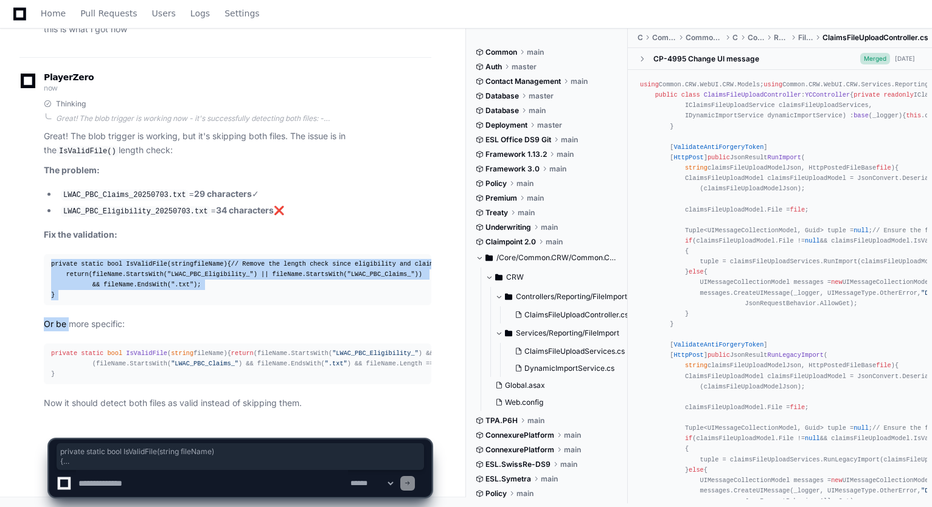
drag, startPoint x: 51, startPoint y: 221, endPoint x: 68, endPoint y: 287, distance: 68.3
click at [68, 287] on article "Great! The blob trigger is working, but it's skipping both files. The issue is …" at bounding box center [238, 270] width 388 height 281
click at [64, 279] on div "private static bool IsValidFile ( string fileName ) { // Remove the length chec…" at bounding box center [237, 280] width 373 height 42
drag, startPoint x: 51, startPoint y: 221, endPoint x: 60, endPoint y: 272, distance: 51.9
click at [60, 272] on div "private static bool IsValidFile ( string fileName ) { // Remove the length chec…" at bounding box center [237, 280] width 373 height 42
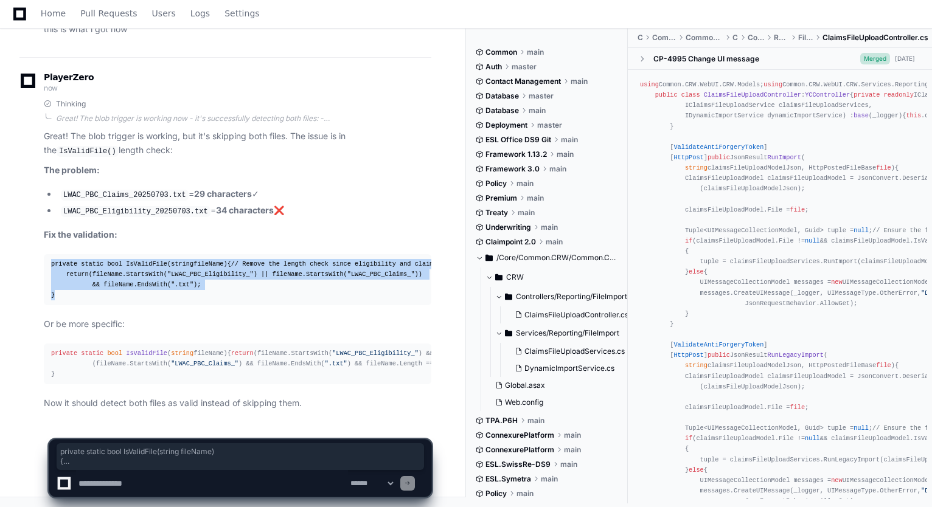
copy div "private static bool IsValidFile ( string fileName ) { // Remove the length chec…"
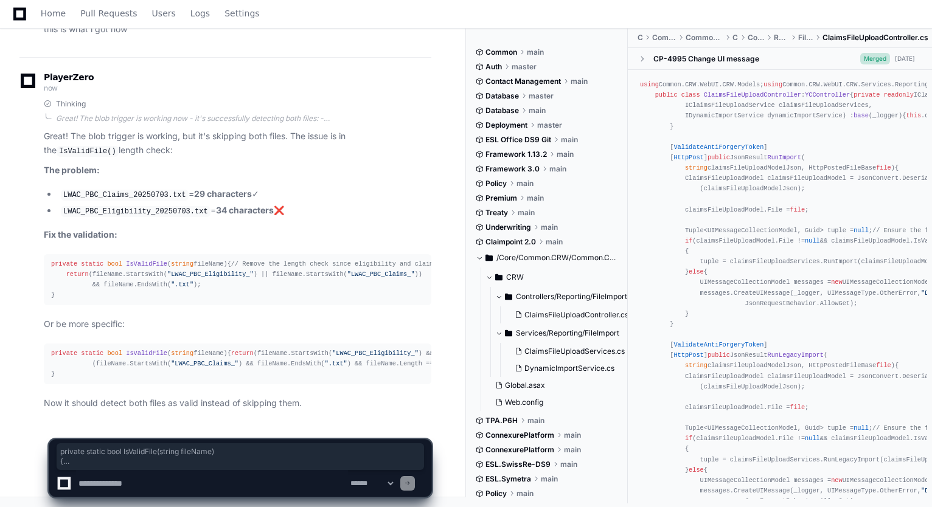
click at [110, 484] on textarea at bounding box center [212, 483] width 272 height 27
paste textarea "**********"
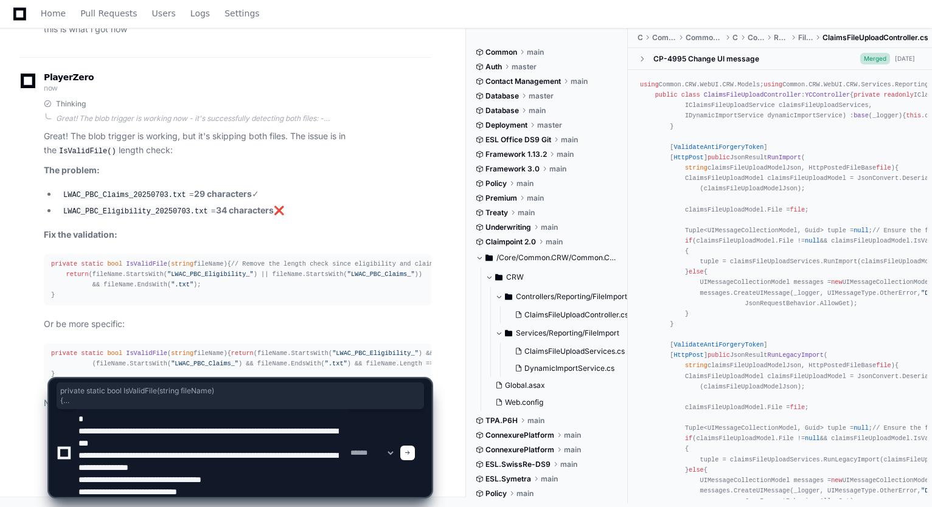
type textarea "**********"
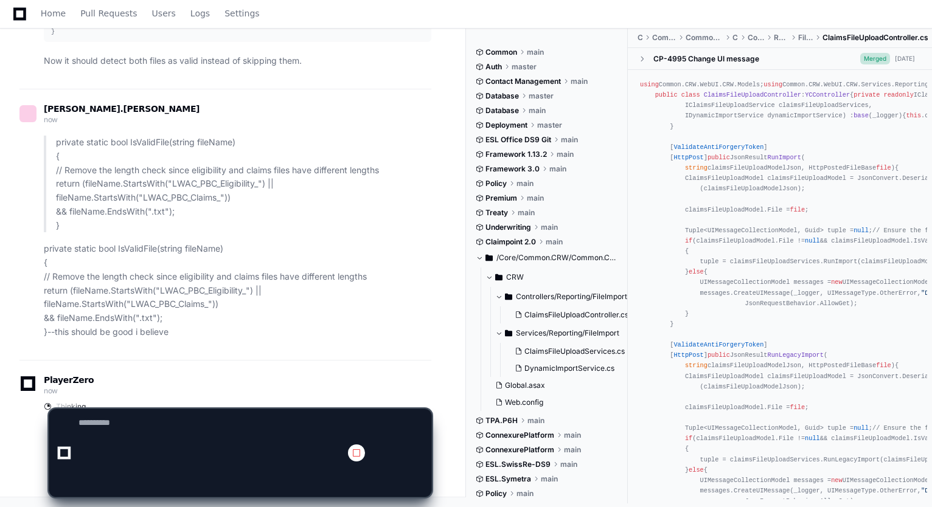
scroll to position [0, 0]
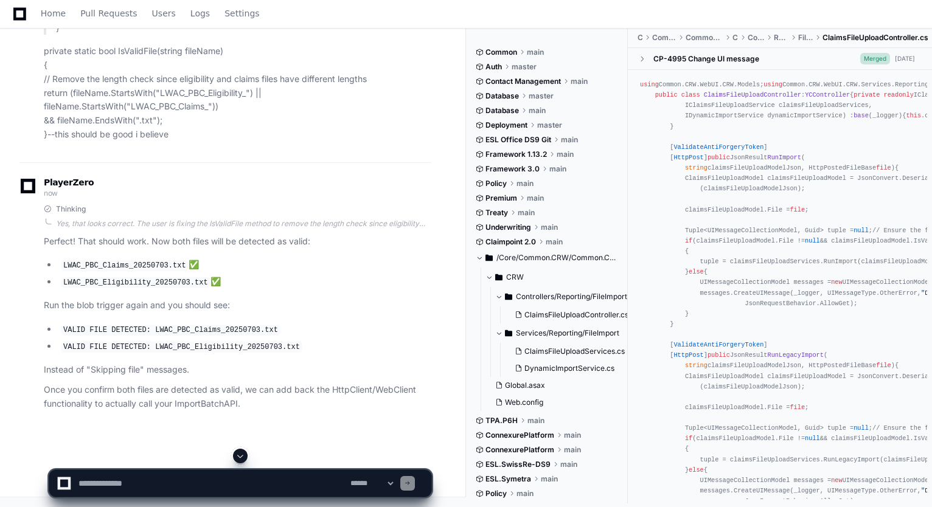
click at [203, 483] on textarea at bounding box center [212, 483] width 272 height 27
paste textarea "**********"
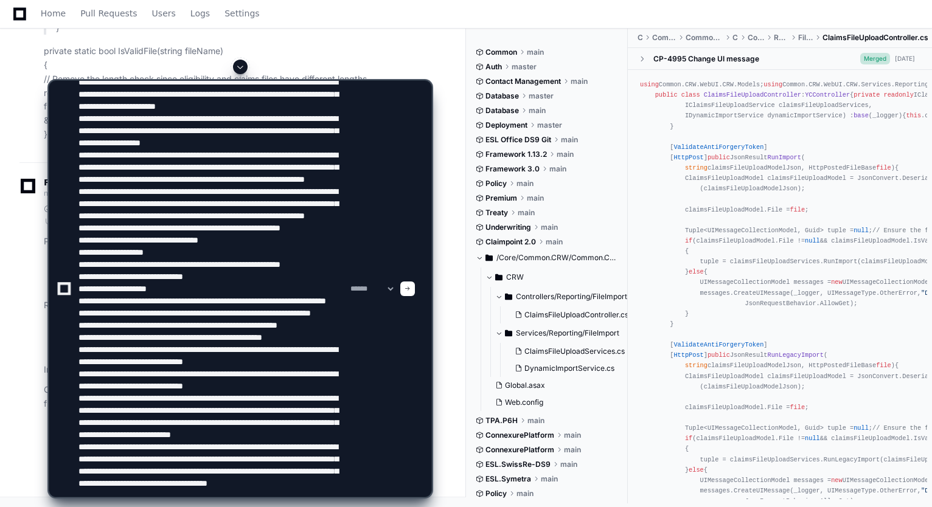
type textarea "**********"
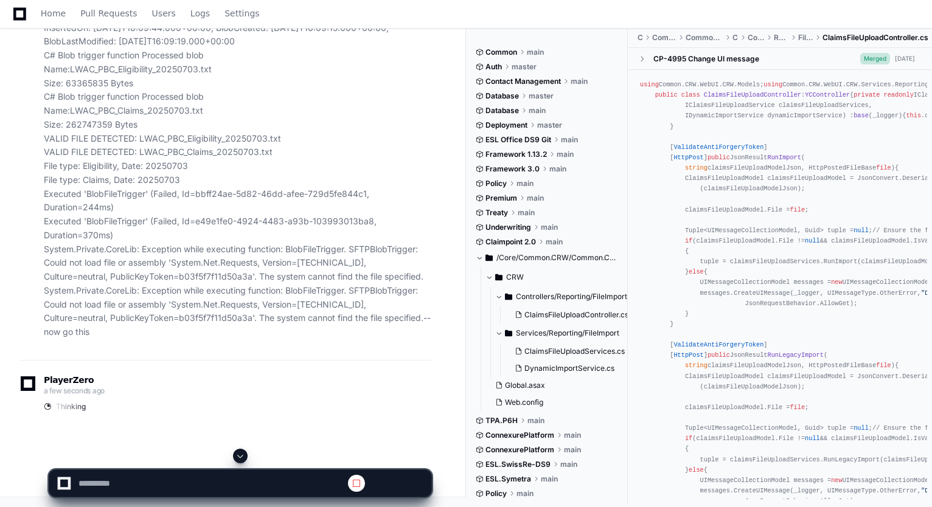
scroll to position [0, 0]
click at [235, 456] on button at bounding box center [240, 456] width 15 height 15
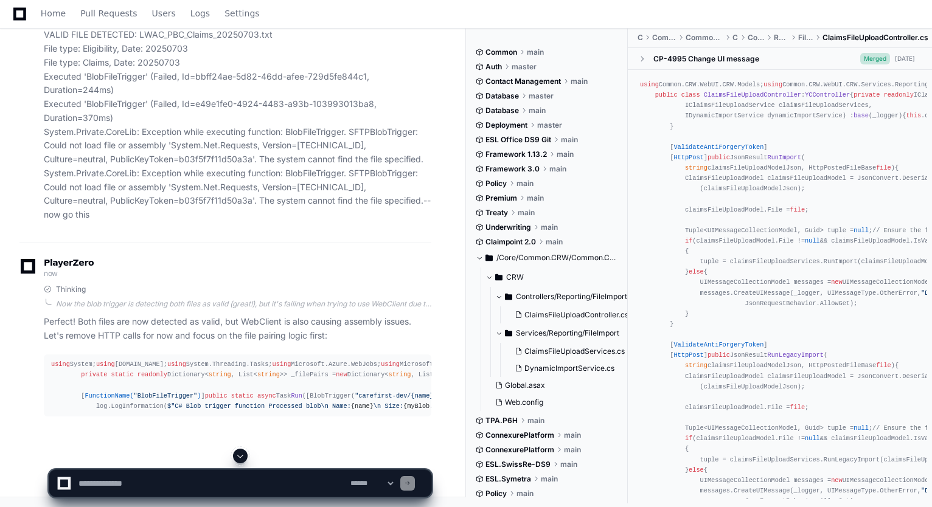
scroll to position [72955, 0]
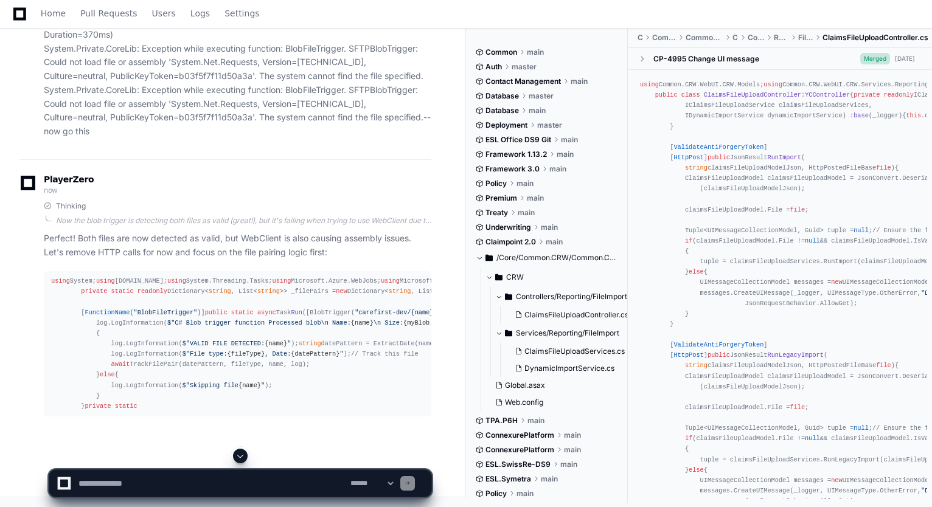
click at [63, 482] on div at bounding box center [64, 484] width 8 height 8
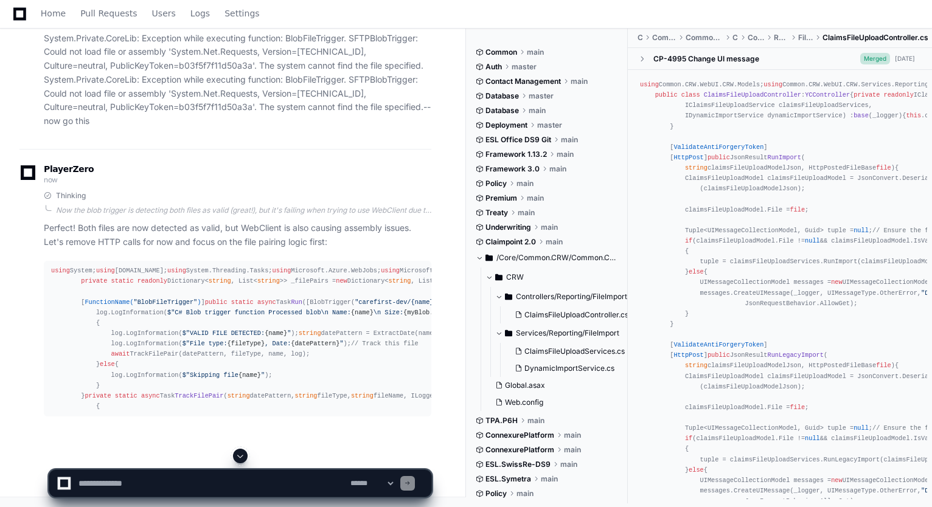
click at [105, 484] on textarea at bounding box center [212, 483] width 272 height 27
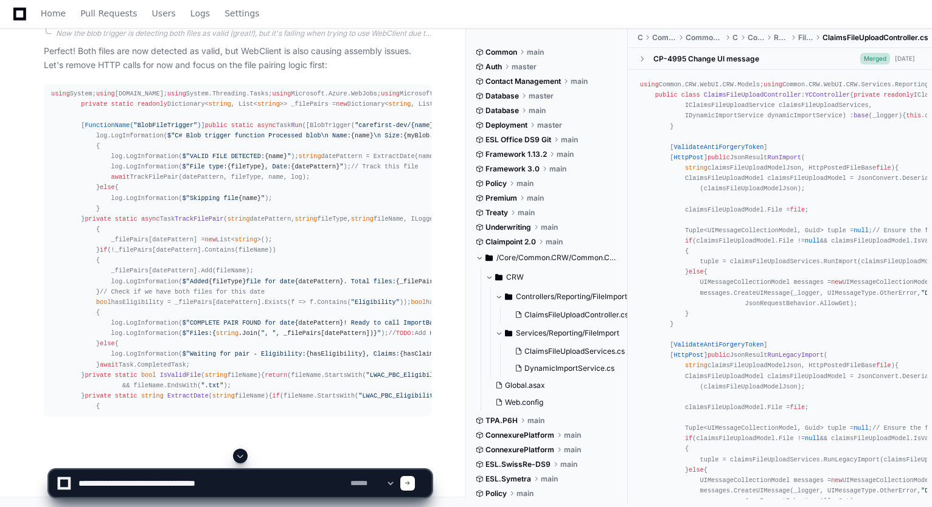
type textarea "**********"
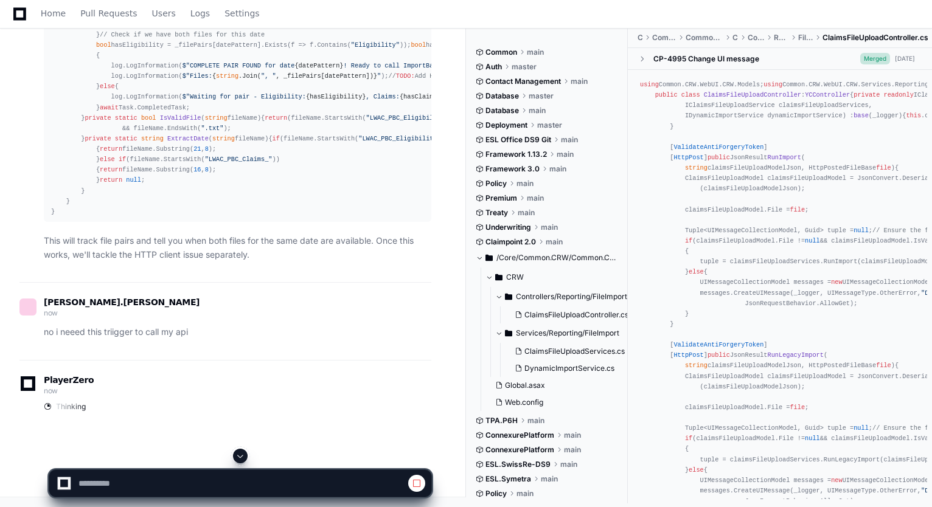
click at [243, 453] on span at bounding box center [240, 456] width 10 height 10
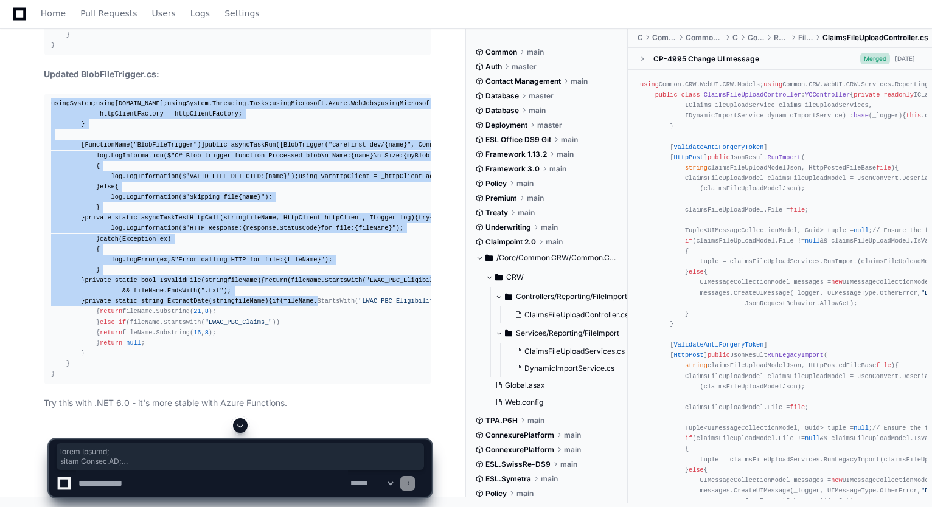
scroll to position [75198, 0]
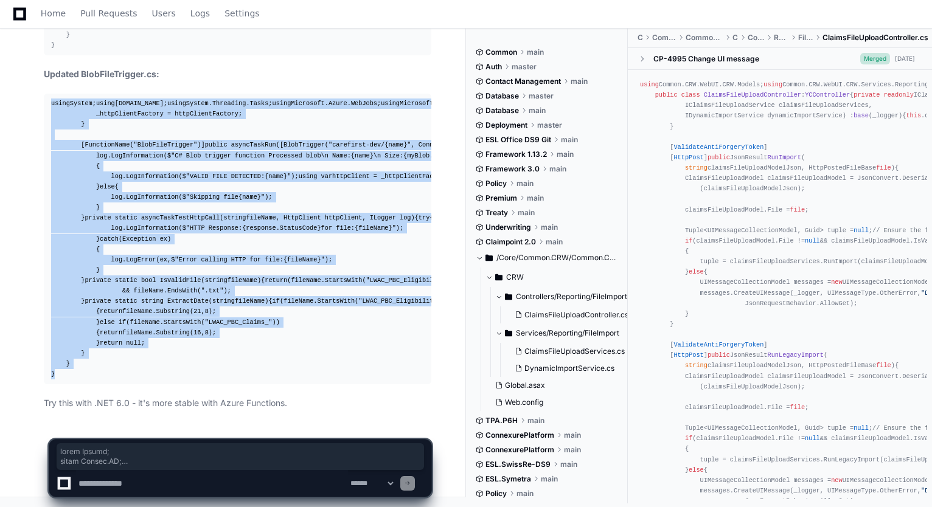
drag, startPoint x: 49, startPoint y: 180, endPoint x: 108, endPoint y: 371, distance: 199.4
click at [108, 371] on pre "using System; using System.IO; using System.Threading.Tasks; using Microsoft.Az…" at bounding box center [238, 239] width 388 height 291
copy div "using System; using System.IO; using System.Threading.Tasks; using Microsoft.Az…"
drag, startPoint x: 51, startPoint y: 156, endPoint x: 80, endPoint y: 310, distance: 156.6
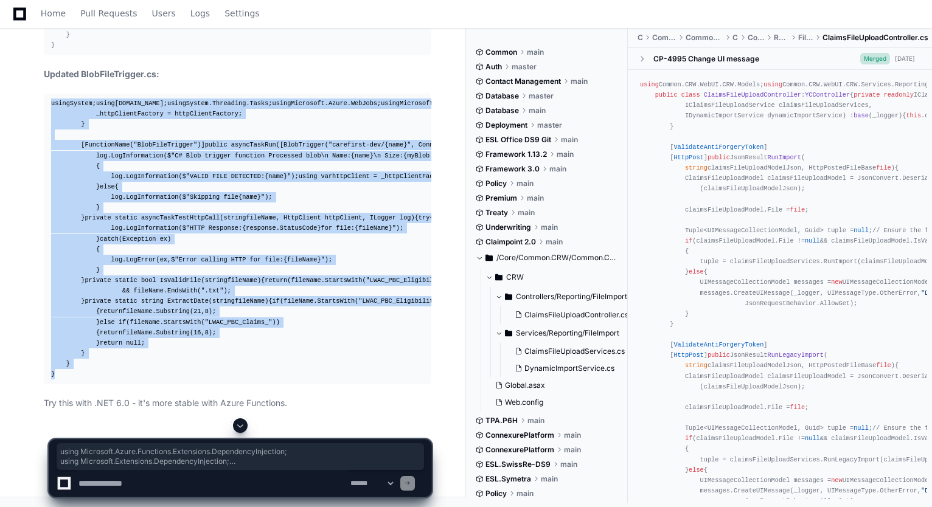
click at [80, 50] on div "using Microsoft.Azure.Functions.Extensions.DependencyInjection; using Microsoft…" at bounding box center [237, 13] width 373 height 73
copy div "using Microsoft.Azure.Functions.Extensions.DependencyInjection; using Microsoft…"
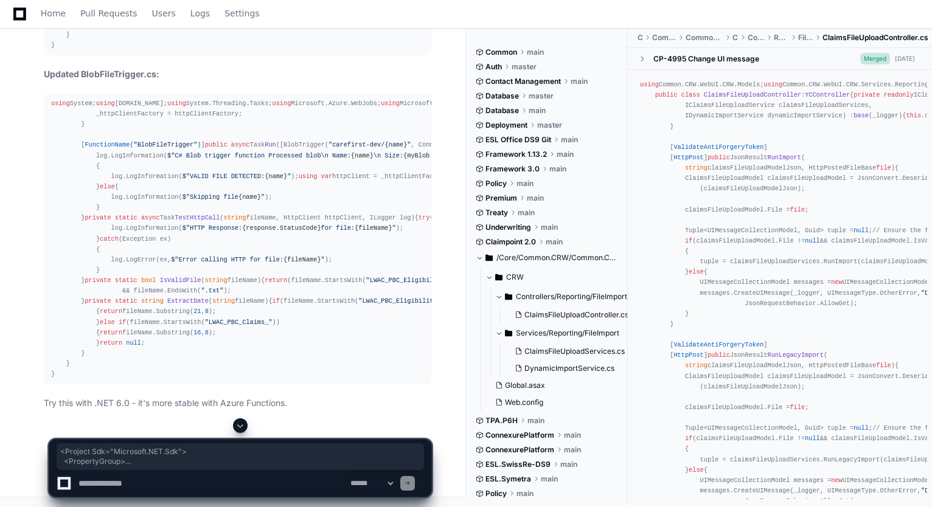
drag, startPoint x: 51, startPoint y: 83, endPoint x: 102, endPoint y: 221, distance: 147.0
copy div "< Project Sdk = "Microsoft.NET.Sdk" > < PropertyGroup > < TargetFramework > net…"
click at [239, 479] on textarea at bounding box center [212, 483] width 272 height 27
paste textarea "**********"
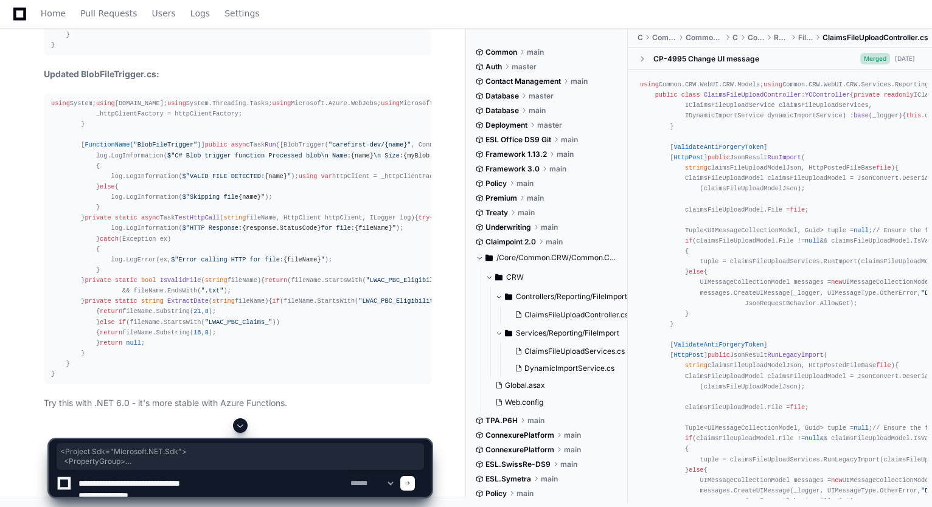
scroll to position [89, 0]
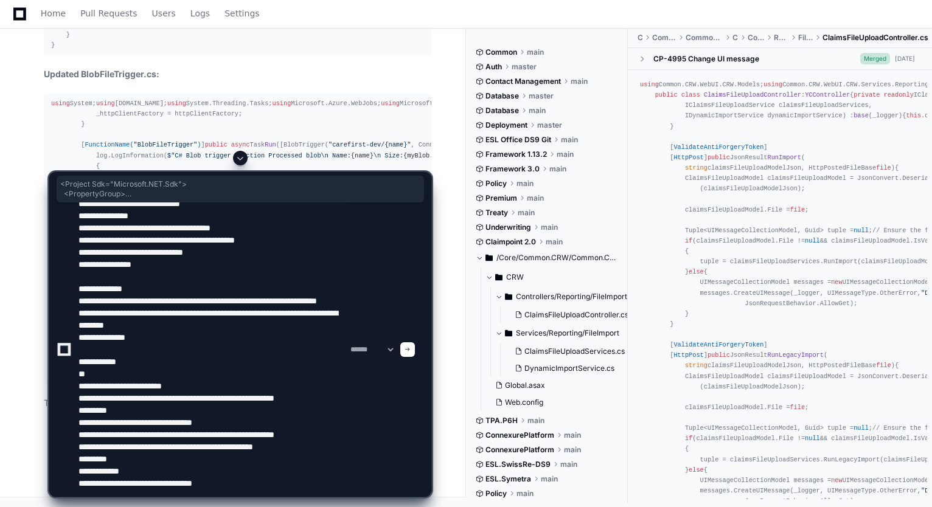
type textarea "**********"
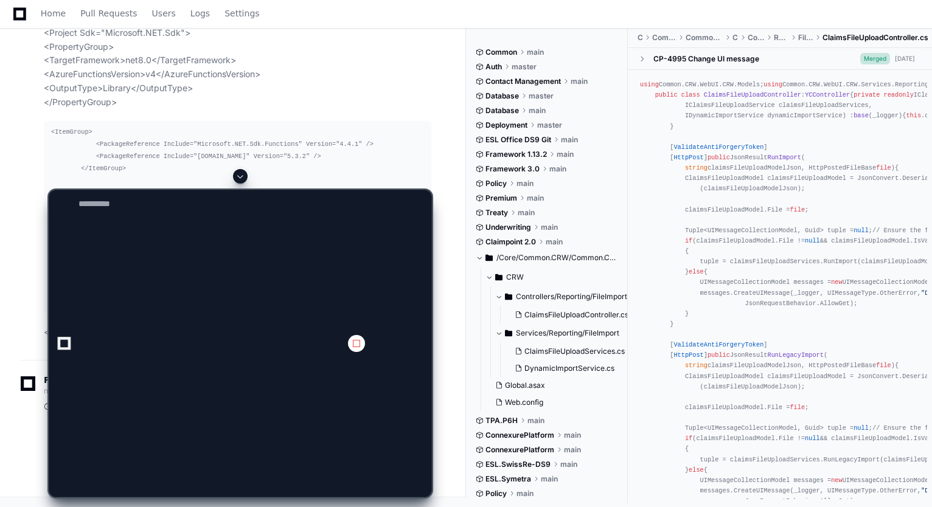
scroll to position [0, 0]
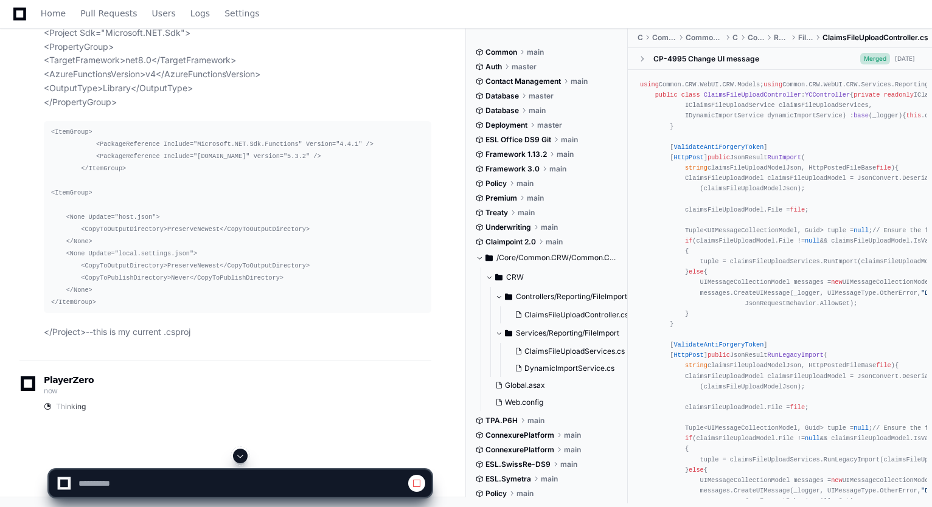
click at [242, 454] on span at bounding box center [240, 456] width 10 height 10
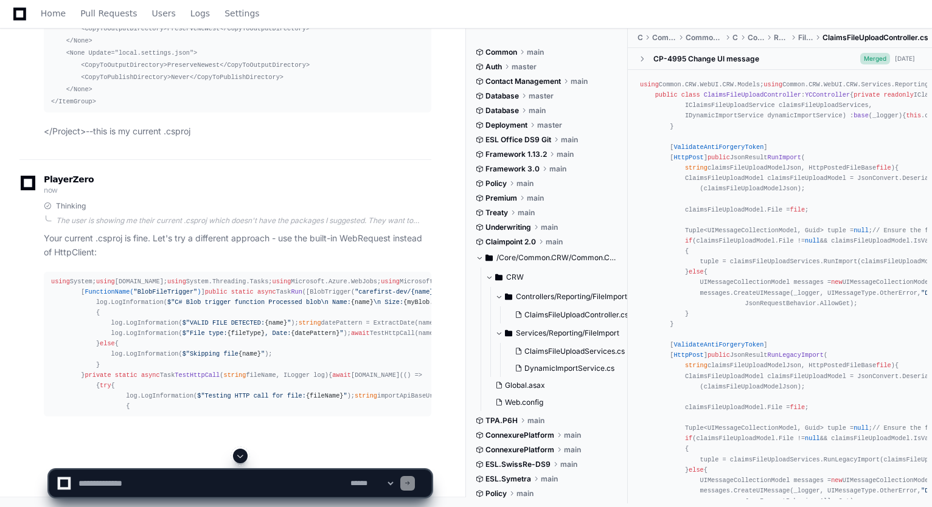
scroll to position [75979, 0]
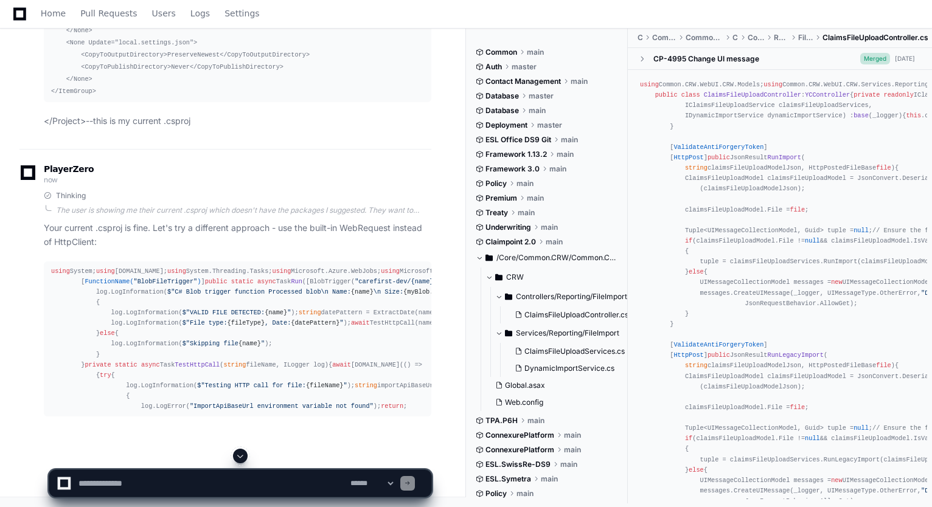
click at [245, 487] on textarea at bounding box center [212, 483] width 272 height 27
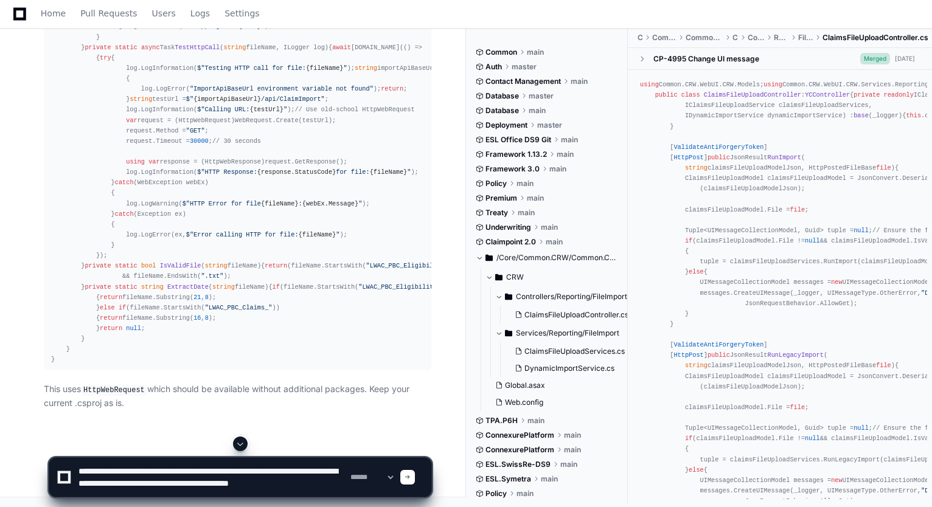
scroll to position [4, 0]
type textarea "**********"
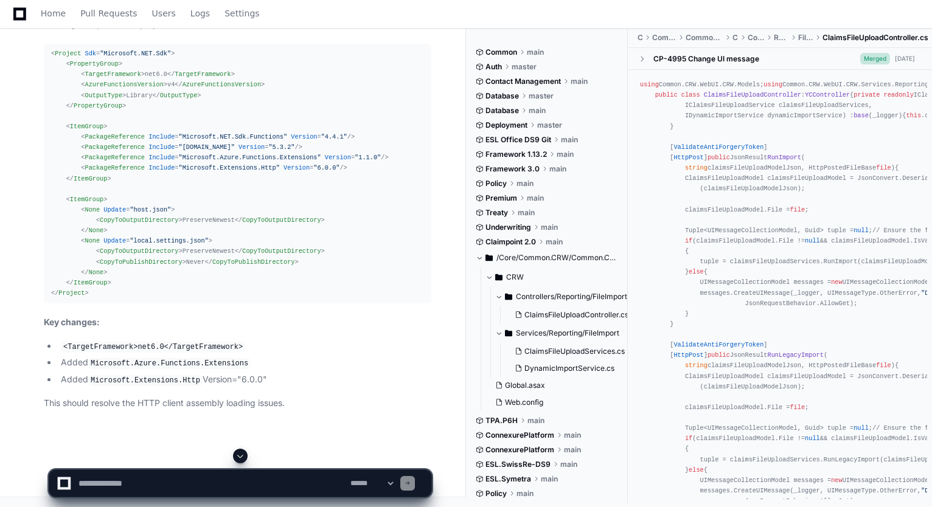
scroll to position [77475, 0]
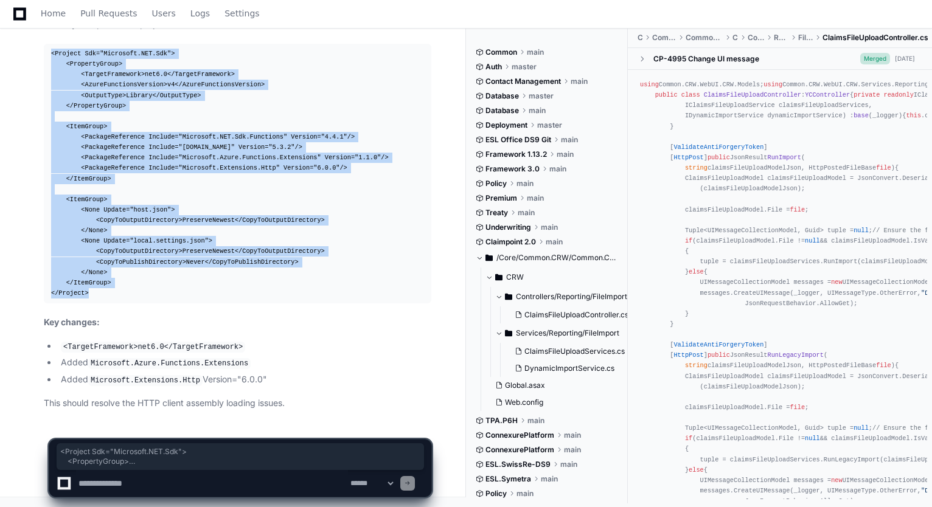
drag, startPoint x: 51, startPoint y: 55, endPoint x: 122, endPoint y: 295, distance: 250.1
click at [122, 295] on div "< Project Sdk = "Microsoft.NET.Sdk" > < PropertyGroup > < TargetFramework > net…" at bounding box center [237, 174] width 373 height 250
copy div "< Project Sdk = "Microsoft.NET.Sdk" > < PropertyGroup > < TargetFramework > net…"
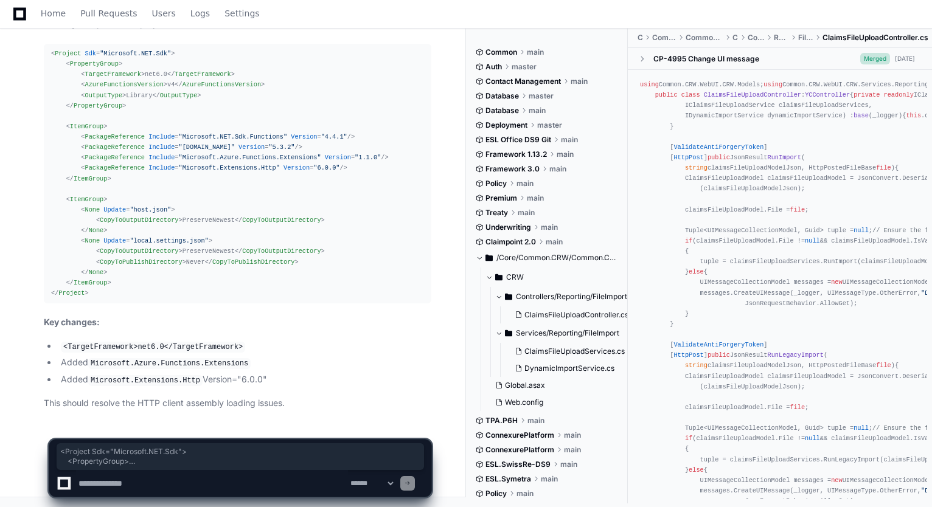
click at [168, 475] on textarea at bounding box center [212, 483] width 272 height 27
click at [175, 478] on textarea at bounding box center [212, 483] width 272 height 27
click at [187, 485] on textarea at bounding box center [212, 483] width 272 height 27
paste textarea "**********"
type textarea "**********"
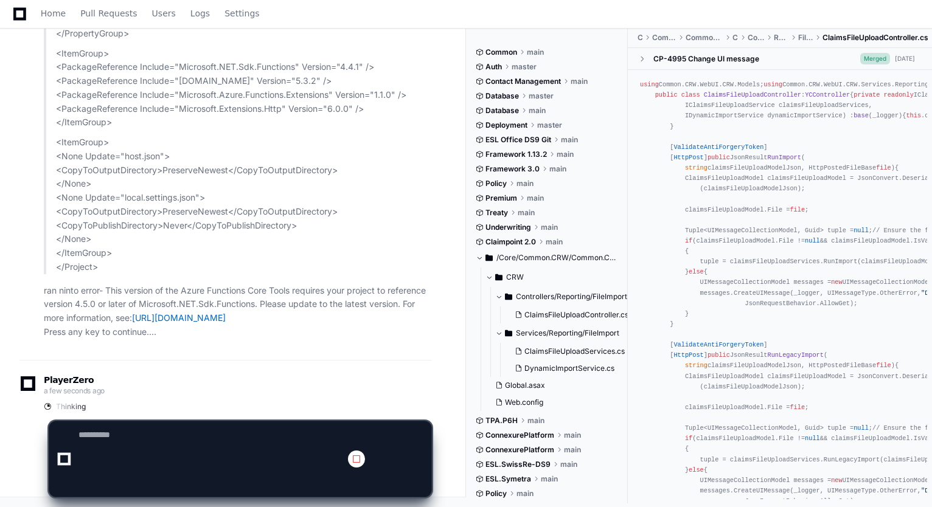
scroll to position [0, 0]
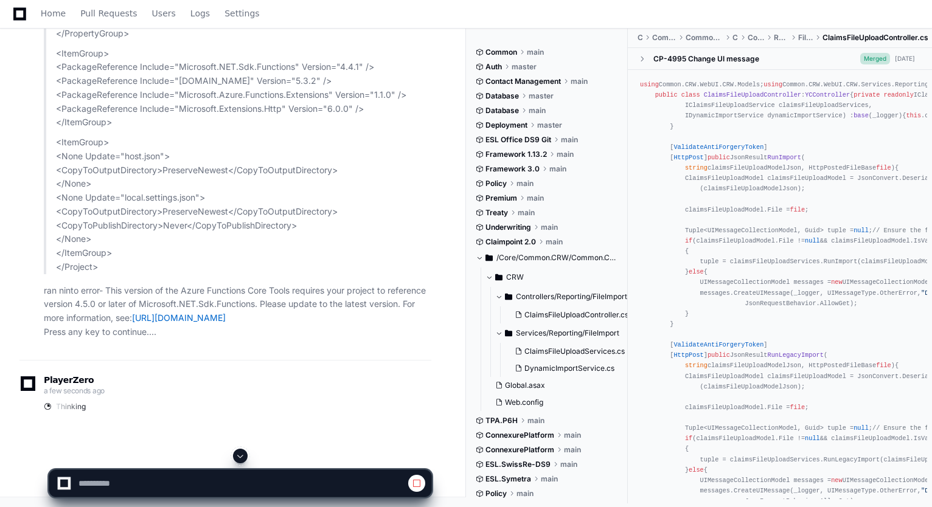
click at [239, 458] on span at bounding box center [240, 456] width 10 height 10
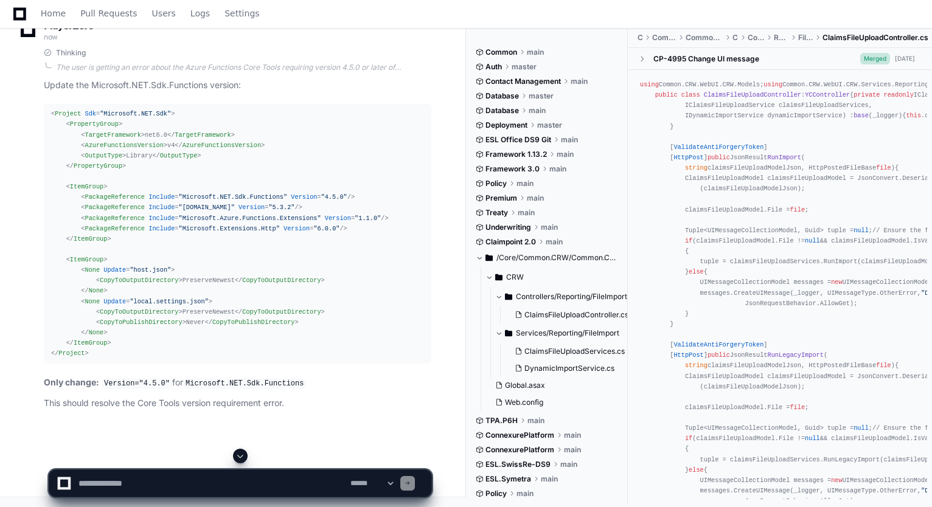
scroll to position [78362, 0]
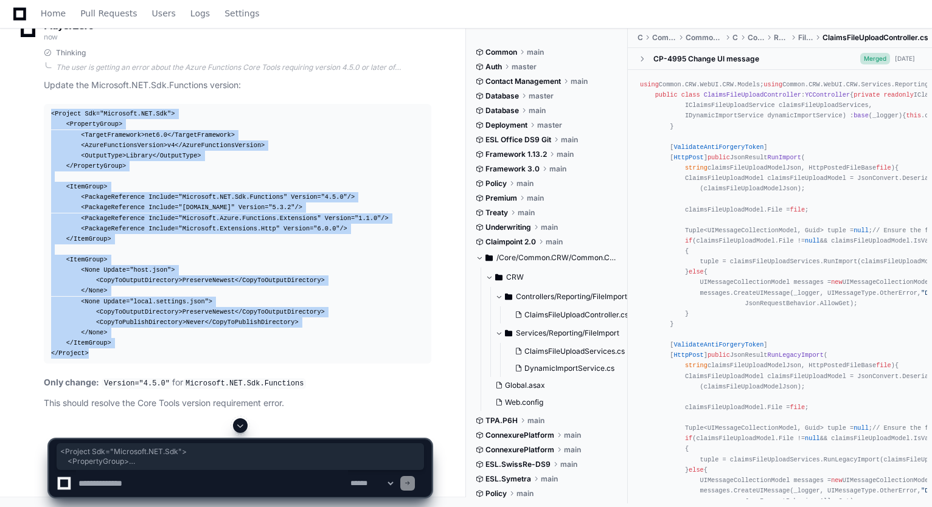
drag, startPoint x: 49, startPoint y: 127, endPoint x: 90, endPoint y: 373, distance: 249.2
click at [90, 364] on pre "< Project Sdk = "Microsoft.NET.Sdk" > < PropertyGroup > < TargetFramework > net…" at bounding box center [238, 234] width 388 height 260
copy div "< Project Sdk = "Microsoft.NET.Sdk" > < PropertyGroup > < TargetFramework > net…"
click at [256, 482] on textarea at bounding box center [212, 483] width 272 height 27
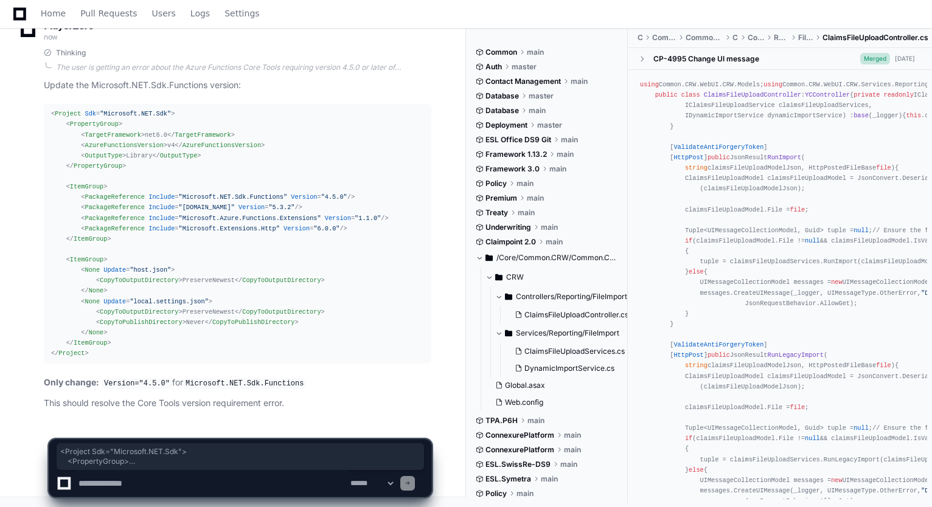
paste textarea "**********"
type textarea "**********"
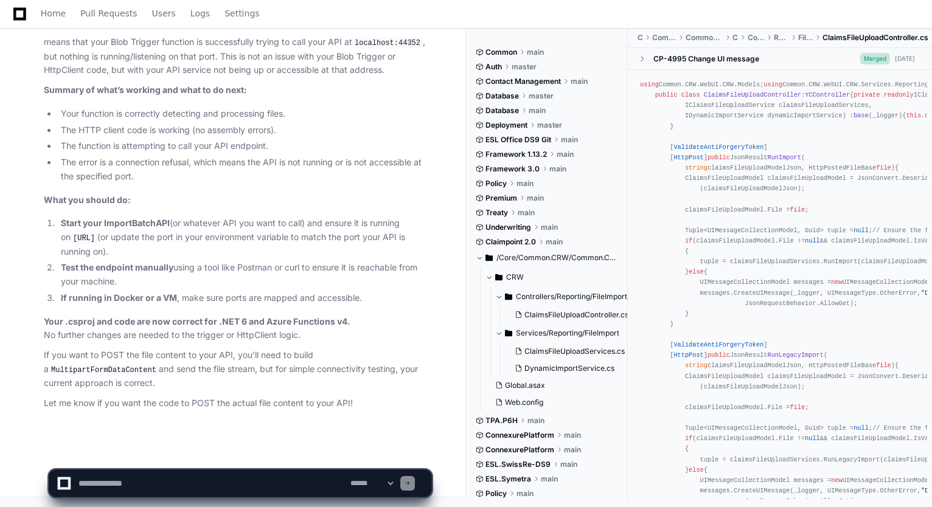
scroll to position [80394, 0]
click at [246, 472] on textarea at bounding box center [212, 483] width 272 height 27
paste textarea "**********"
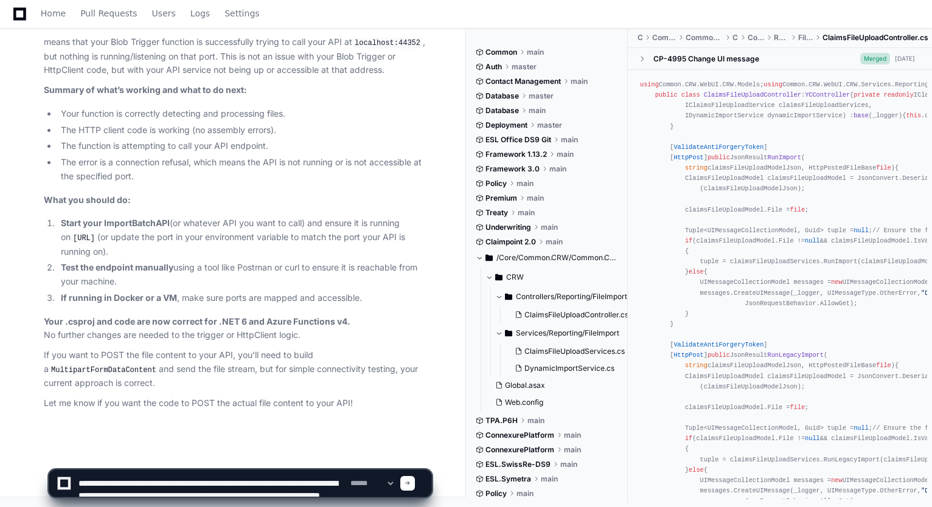
scroll to position [320, 0]
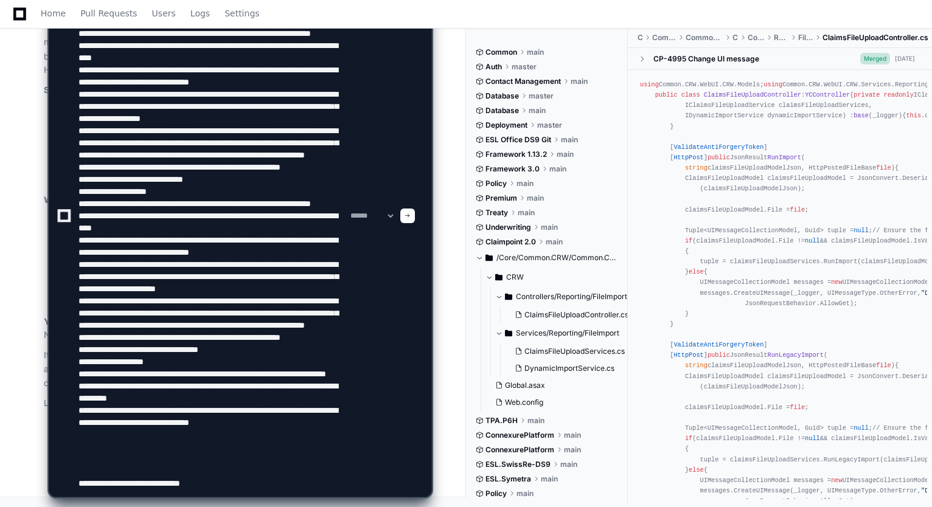
type textarea "**********"
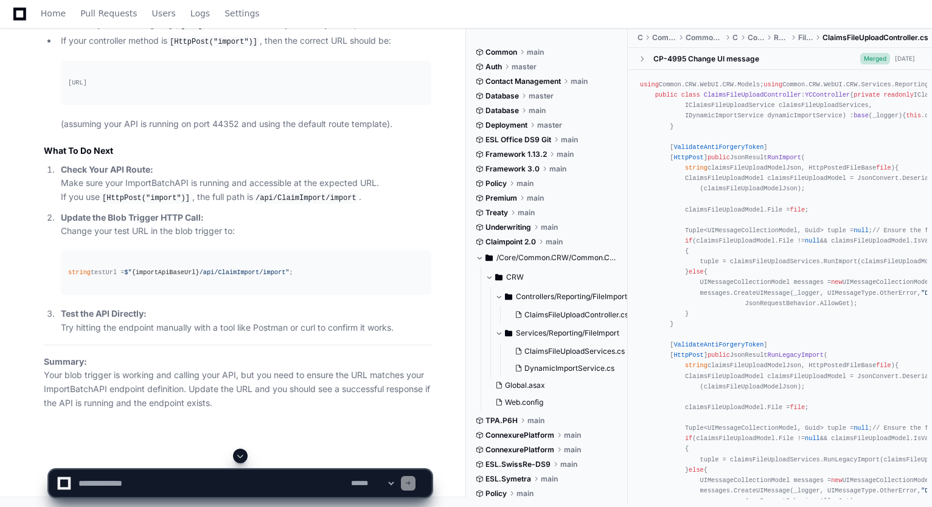
scroll to position [79008, 0]
click at [240, 453] on span at bounding box center [240, 456] width 10 height 10
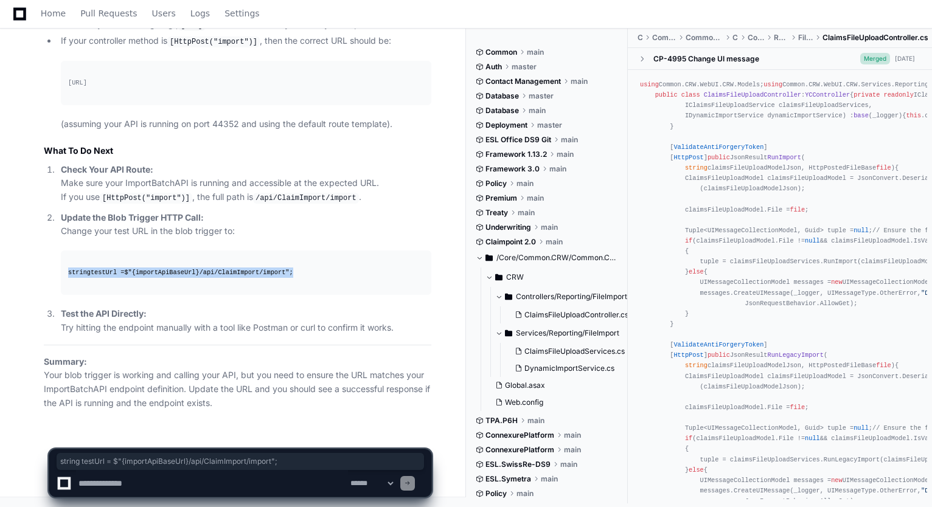
drag, startPoint x: 63, startPoint y: 273, endPoint x: 292, endPoint y: 278, distance: 229.4
click at [292, 278] on pre "string testUrl = $" {importApiBaseUrl} /api/ClaimImport/import" ;" at bounding box center [246, 273] width 371 height 44
copy div "string testUrl = $" {importApiBaseUrl} /api/ClaimImport/import" ;"
click at [250, 490] on textarea at bounding box center [212, 483] width 272 height 27
paste textarea "**********"
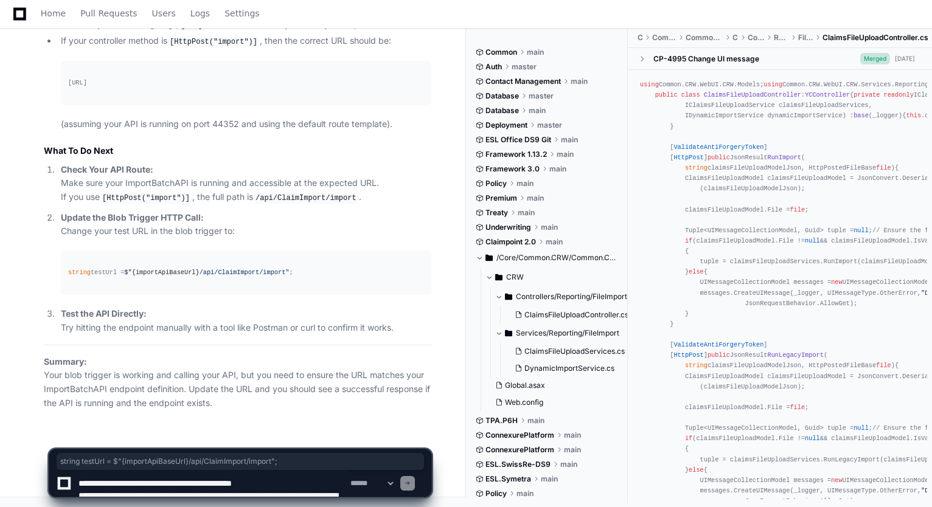
scroll to position [271, 0]
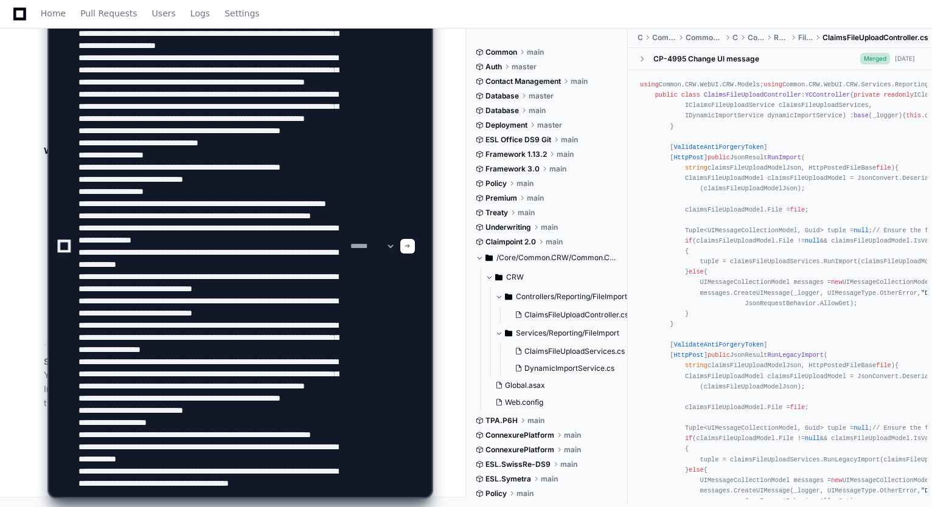
type textarea "**********"
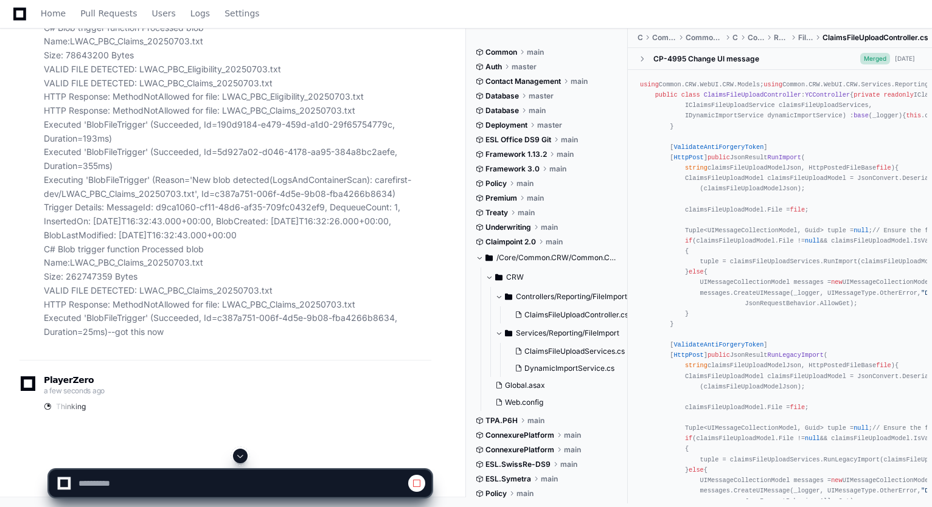
scroll to position [0, 0]
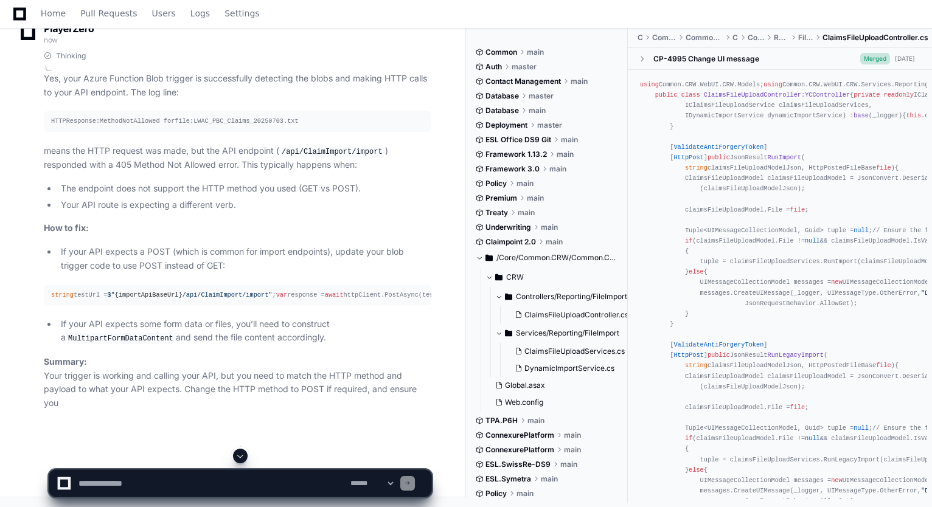
click at [239, 458] on span at bounding box center [240, 456] width 10 height 10
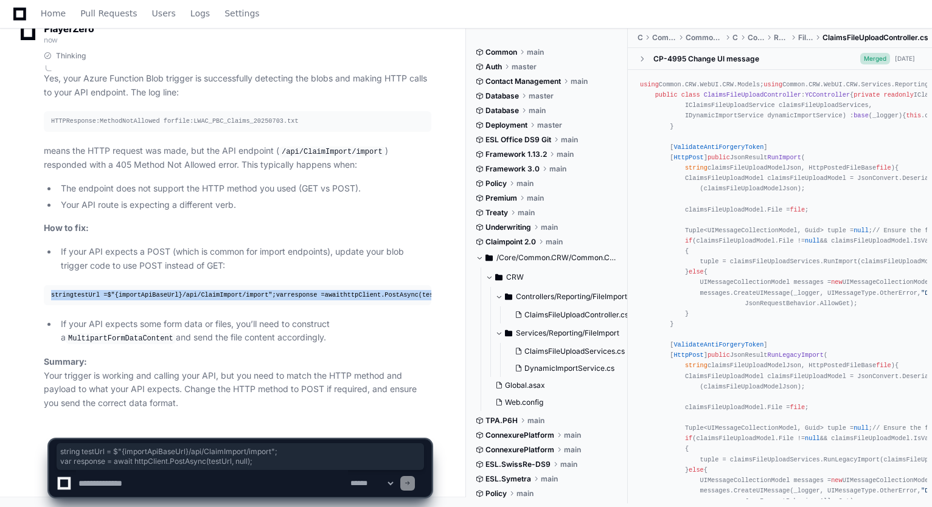
drag, startPoint x: 52, startPoint y: 283, endPoint x: 253, endPoint y: 301, distance: 201.6
click at [253, 301] on pre "string testUrl = $" {importApiBaseUrl} /api/ClaimImport/import" ; var response …" at bounding box center [238, 295] width 388 height 20
click at [175, 485] on textarea at bounding box center [212, 483] width 272 height 27
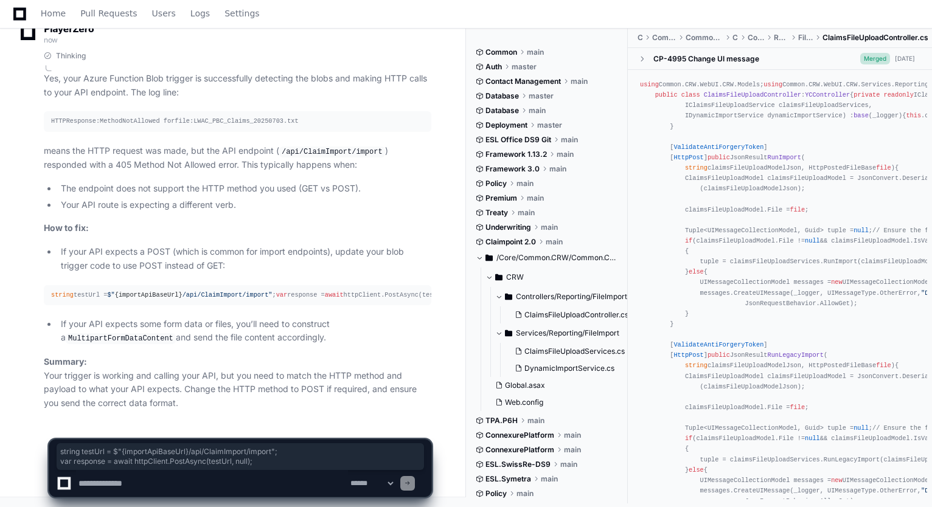
paste textarea "**********"
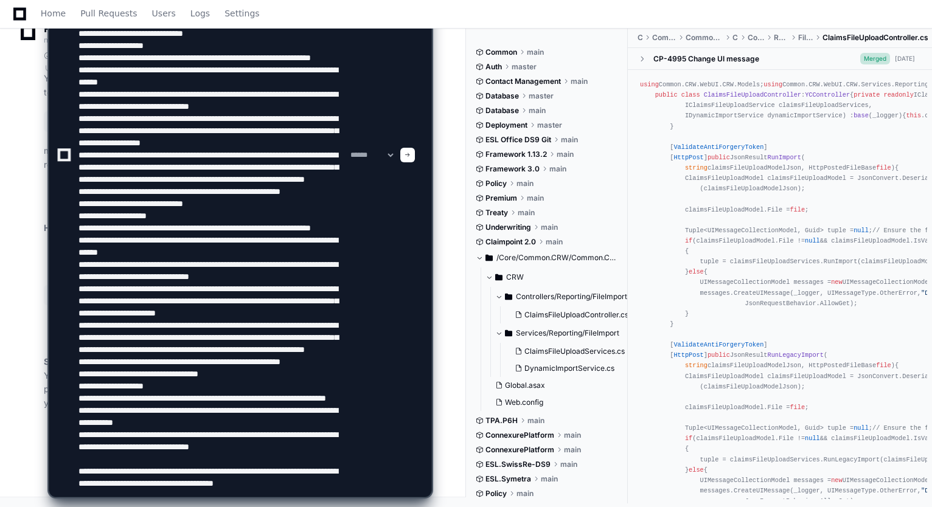
scroll to position [393, 0]
type textarea "**********"
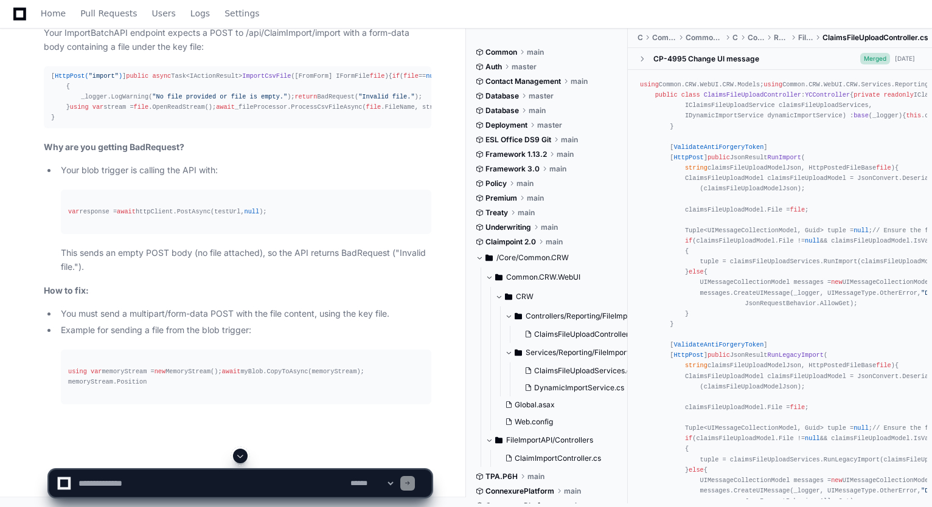
scroll to position [84001, 0]
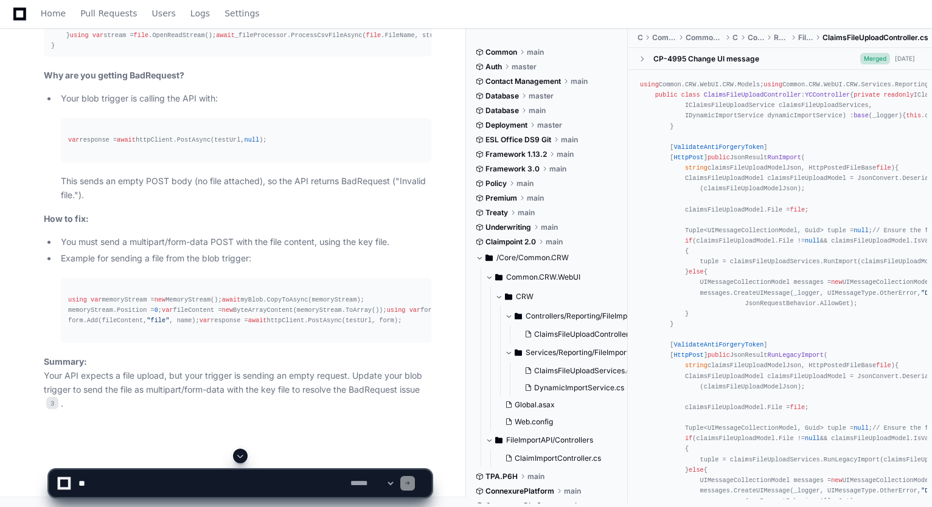
scroll to position [84332, 0]
click at [204, 480] on textarea at bounding box center [212, 483] width 272 height 27
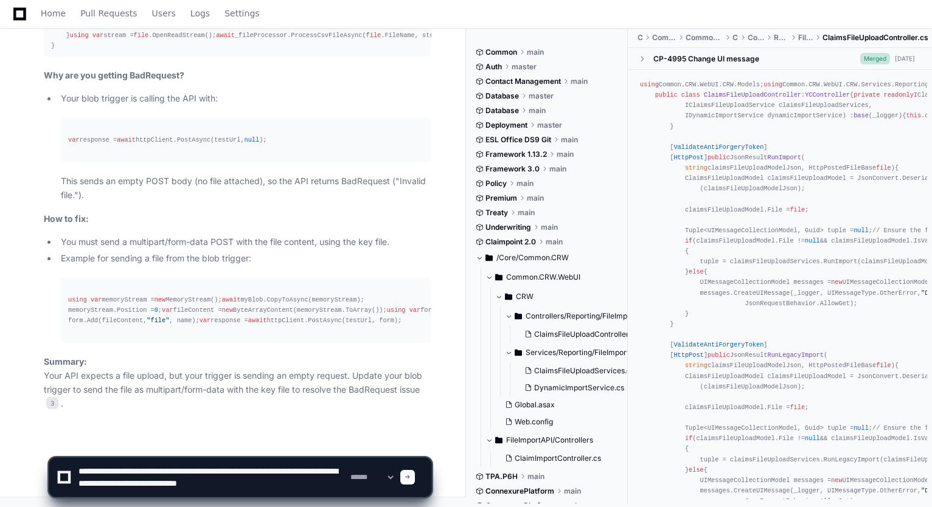
type textarea "**********"
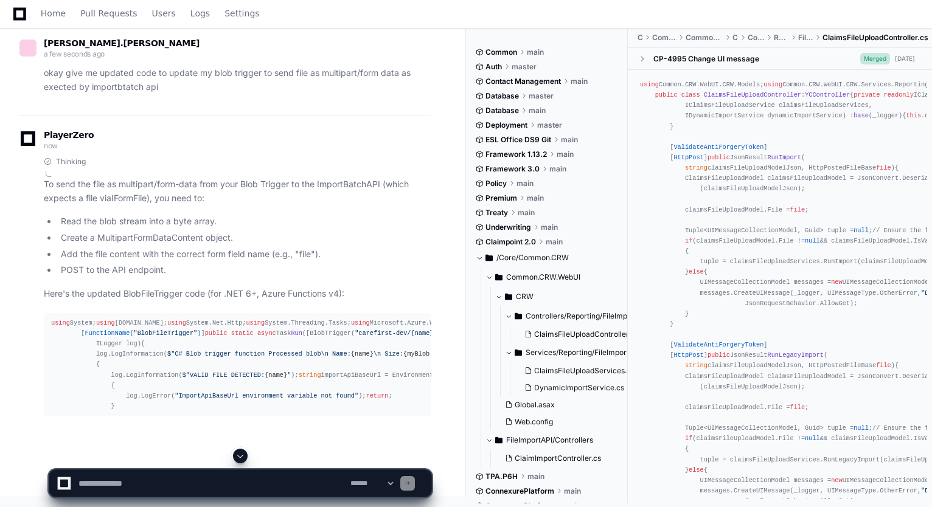
scroll to position [84760, 0]
click at [242, 454] on span at bounding box center [240, 456] width 10 height 10
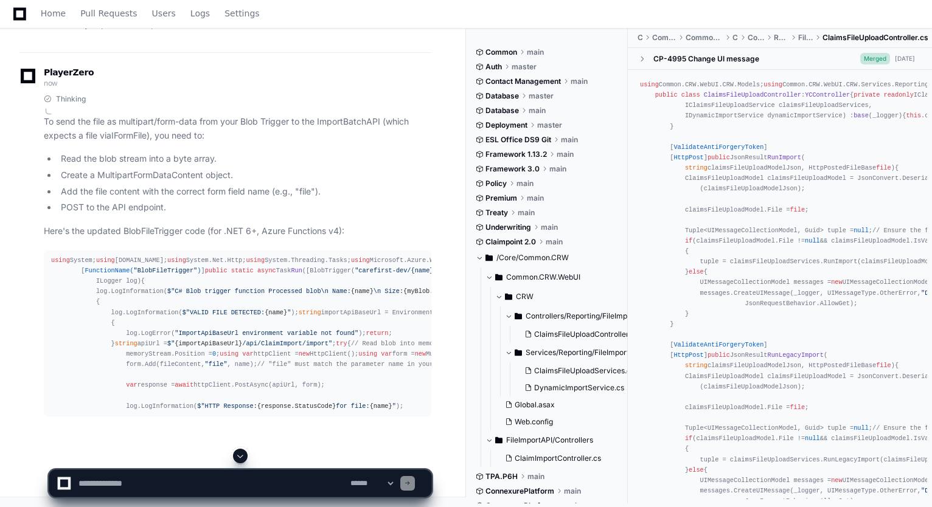
click at [241, 456] on span at bounding box center [240, 456] width 10 height 10
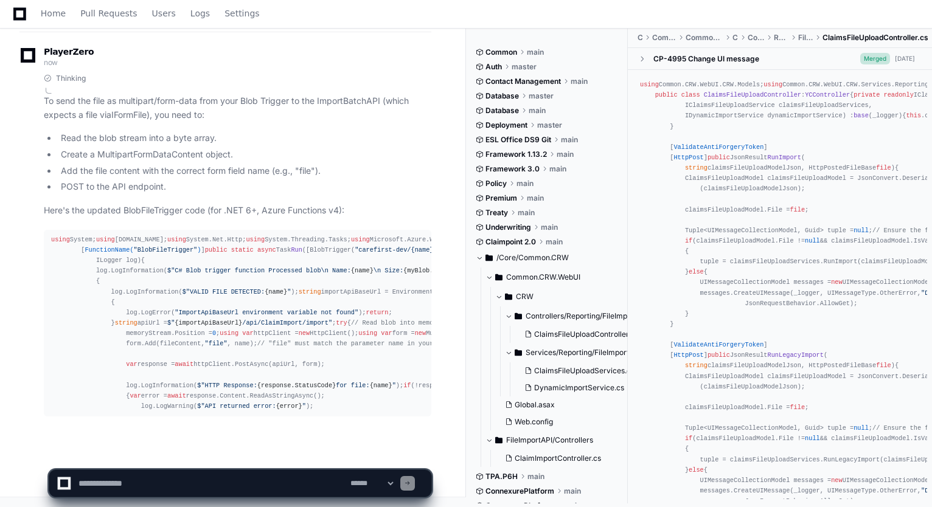
scroll to position [85188, 0]
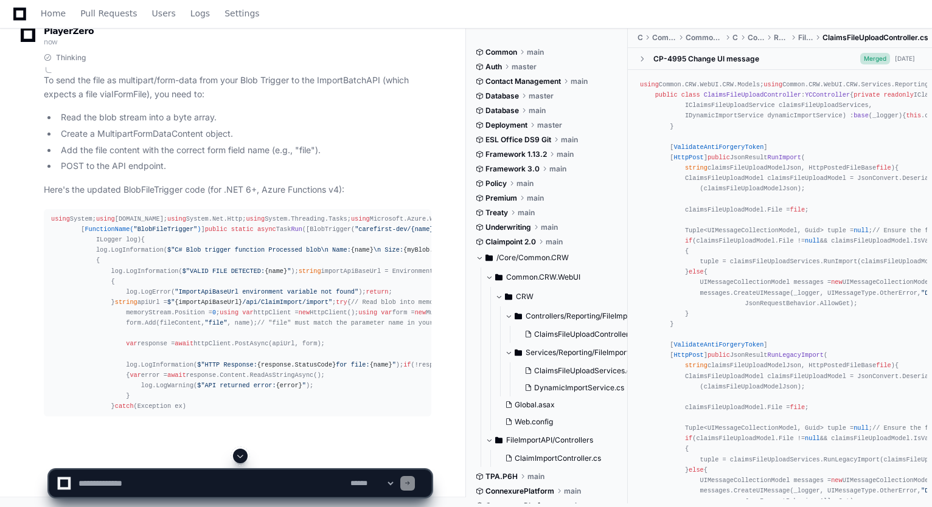
click at [243, 451] on button at bounding box center [240, 456] width 15 height 15
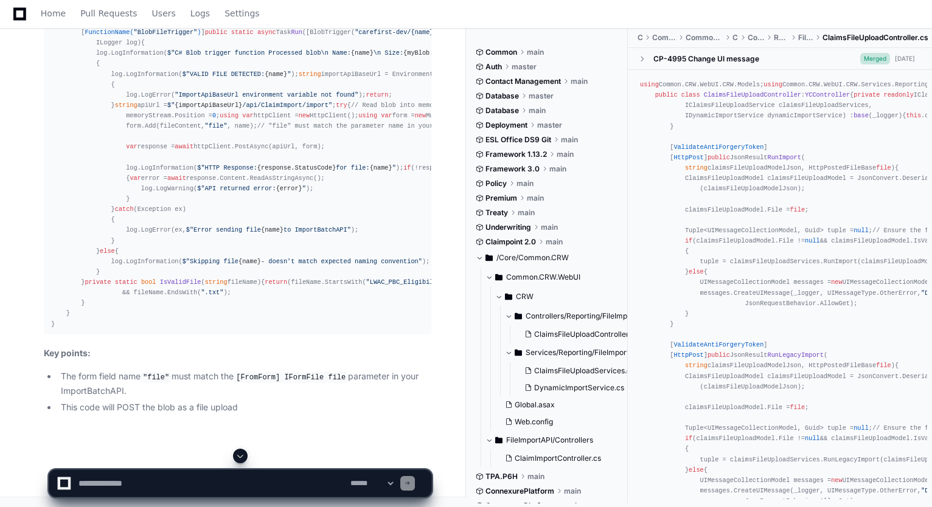
click at [242, 458] on span at bounding box center [240, 456] width 10 height 10
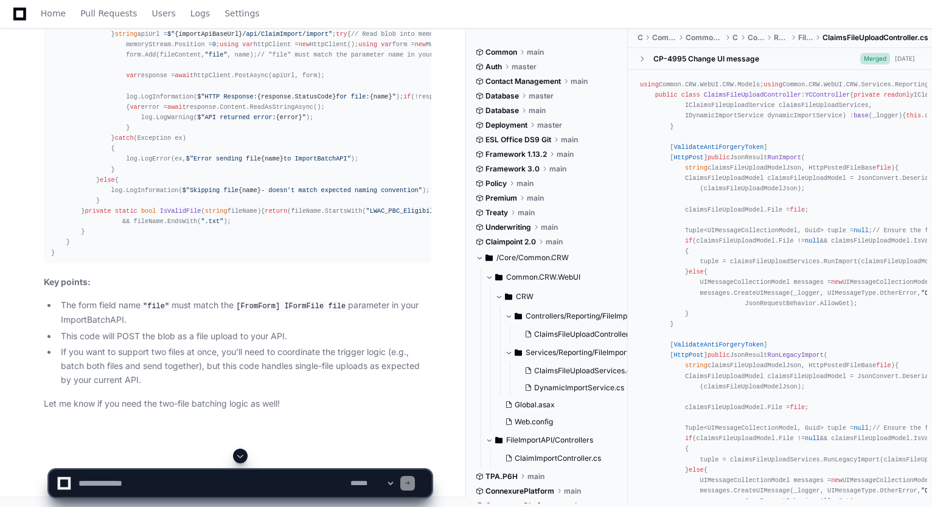
scroll to position [85490, 0]
click at [288, 475] on textarea at bounding box center [212, 483] width 272 height 27
click at [190, 478] on textarea at bounding box center [212, 483] width 272 height 27
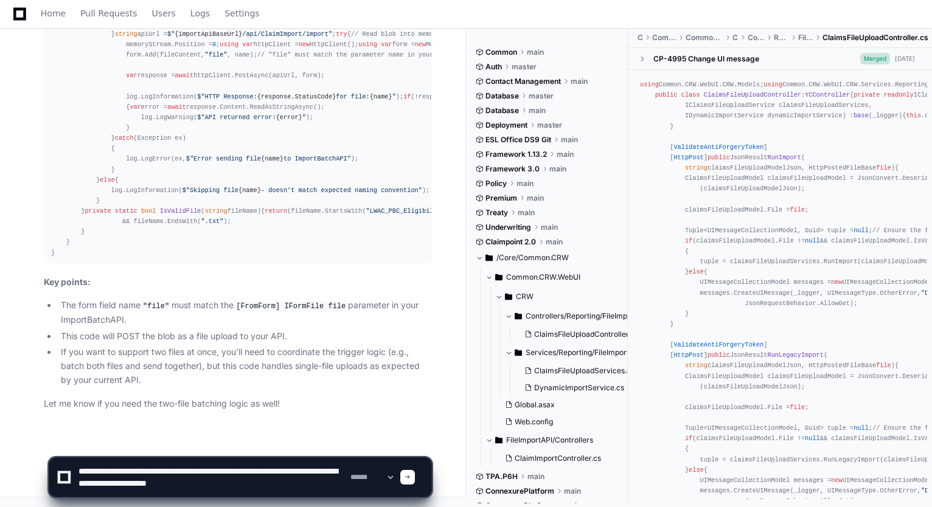
type textarea "**********"
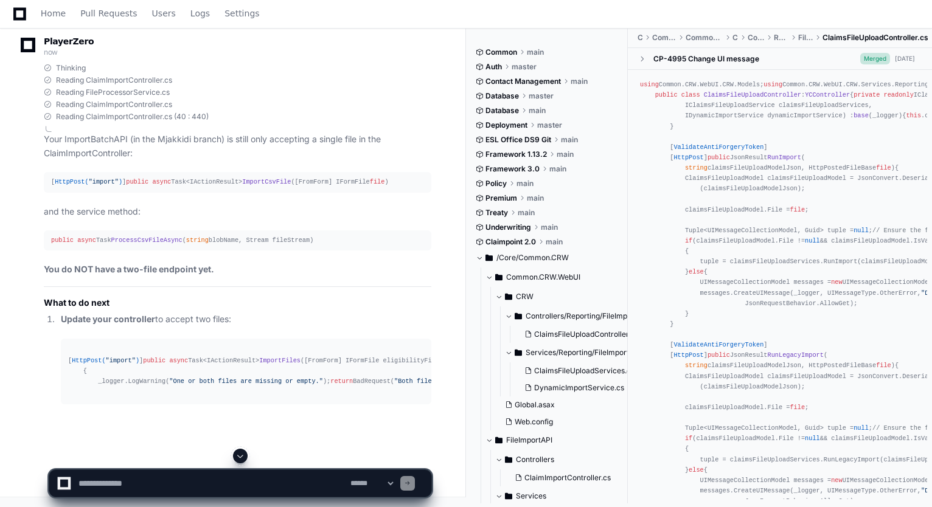
scroll to position [86061, 0]
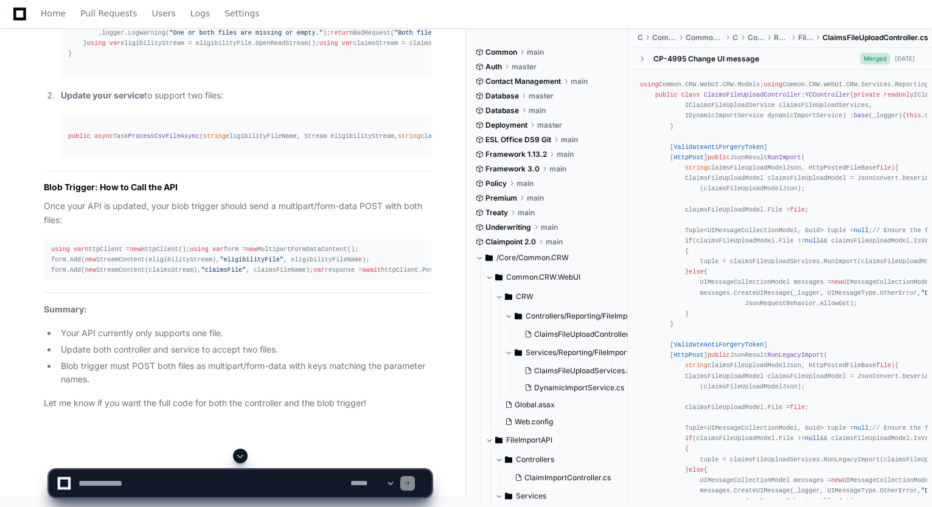
click at [302, 487] on textarea at bounding box center [212, 483] width 272 height 27
click at [248, 480] on textarea at bounding box center [212, 483] width 272 height 27
paste textarea "**********"
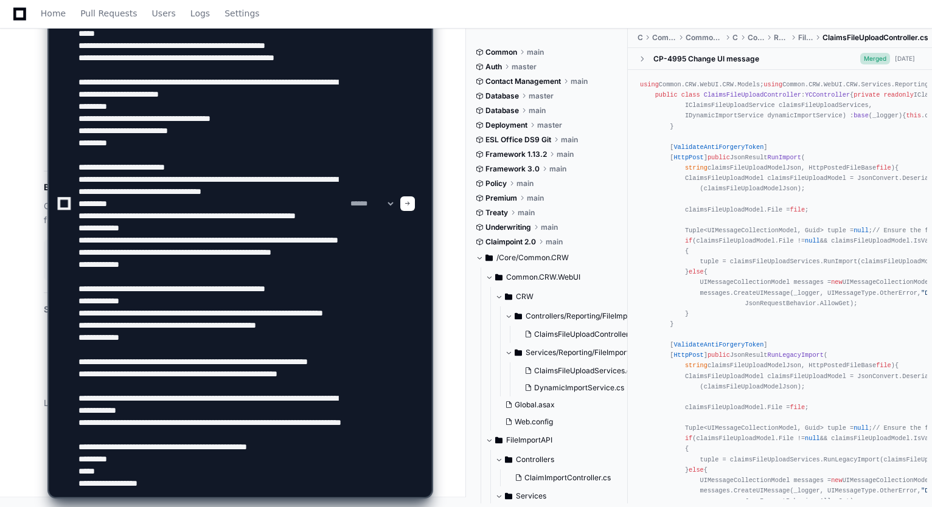
paste textarea "**********"
type textarea "**********"
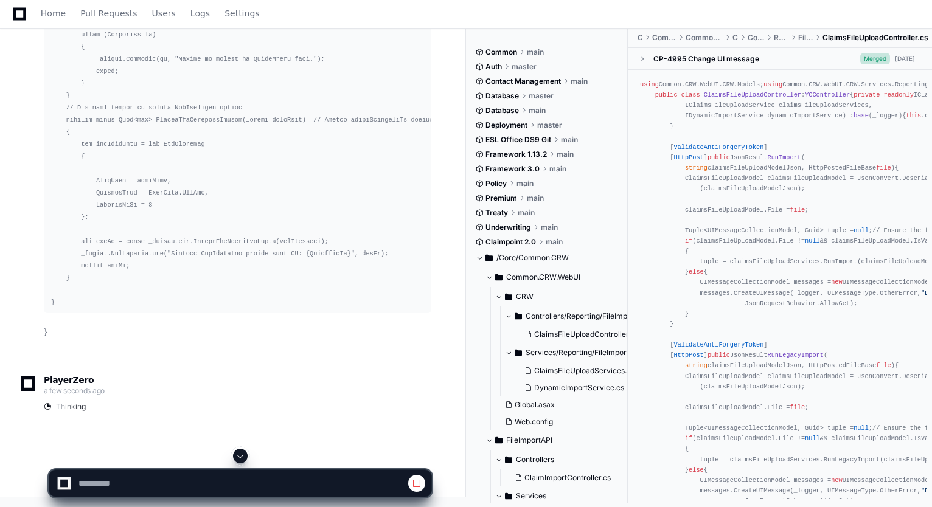
scroll to position [86183, 0]
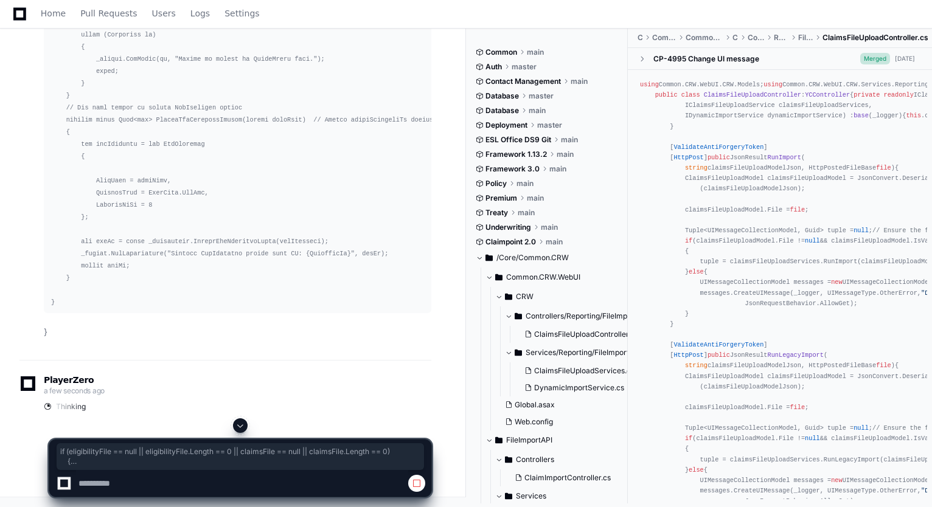
drag, startPoint x: 82, startPoint y: 261, endPoint x: 102, endPoint y: 308, distance: 50.7
click at [240, 424] on span at bounding box center [240, 426] width 10 height 10
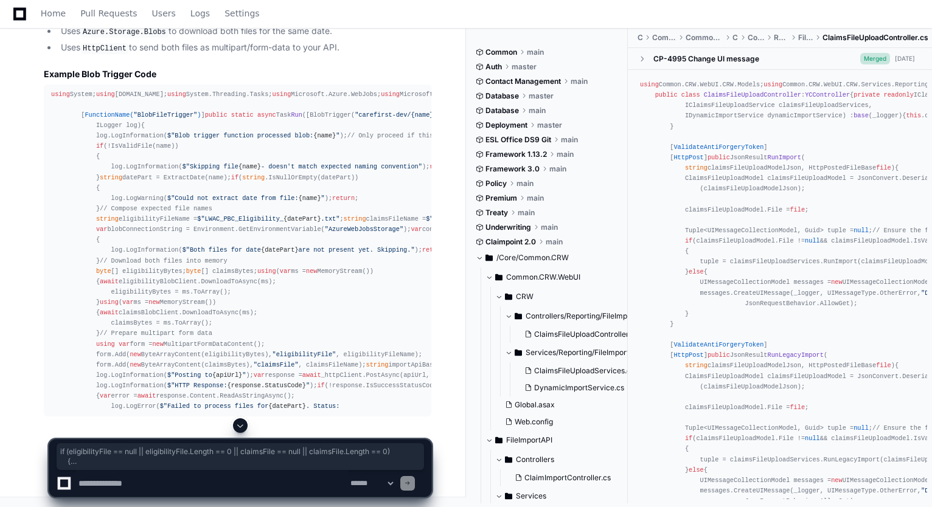
scroll to position [90115, 0]
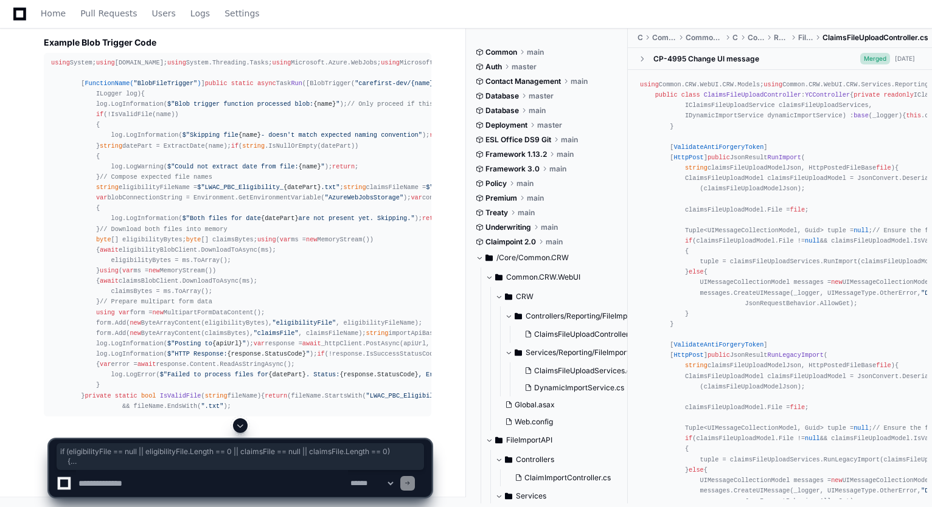
click at [243, 422] on span at bounding box center [240, 426] width 10 height 10
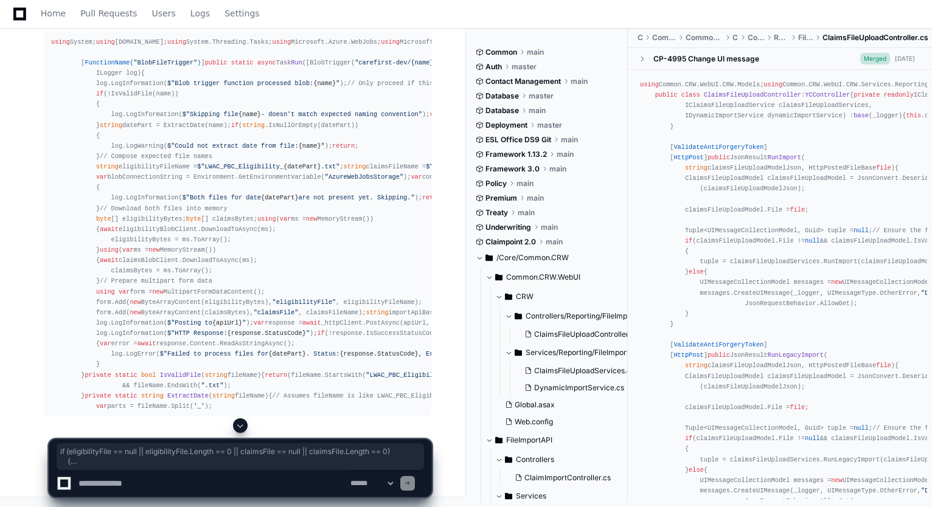
click at [243, 426] on span at bounding box center [240, 426] width 10 height 10
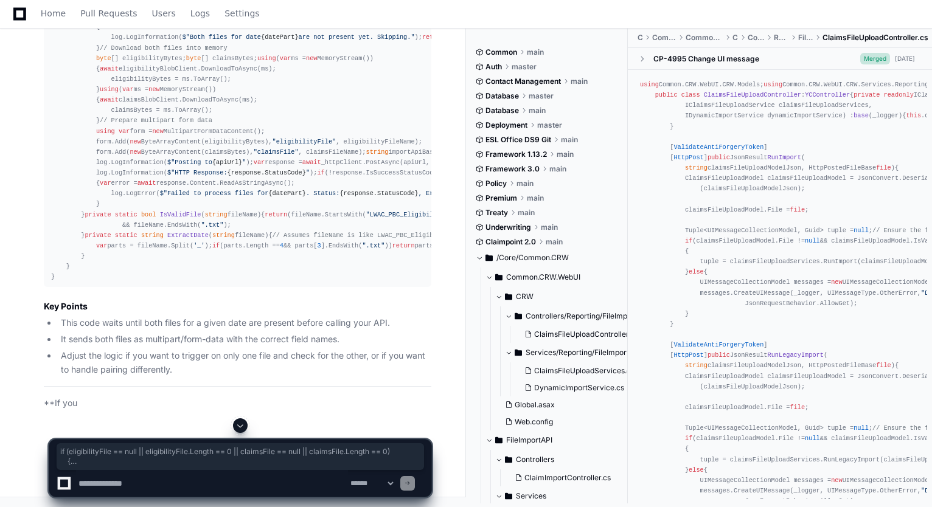
drag, startPoint x: 238, startPoint y: 424, endPoint x: 244, endPoint y: 419, distance: 7.3
click at [239, 424] on span at bounding box center [240, 426] width 10 height 10
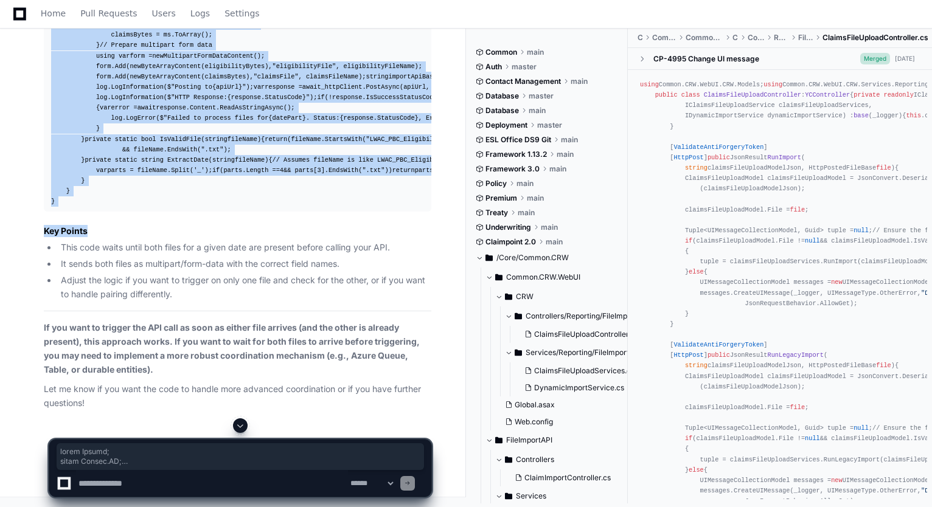
scroll to position [90457, 0]
drag, startPoint x: 51, startPoint y: 93, endPoint x: 206, endPoint y: 262, distance: 228.7
click at [206, 207] on div "using System; using System.IO; using System.Threading.Tasks; using Microsoft.Az…" at bounding box center [237, 4] width 373 height 406
copy div "using System; using System.IO; using System.Threading.Tasks; using Microsoft.Az…"
click at [168, 484] on textarea at bounding box center [212, 483] width 272 height 27
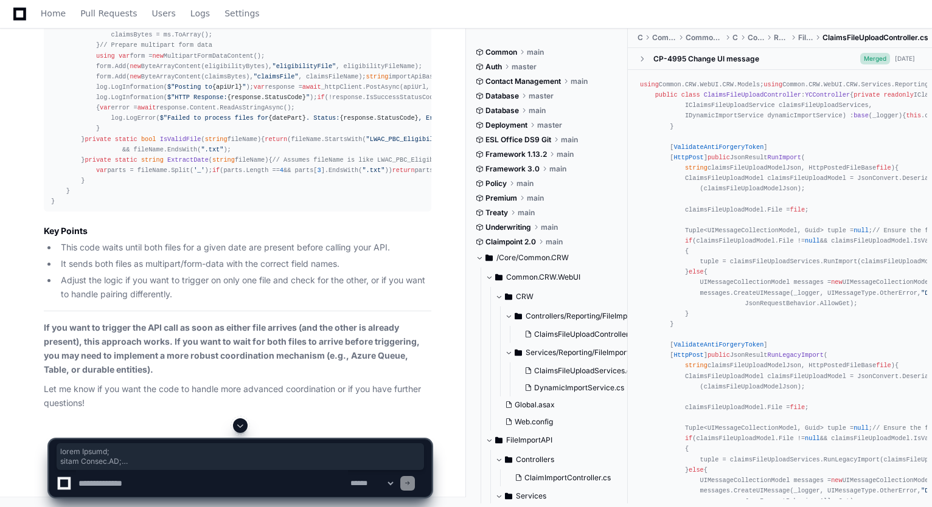
paste textarea "**********"
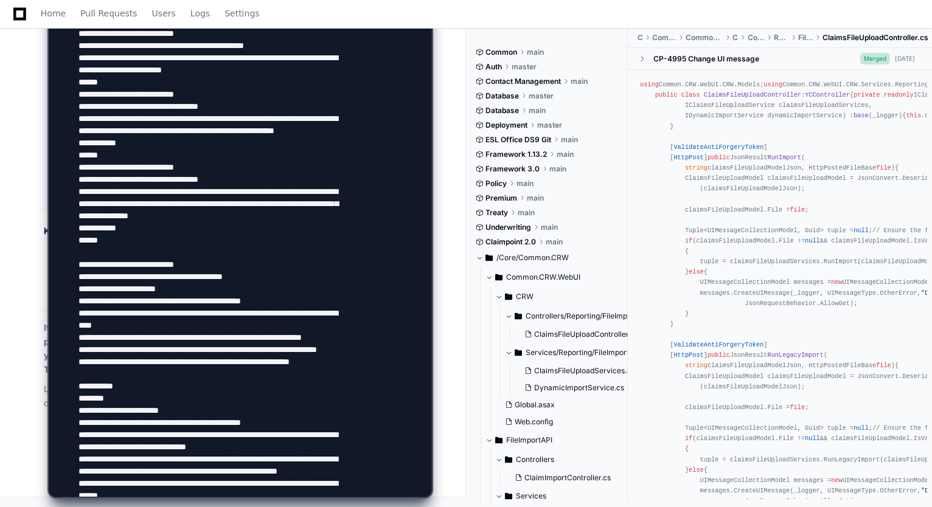
scroll to position [673, 0]
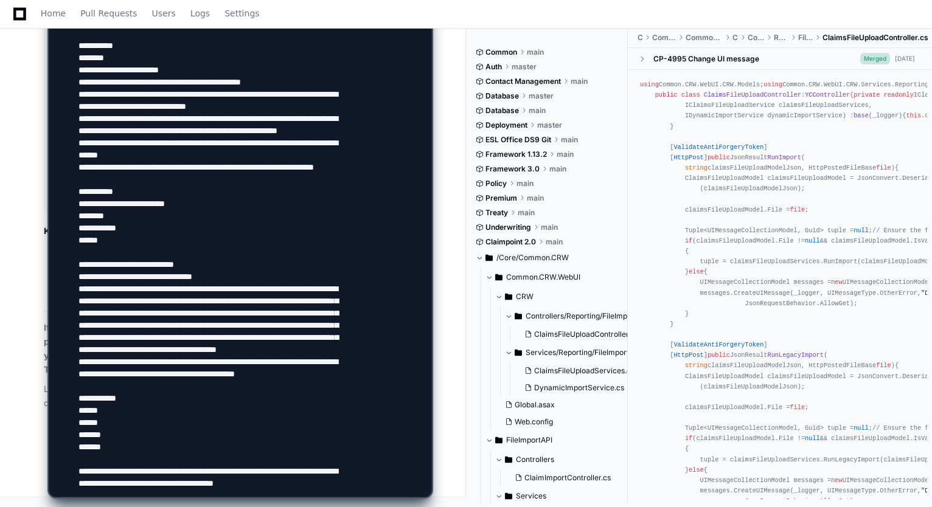
type textarea "**********"
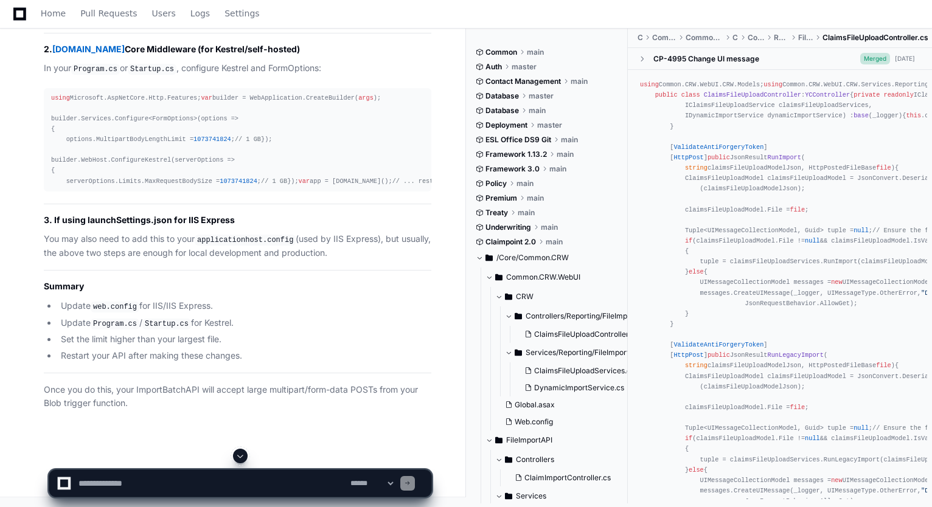
scroll to position [94536, 0]
click at [207, 476] on textarea at bounding box center [212, 483] width 272 height 27
type textarea "*"
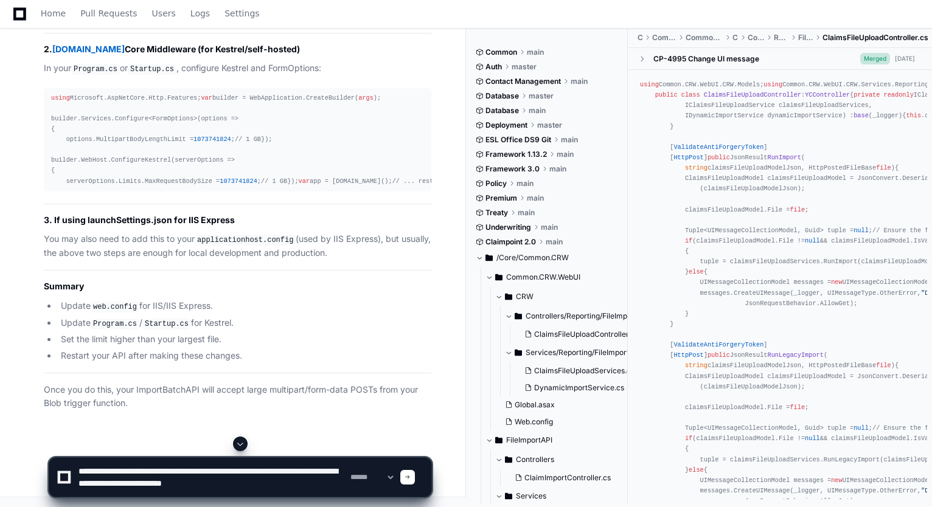
type textarea "**********"
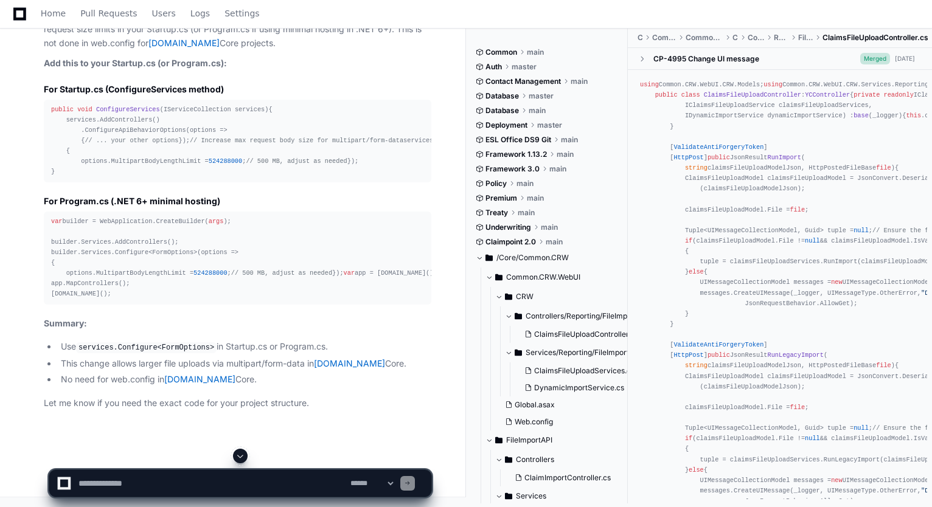
scroll to position [95027, 0]
click at [124, 475] on textarea at bounding box center [212, 483] width 272 height 27
type textarea "**********"
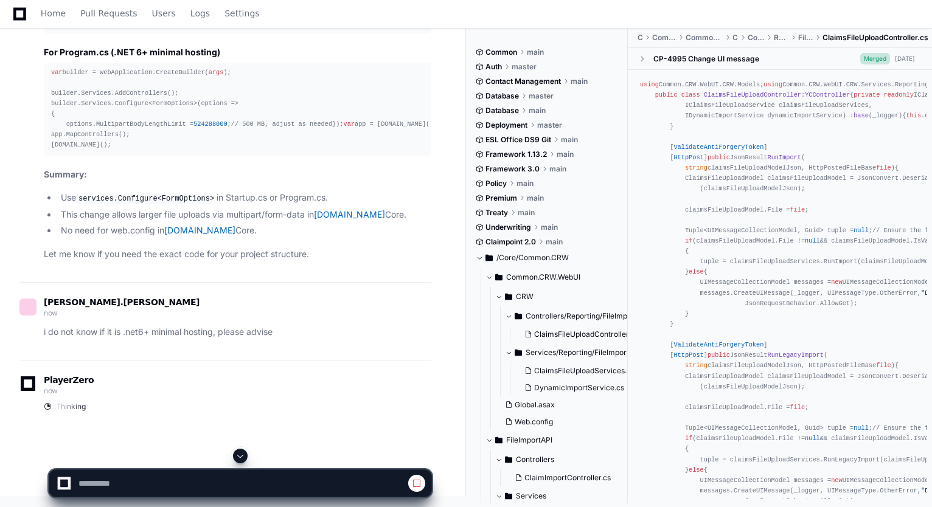
scroll to position [95210, 0]
click at [243, 455] on span at bounding box center [240, 456] width 10 height 10
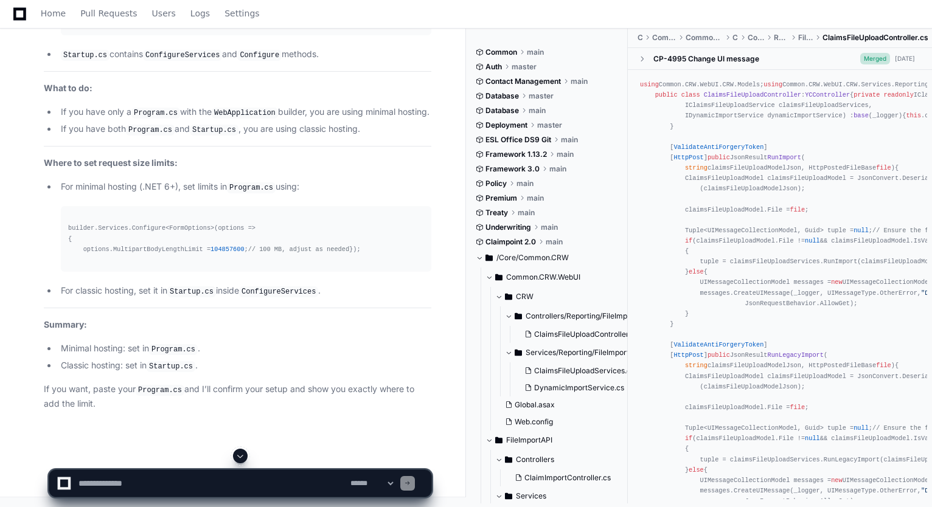
scroll to position [95131, 0]
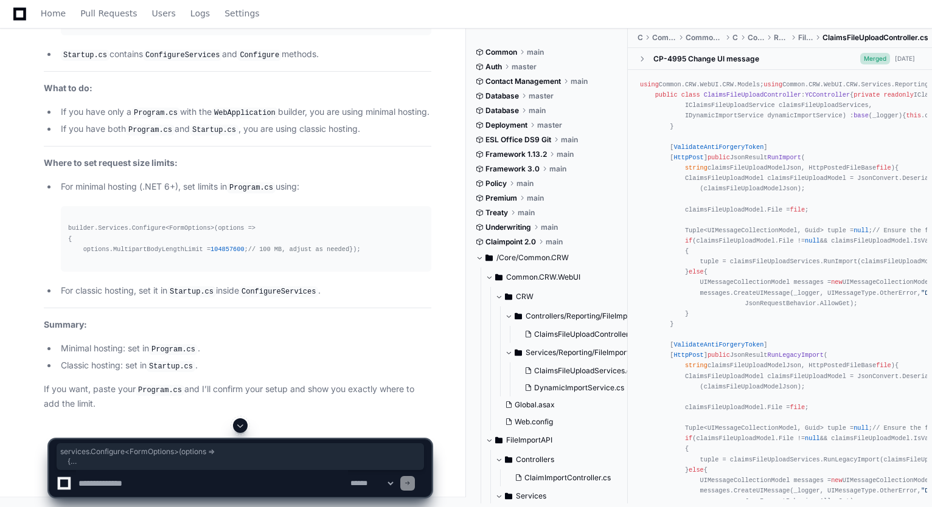
drag, startPoint x: 59, startPoint y: 234, endPoint x: 80, endPoint y: 268, distance: 39.7
copy div "services.Configure<FormOptions>(options => { options.MultipartBodyLengthLimit =…"
click at [302, 476] on textarea at bounding box center [212, 483] width 272 height 27
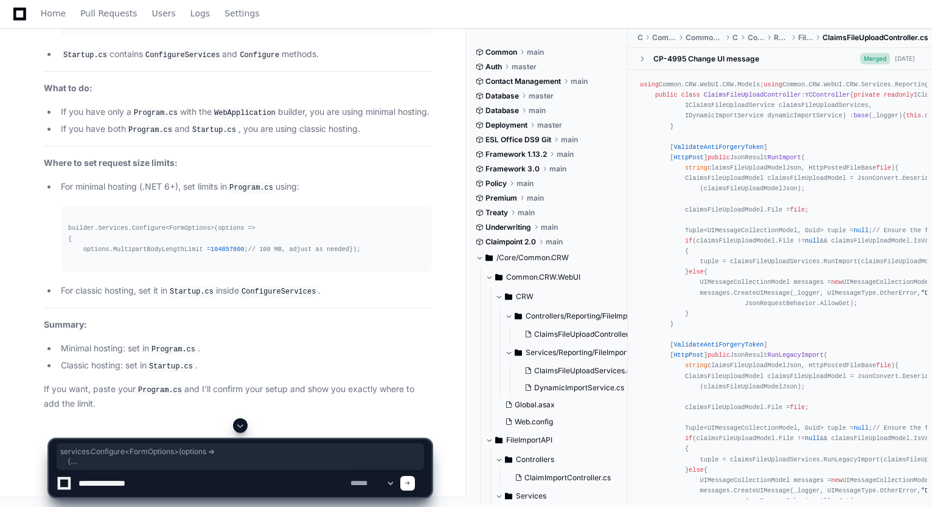
type textarea "**********"
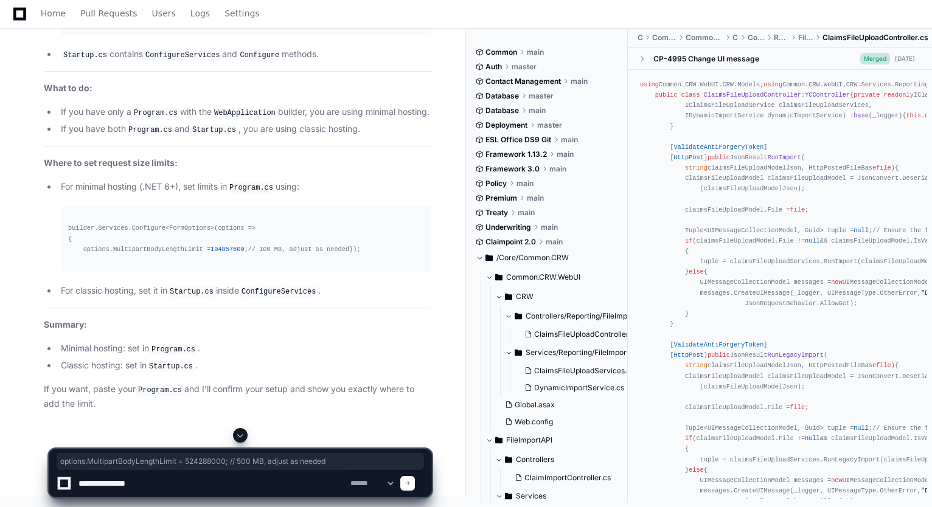
drag, startPoint x: 63, startPoint y: 254, endPoint x: 316, endPoint y: 257, distance: 253.1
click at [289, 479] on textarea at bounding box center [212, 483] width 272 height 27
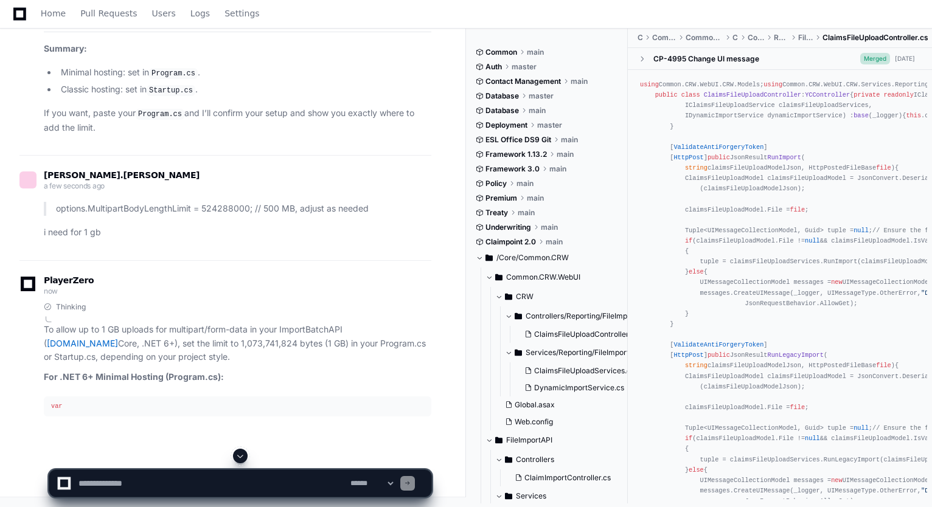
scroll to position [96514, 0]
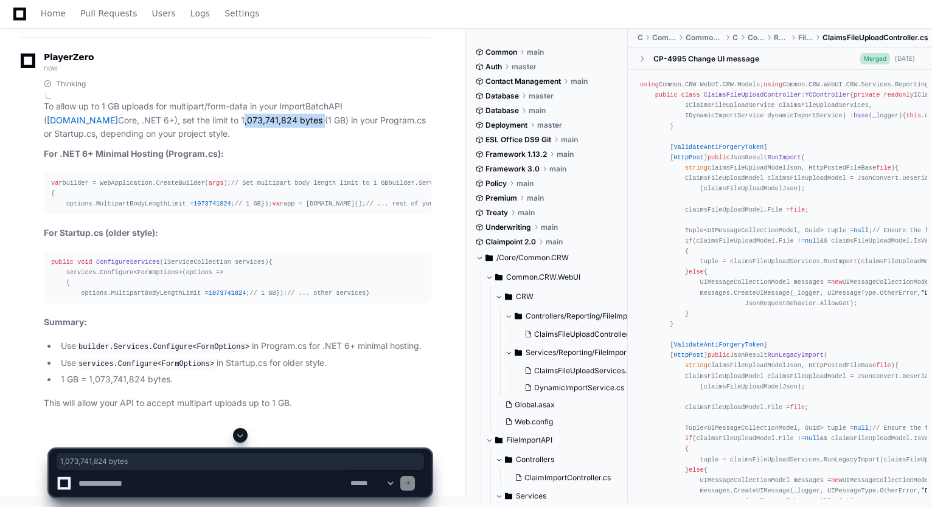
drag, startPoint x: 122, startPoint y: 341, endPoint x: 198, endPoint y: 348, distance: 76.4
click at [198, 141] on p "To allow up to 1 GB uploads for multipart/form-data in your ImportBatchAPI ( AS…" at bounding box center [238, 120] width 388 height 41
copy p "1,073,741,824 bytes"
click at [177, 481] on textarea at bounding box center [212, 483] width 272 height 27
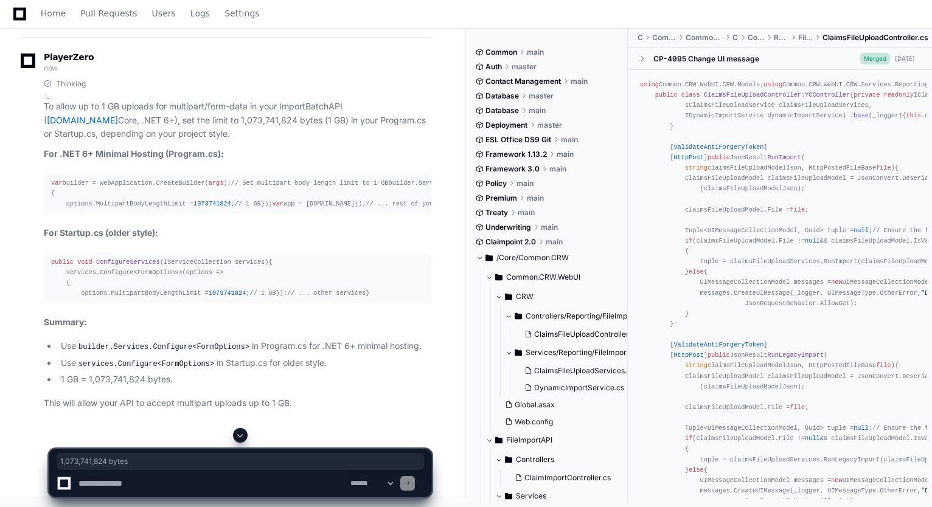
paste textarea "**********"
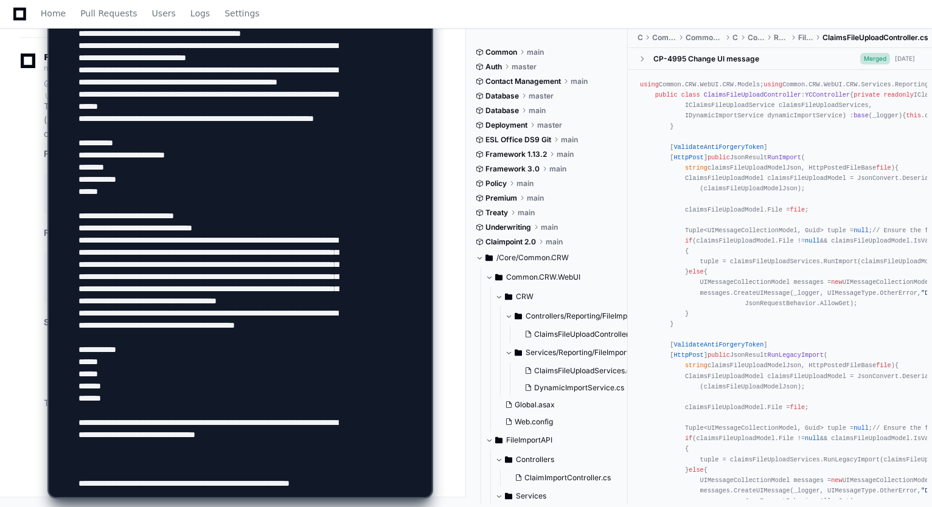
scroll to position [661, 0]
type textarea "**********"
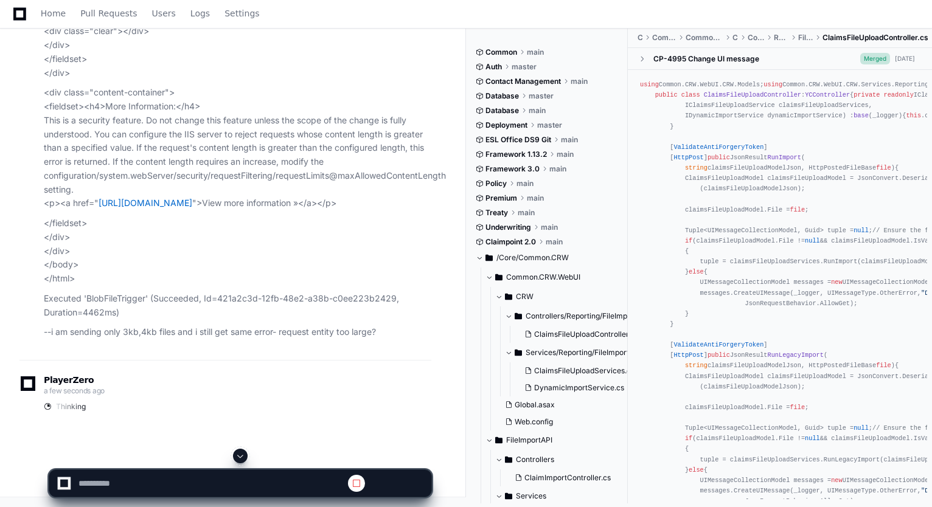
scroll to position [0, 0]
drag, startPoint x: 316, startPoint y: 479, endPoint x: 239, endPoint y: 456, distance: 80.2
click at [239, 456] on span at bounding box center [240, 456] width 10 height 10
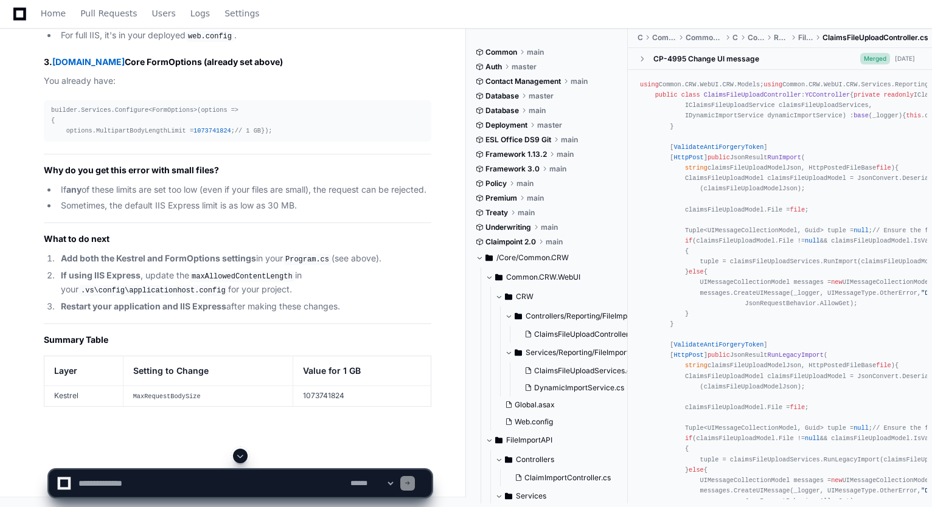
scroll to position [99357, 0]
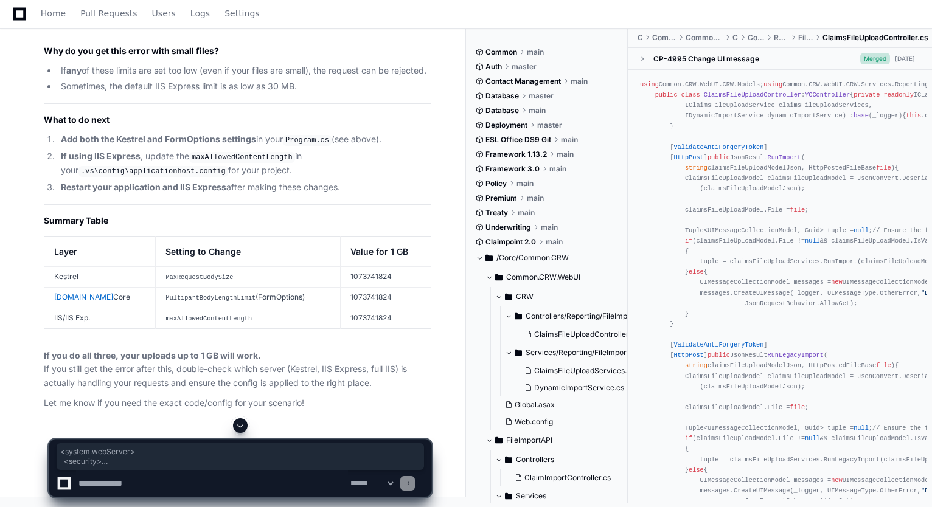
drag, startPoint x: 52, startPoint y: 251, endPoint x: 127, endPoint y: 317, distance: 99.6
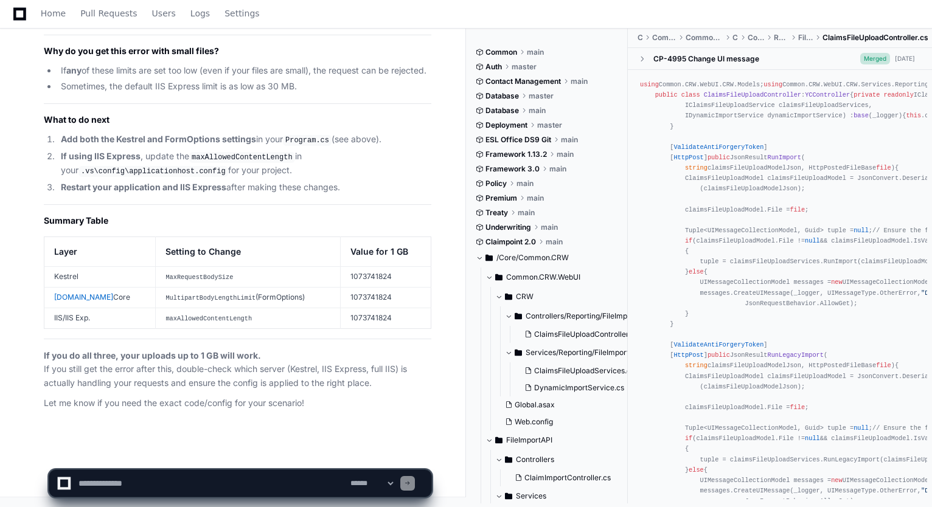
click at [212, 483] on textarea at bounding box center [212, 483] width 272 height 27
click at [281, 478] on textarea at bounding box center [212, 483] width 272 height 27
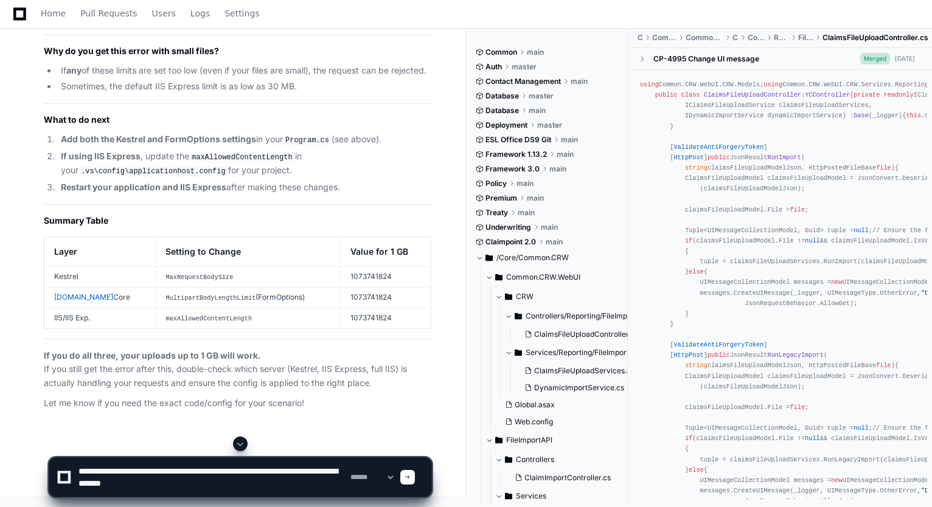
type textarea "**********"
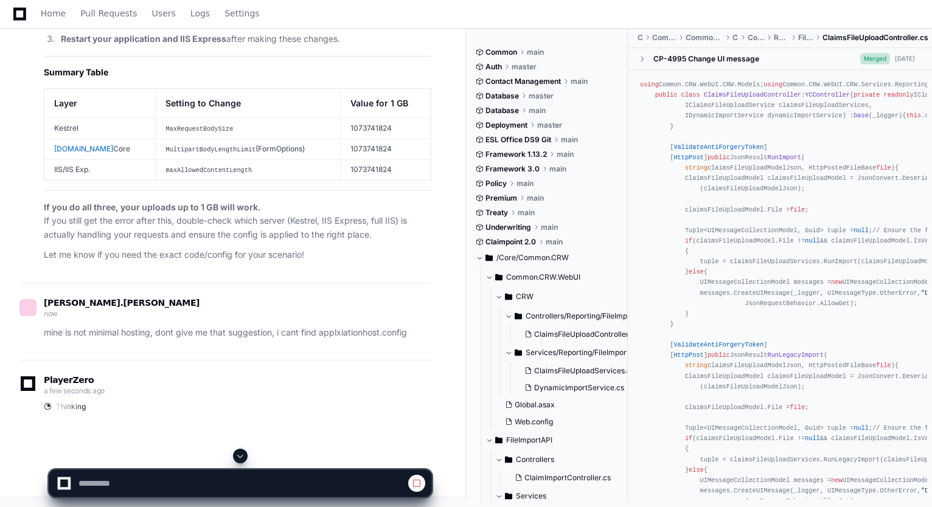
scroll to position [99739, 0]
click at [240, 453] on span at bounding box center [240, 456] width 10 height 10
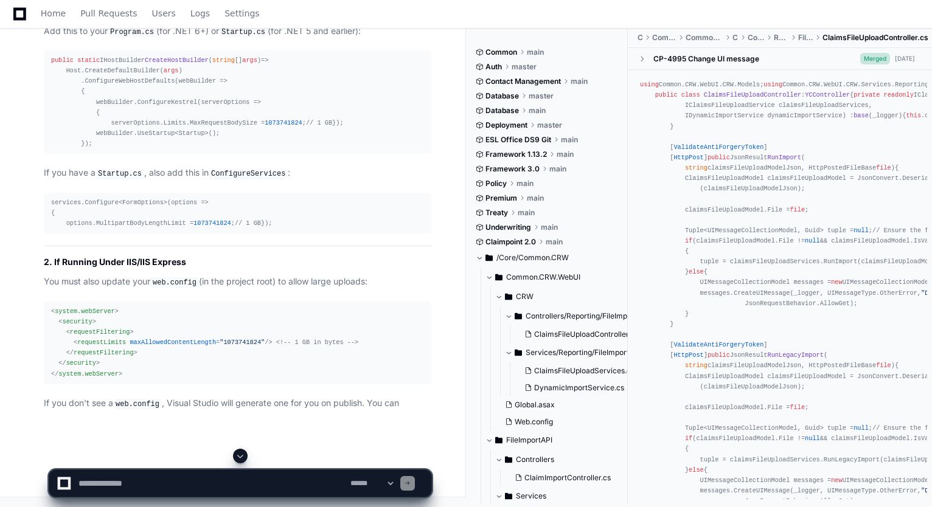
scroll to position [100306, 0]
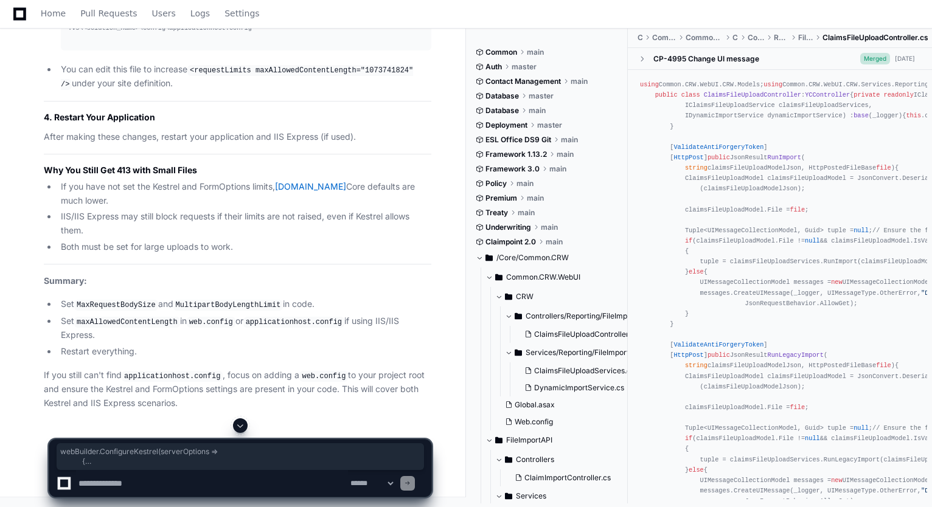
drag, startPoint x: 91, startPoint y: 241, endPoint x: 207, endPoint y: 288, distance: 125.9
copy div "webBuilder.ConfigureKestrel(serverOptions => { serverOptions.Limits.MaxRequestB…"
click at [235, 481] on textarea at bounding box center [212, 483] width 272 height 27
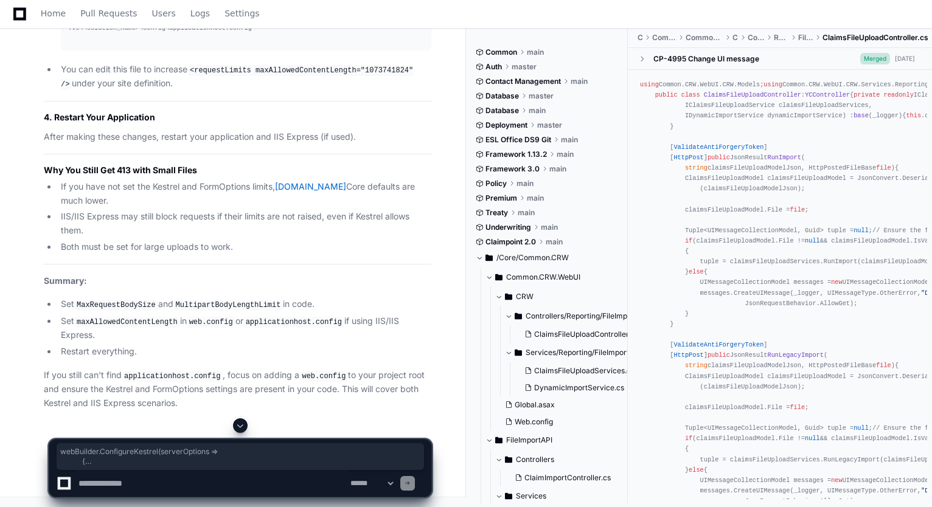
paste textarea "**********"
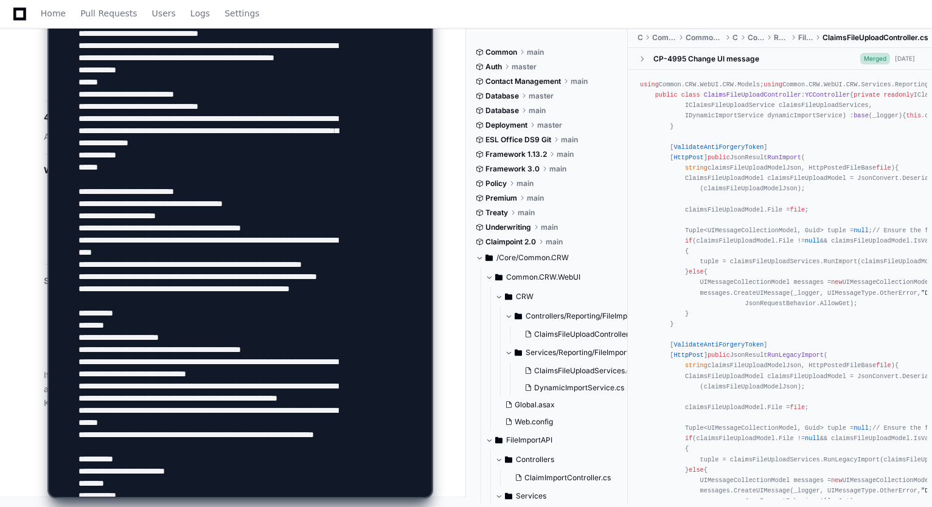
scroll to position [649, 0]
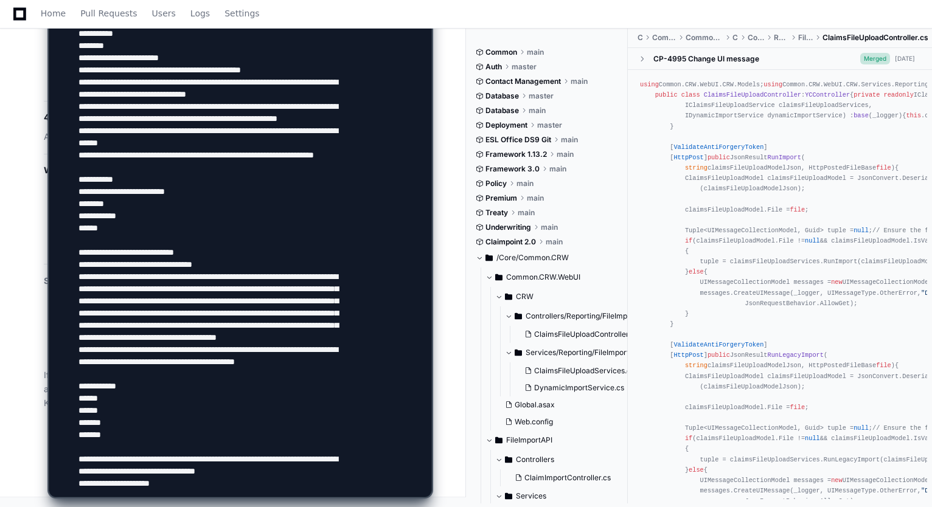
type textarea "**********"
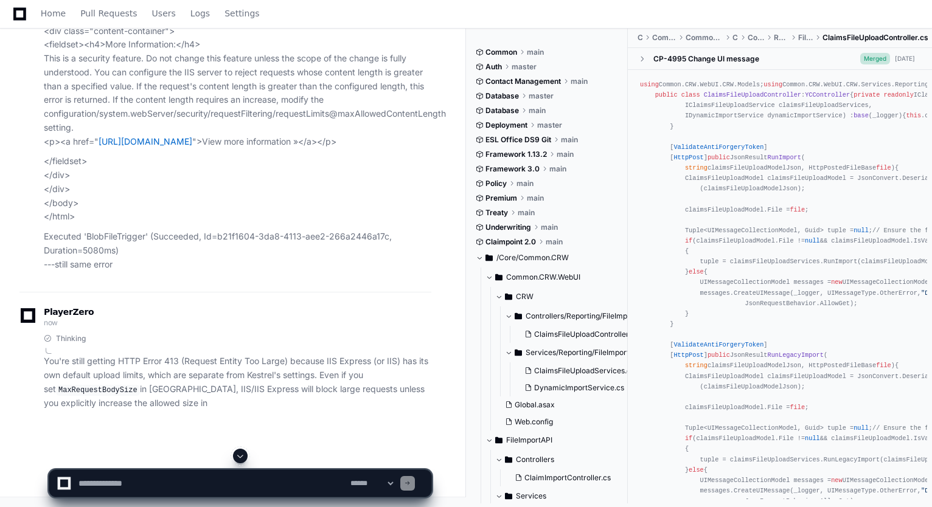
scroll to position [99889, 0]
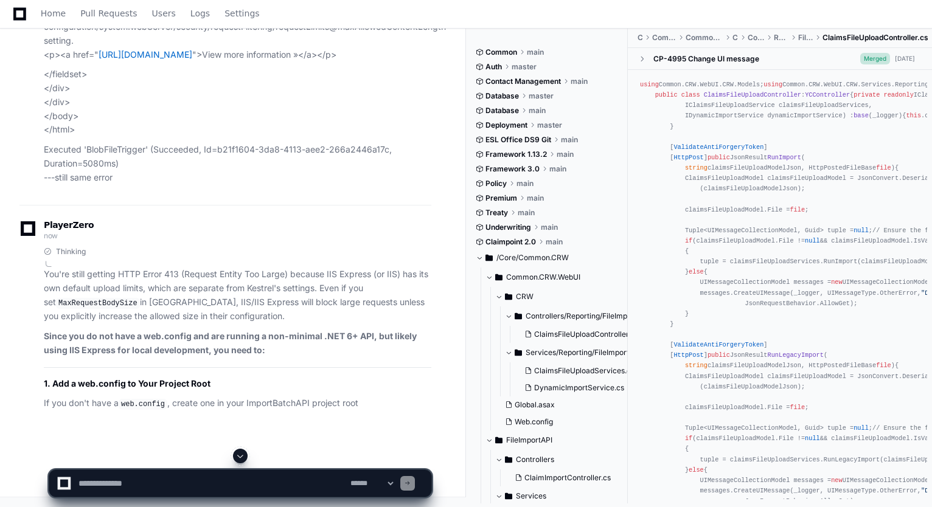
click at [238, 457] on span at bounding box center [240, 456] width 10 height 10
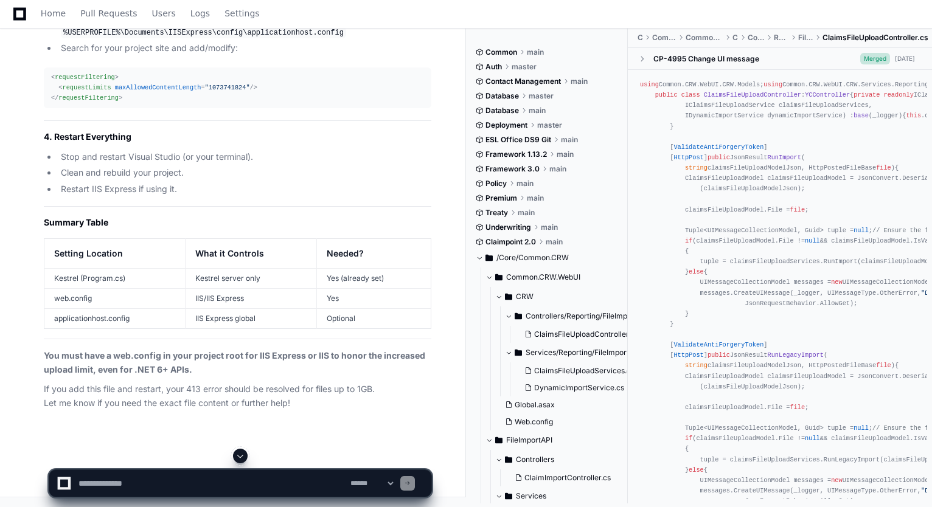
scroll to position [100609, 0]
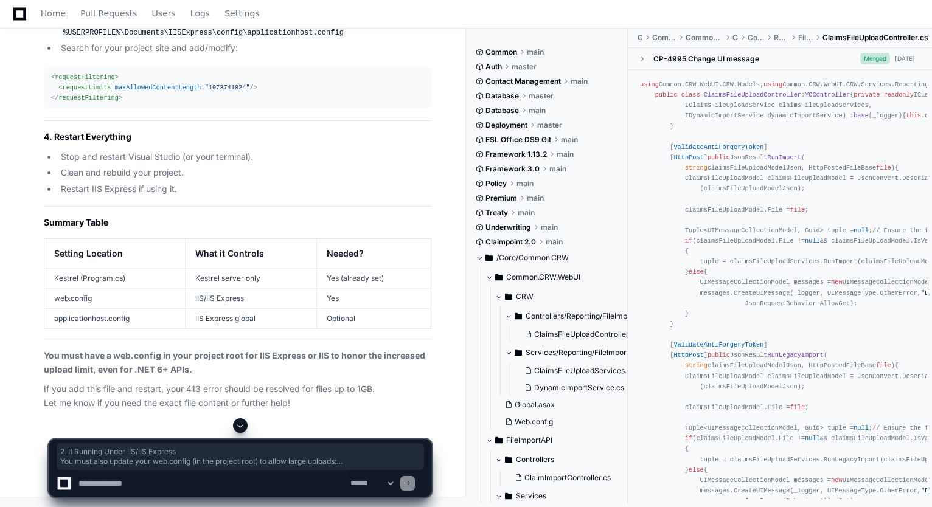
drag, startPoint x: 40, startPoint y: 116, endPoint x: 241, endPoint y: 268, distance: 252.2
drag, startPoint x: 51, startPoint y: 159, endPoint x: 127, endPoint y: 225, distance: 100.0
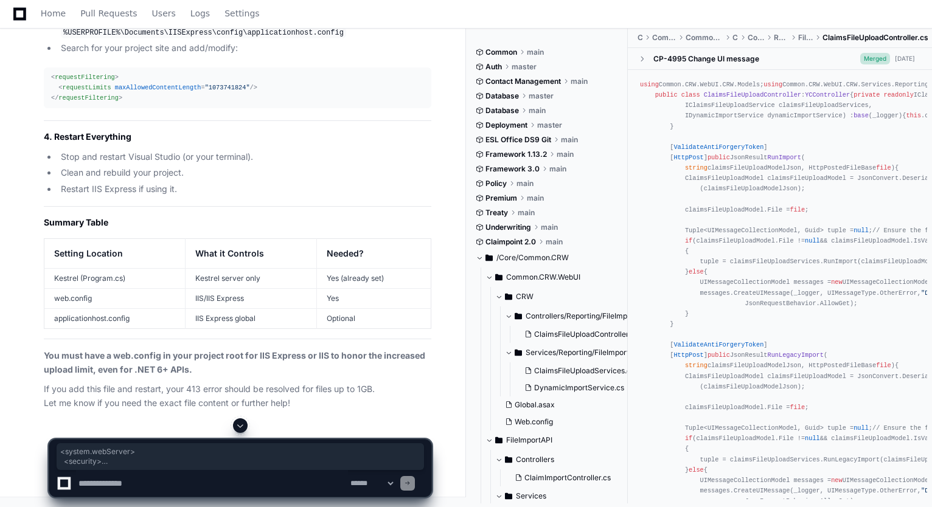
copy div "< system.webServer > < security > < requestFiltering > < requestLimits maxAllow…"
click at [242, 485] on textarea at bounding box center [212, 483] width 272 height 27
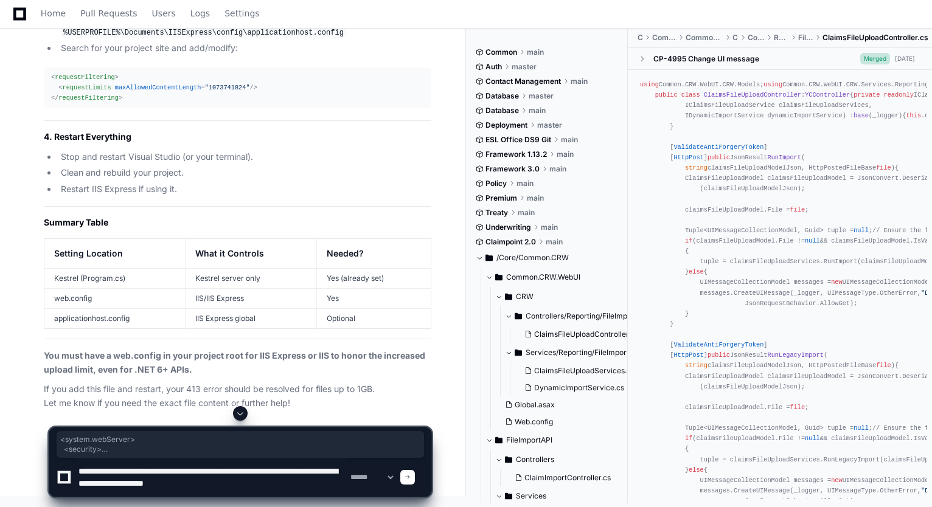
paste textarea "**********"
type textarea "**********"
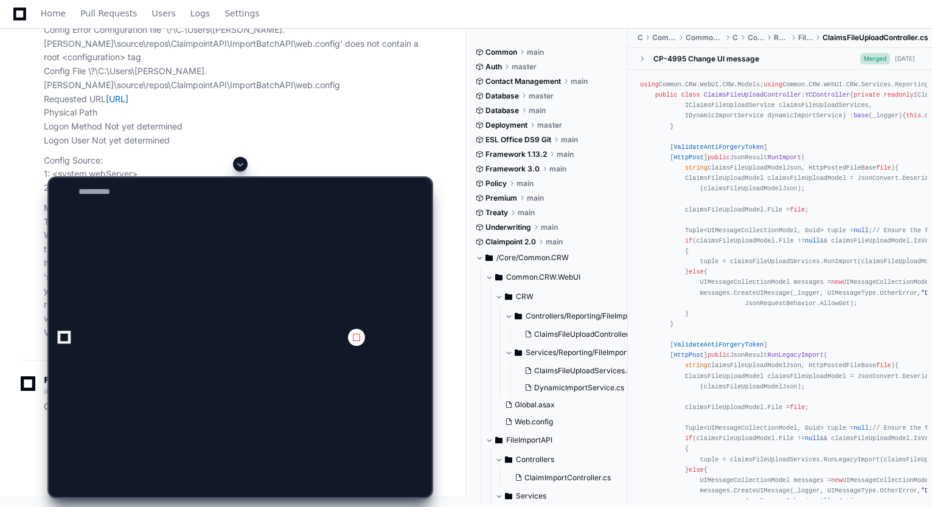
scroll to position [0, 0]
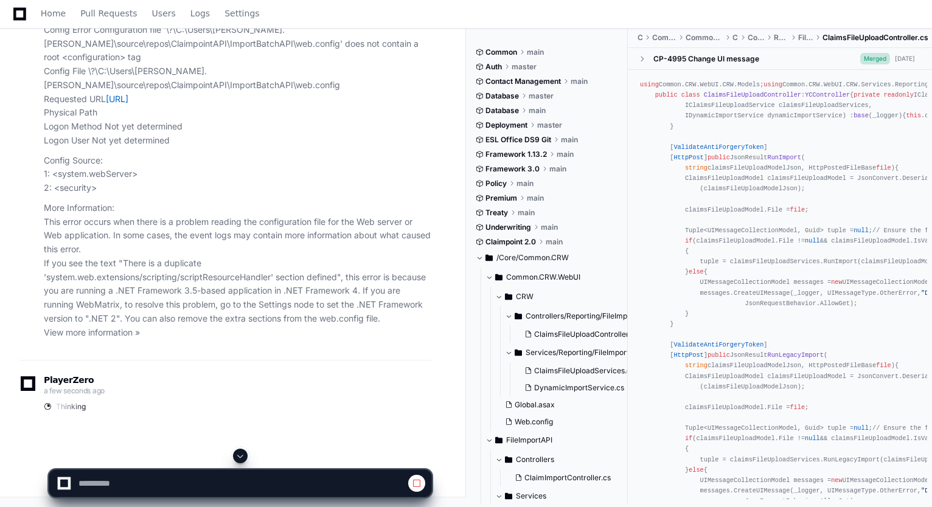
click at [242, 455] on span at bounding box center [240, 456] width 10 height 10
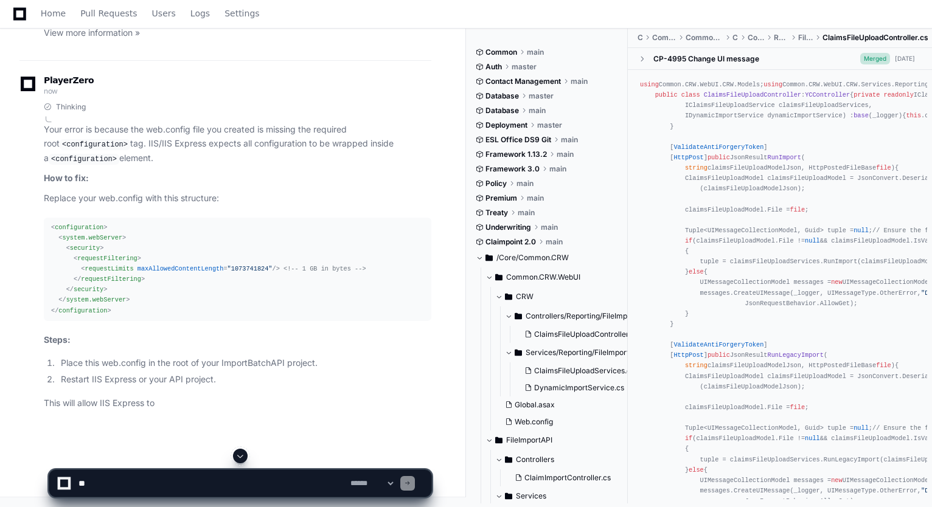
scroll to position [104800, 0]
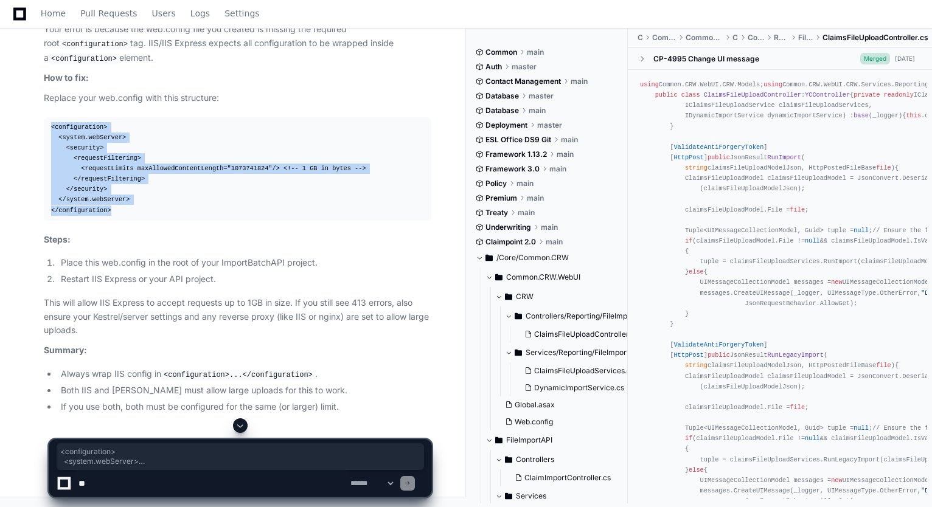
drag, startPoint x: 50, startPoint y: 226, endPoint x: 108, endPoint y: 312, distance: 104.3
click at [108, 221] on pre "< configuration > < system.webServer > < security > < requestFiltering > < requ…" at bounding box center [238, 168] width 388 height 103
copy div "< configuration > < system.webServer > < security > < requestFiltering > < requ…"
click at [288, 486] on textarea at bounding box center [212, 483] width 272 height 27
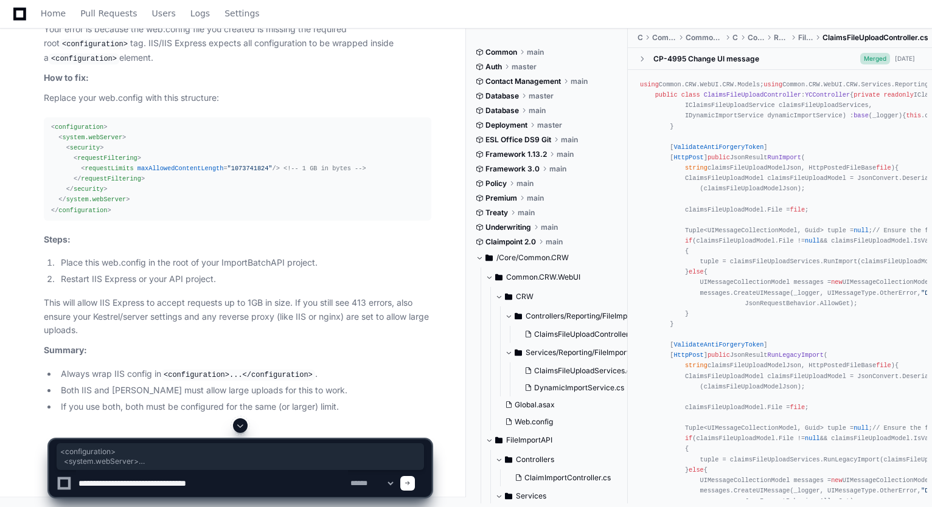
click at [289, 487] on textarea at bounding box center [212, 483] width 272 height 27
click at [275, 479] on textarea at bounding box center [212, 483] width 272 height 27
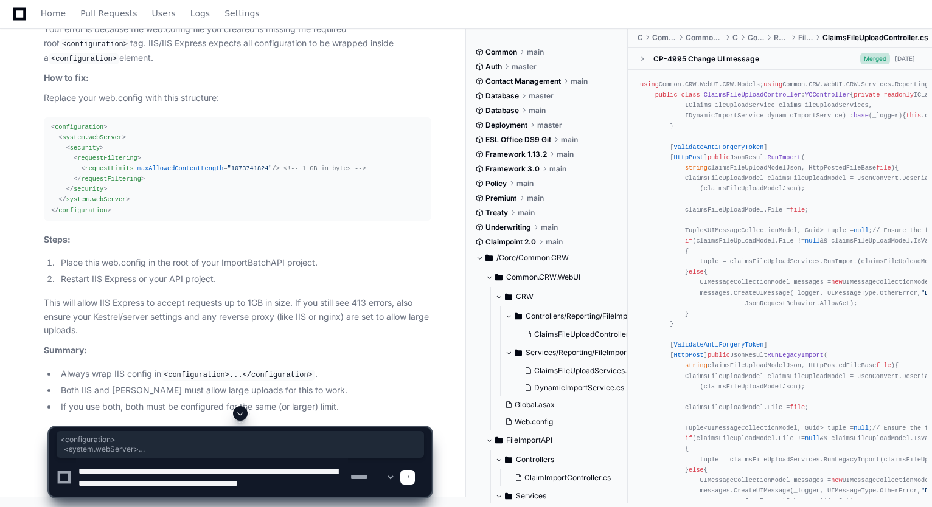
scroll to position [4, 0]
type textarea "**********"
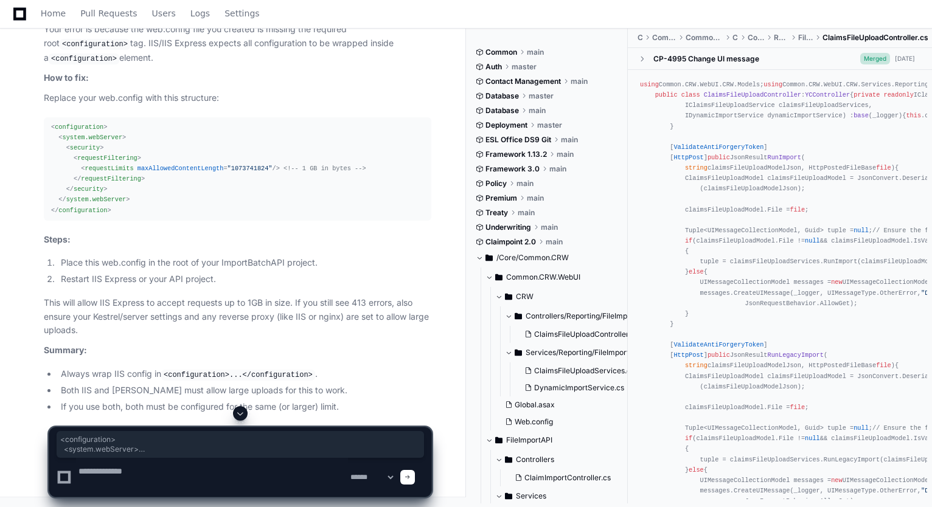
scroll to position [0, 0]
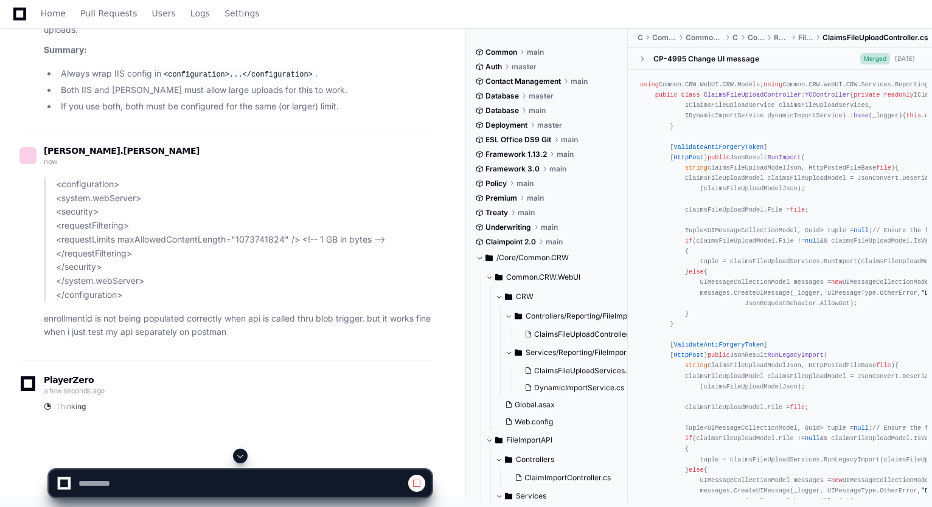
click at [237, 453] on span at bounding box center [240, 456] width 10 height 10
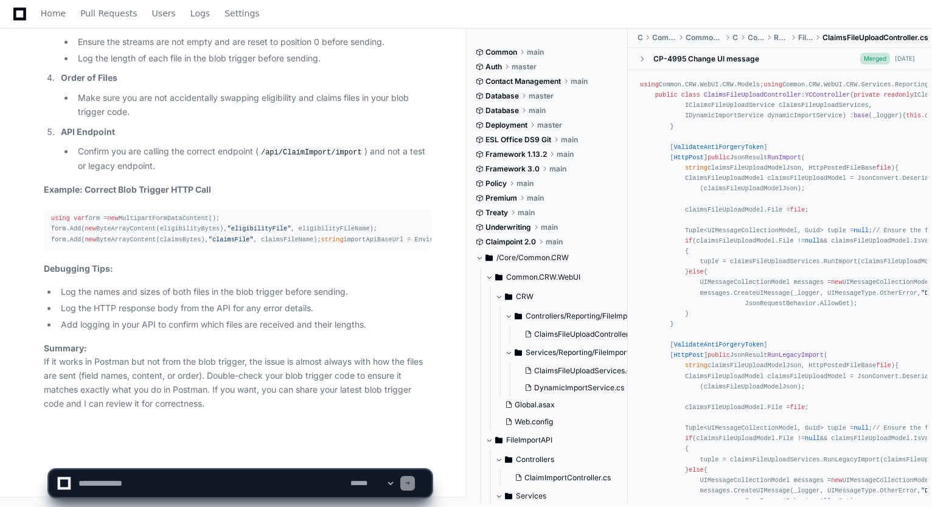
scroll to position [105991, 0]
click at [179, 482] on textarea at bounding box center [212, 483] width 272 height 27
paste textarea "**********"
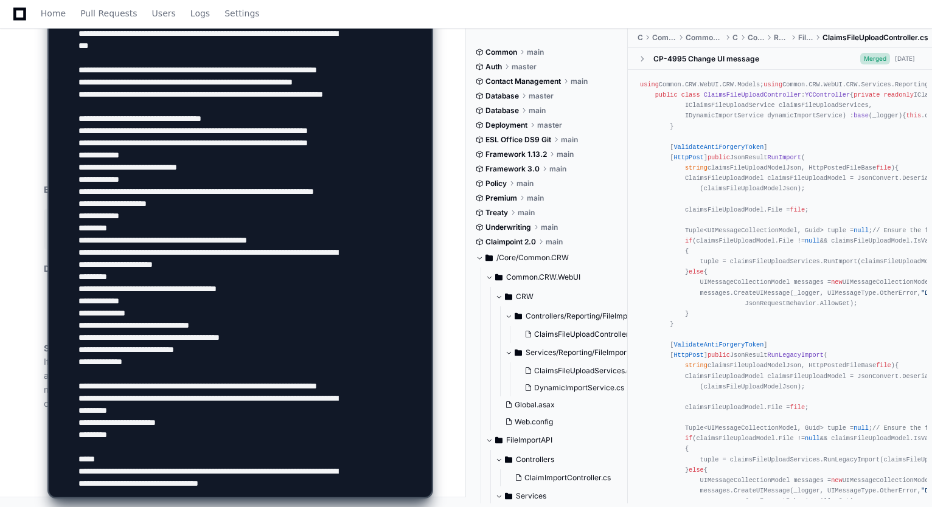
scroll to position [466, 0]
paste textarea "**********"
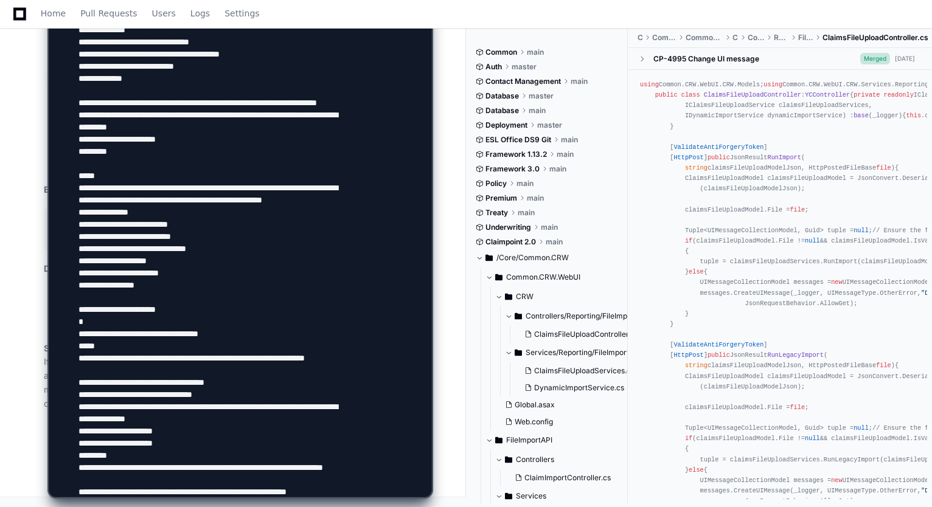
scroll to position [758, 0]
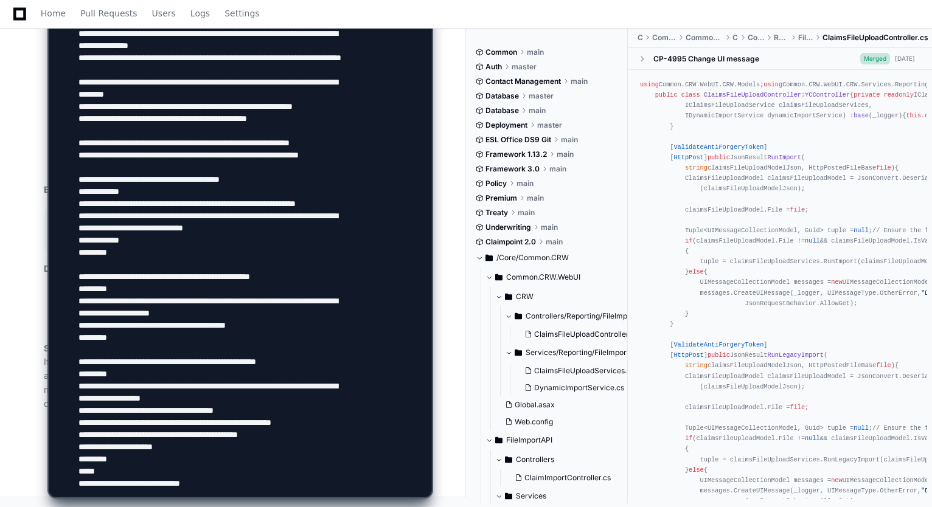
type textarea "**********"
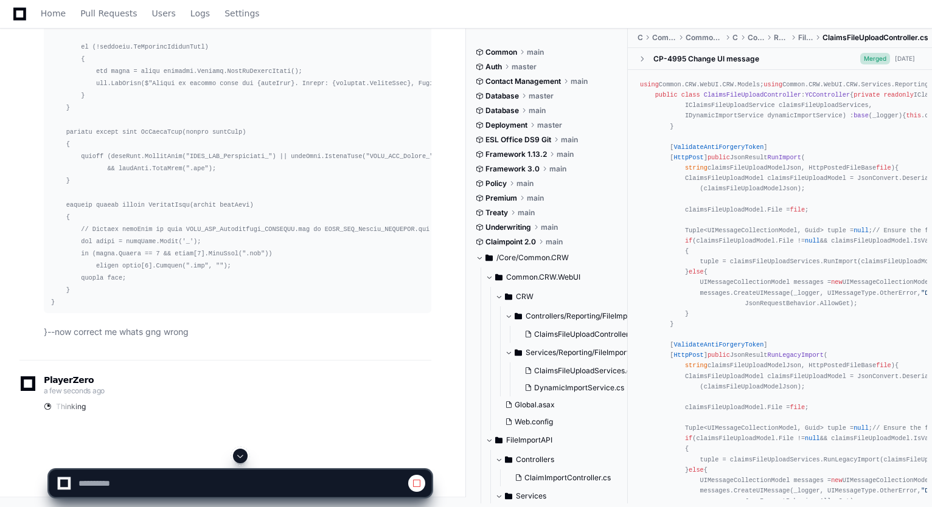
scroll to position [106296, 0]
click at [240, 458] on span at bounding box center [240, 456] width 10 height 10
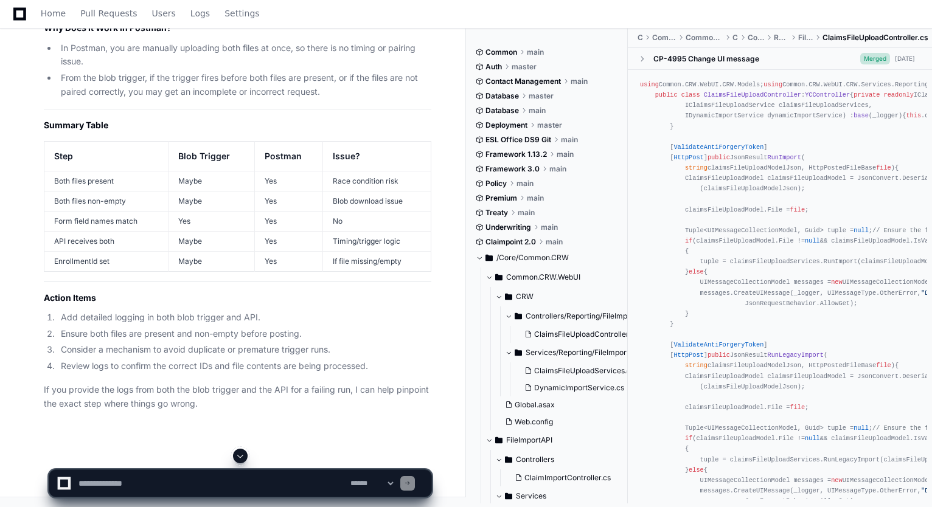
scroll to position [110318, 0]
click at [136, 475] on textarea at bounding box center [212, 483] width 272 height 27
type textarea "*"
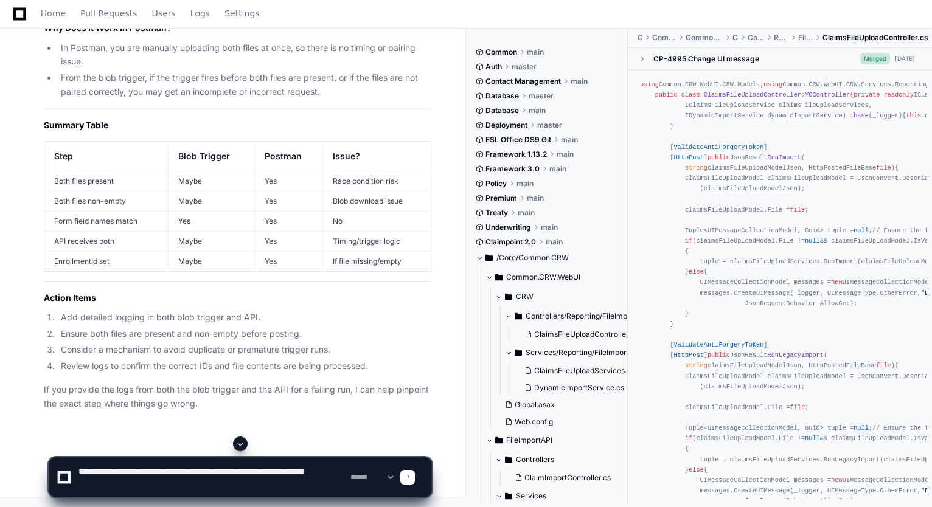
type textarea "**********"
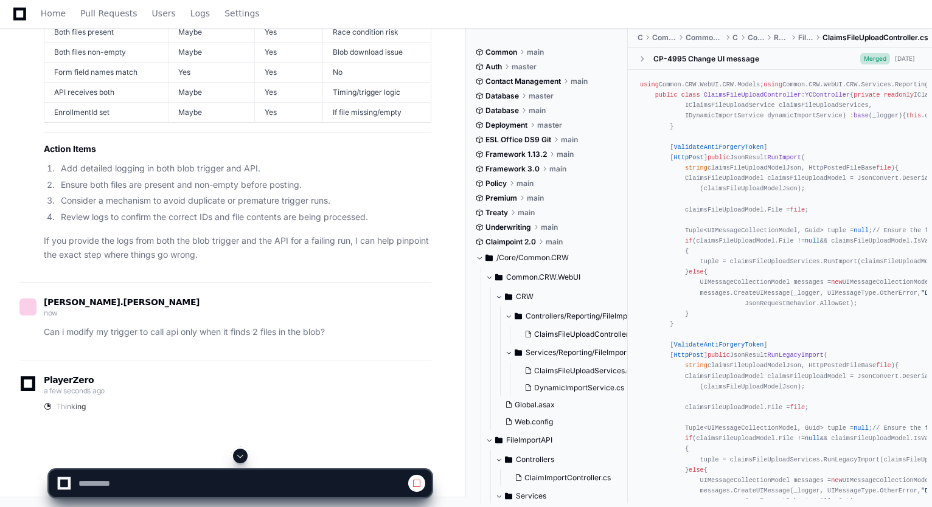
scroll to position [109518, 0]
click at [245, 454] on span at bounding box center [240, 456] width 10 height 10
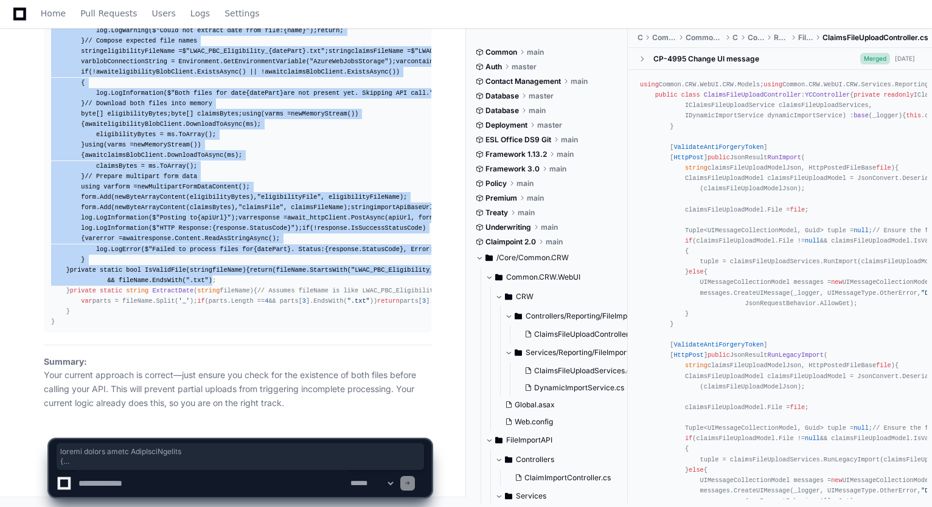
scroll to position [111943, 0]
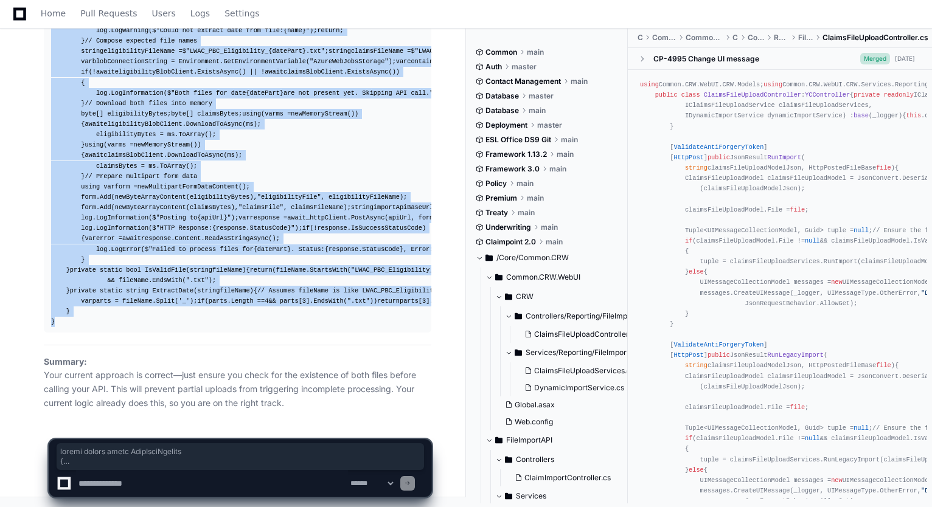
drag, startPoint x: 50, startPoint y: 80, endPoint x: 197, endPoint y: 322, distance: 283.4
click at [197, 322] on pre "public static class BlobFileTrigger { private static readonly HttpClient _httpC…" at bounding box center [238, 125] width 388 height 416
copy div "public static class BlobFileTrigger { private static readonly HttpClient _httpC…"
click at [299, 485] on textarea at bounding box center [212, 483] width 272 height 27
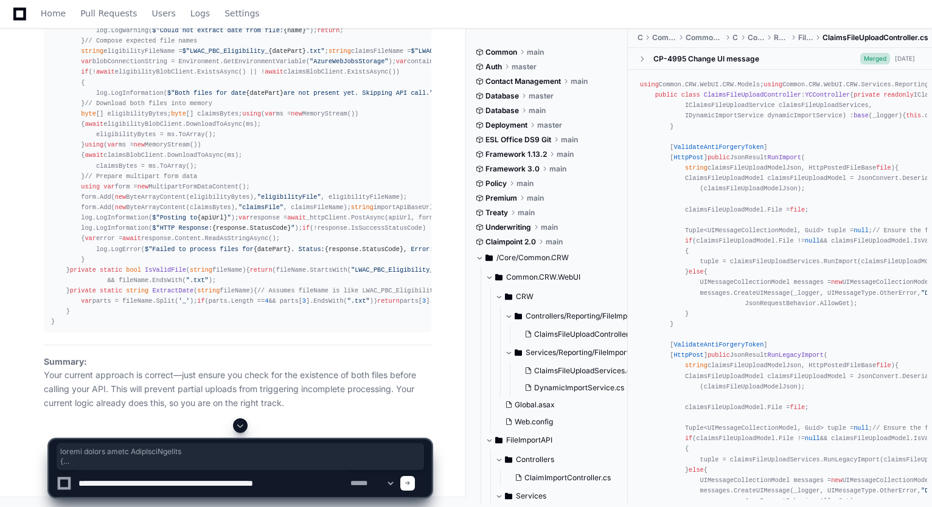
type textarea "**********"
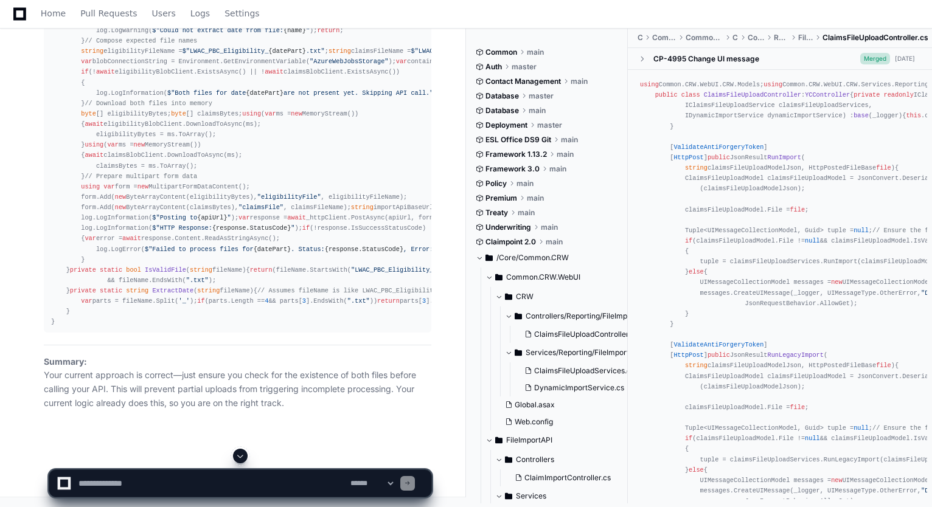
click at [249, 455] on div at bounding box center [240, 456] width 383 height 15
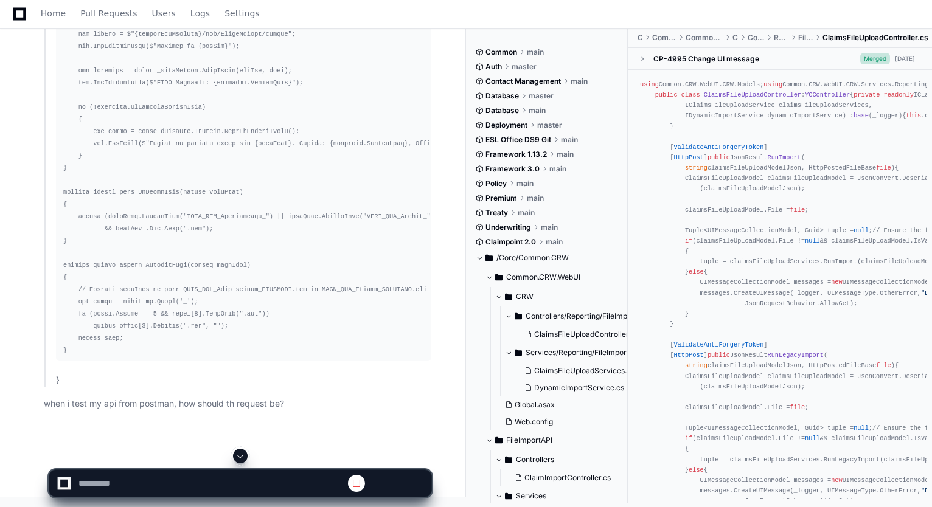
click at [238, 454] on span at bounding box center [240, 456] width 10 height 10
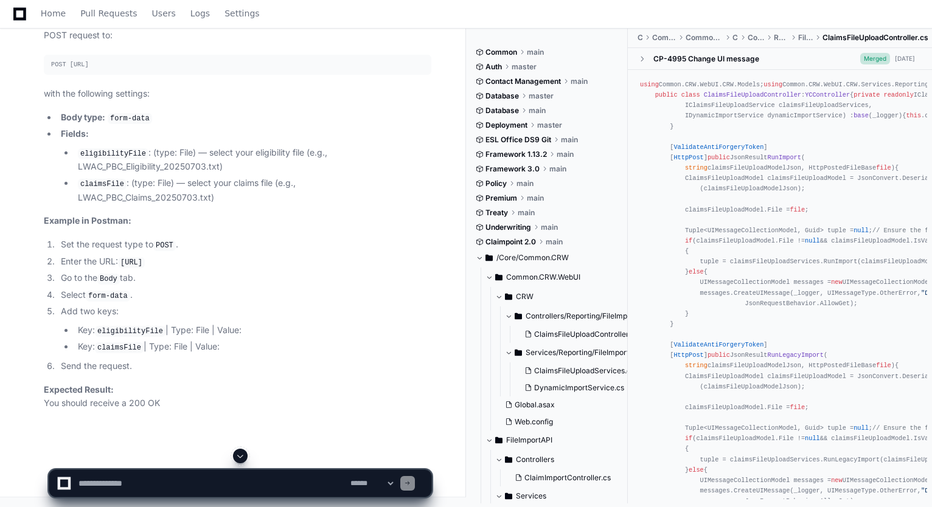
scroll to position [113619, 0]
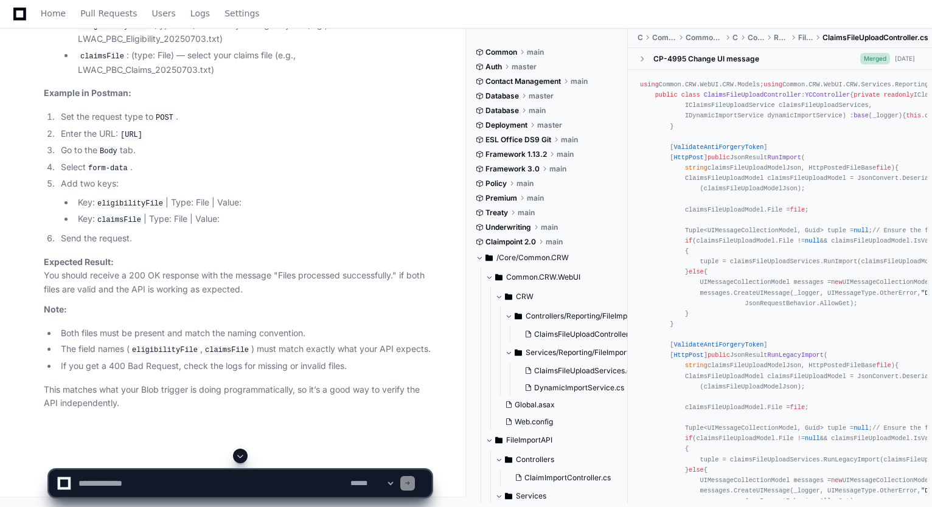
click at [214, 485] on textarea at bounding box center [212, 483] width 272 height 27
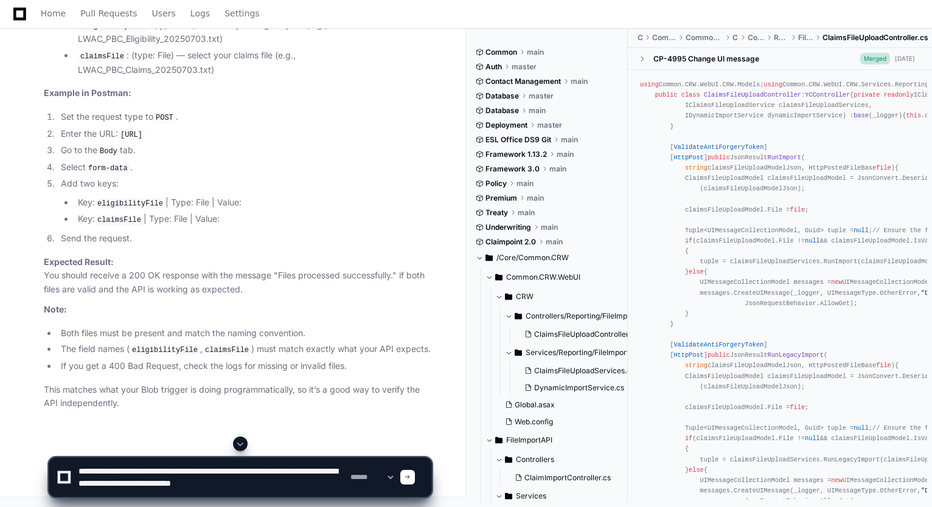
paste textarea "**********"
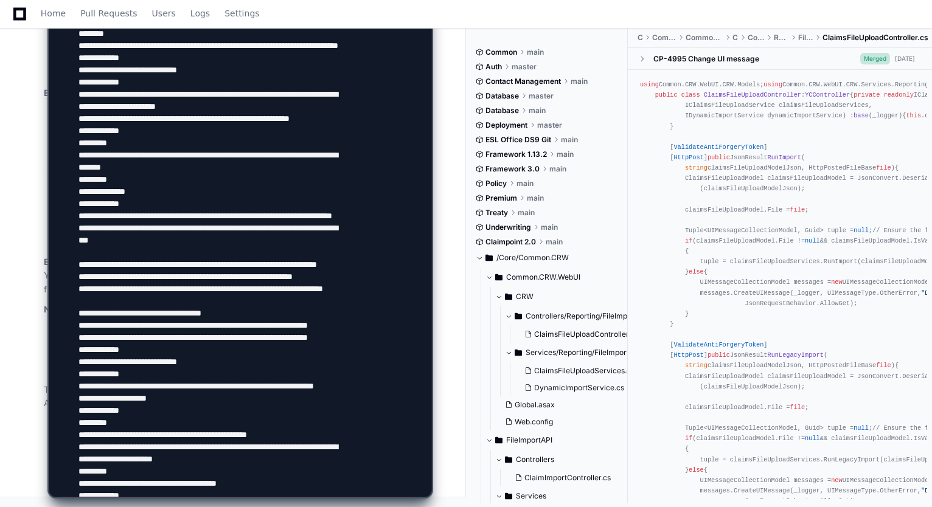
scroll to position [478, 0]
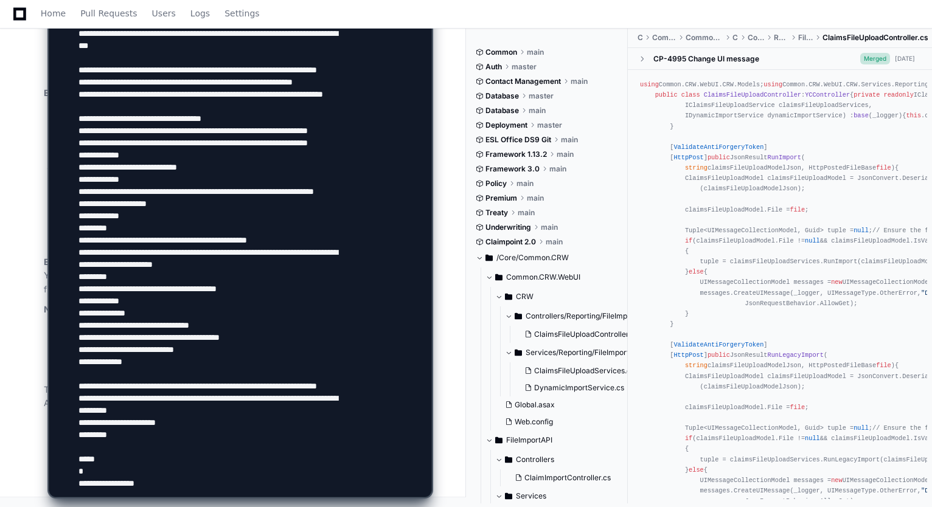
type textarea "**********"
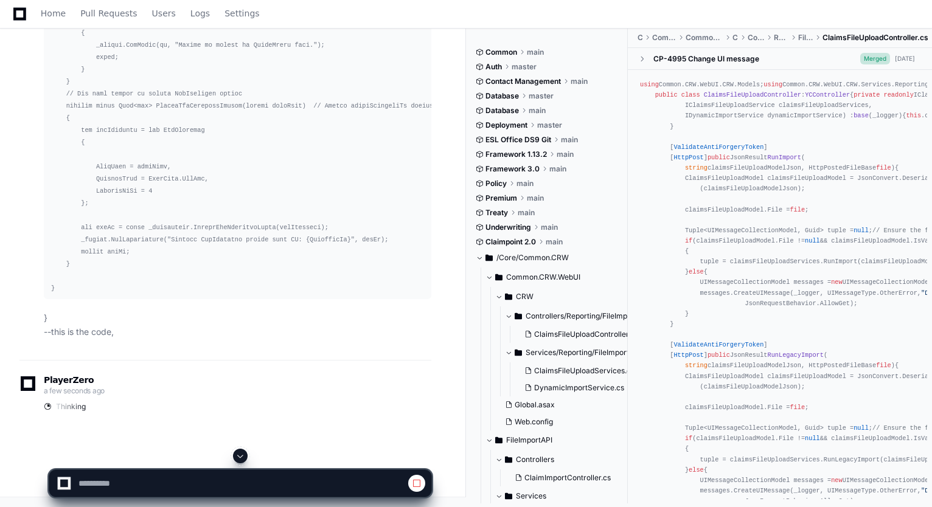
scroll to position [0, 0]
click at [241, 453] on span at bounding box center [240, 456] width 10 height 10
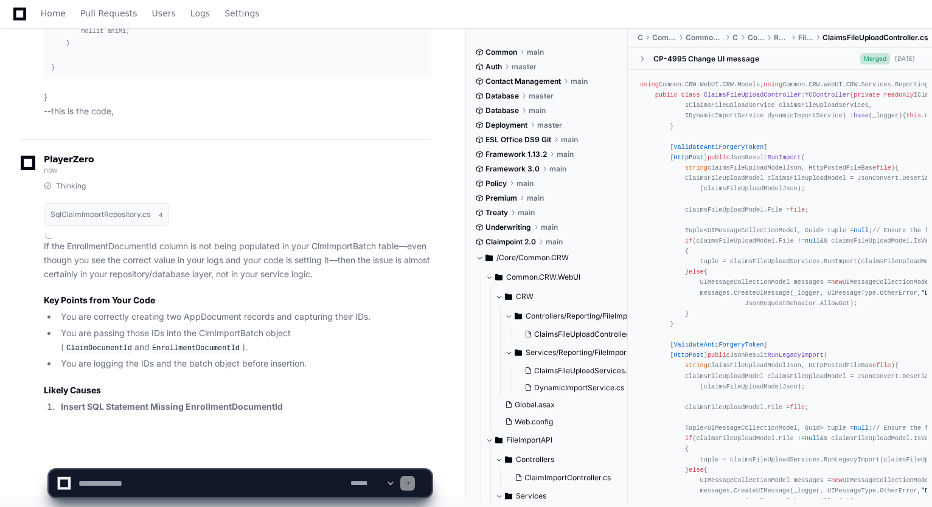
scroll to position [115860, 0]
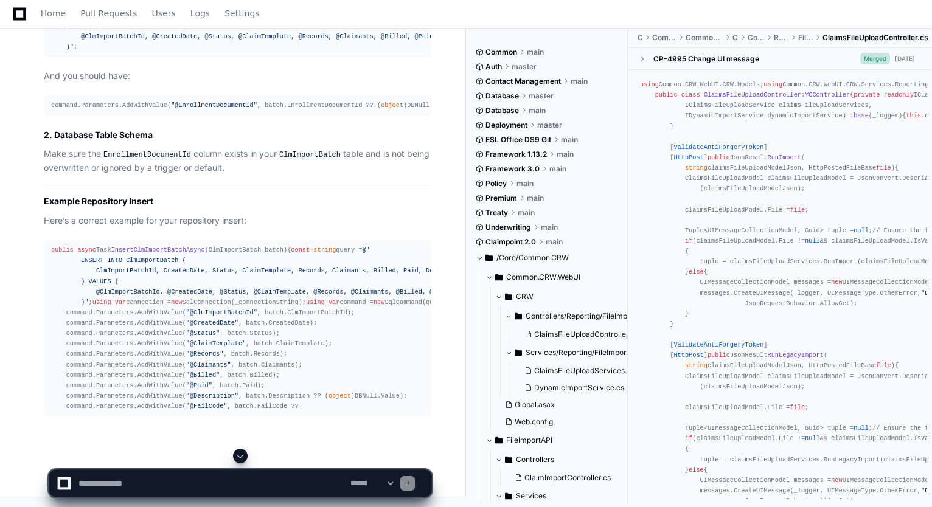
click at [175, 487] on textarea at bounding box center [212, 483] width 272 height 27
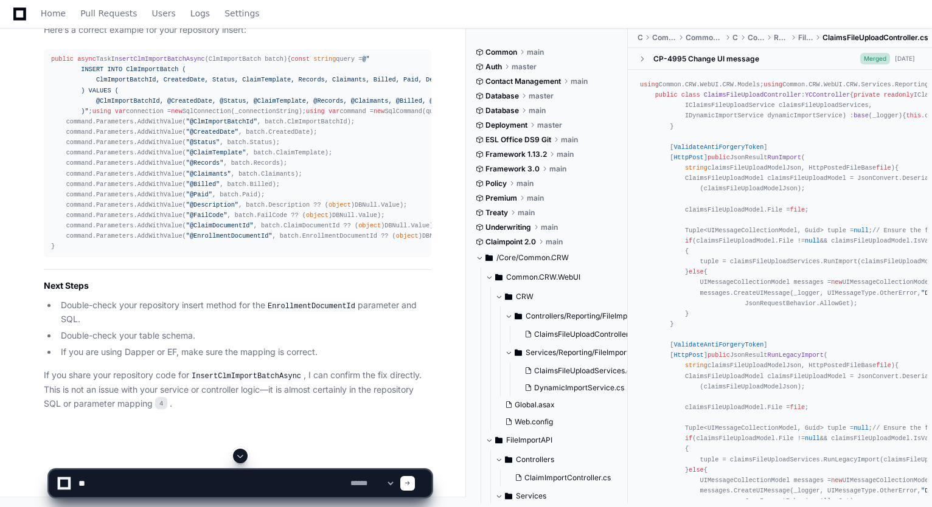
type textarea "*"
